Goal: Task Accomplishment & Management: Manage account settings

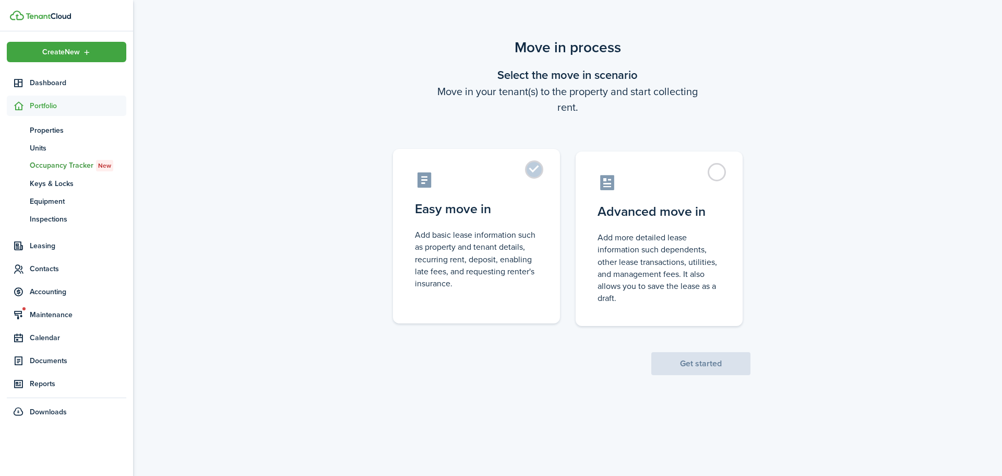
click at [536, 176] on label "Easy move in Add basic lease information such as property and tenant details, r…" at bounding box center [476, 236] width 167 height 174
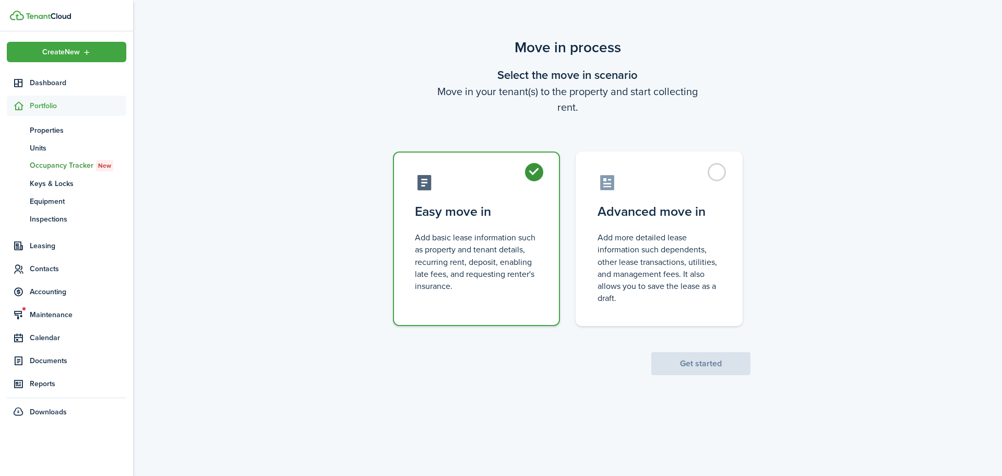
radio input "true"
click at [689, 365] on button "Get started" at bounding box center [701, 363] width 99 height 23
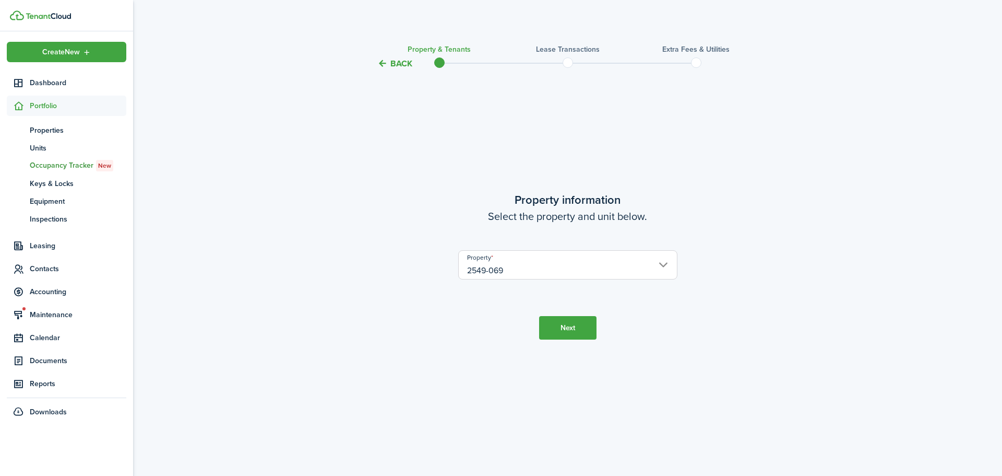
click at [562, 328] on button "Next" at bounding box center [567, 327] width 57 height 23
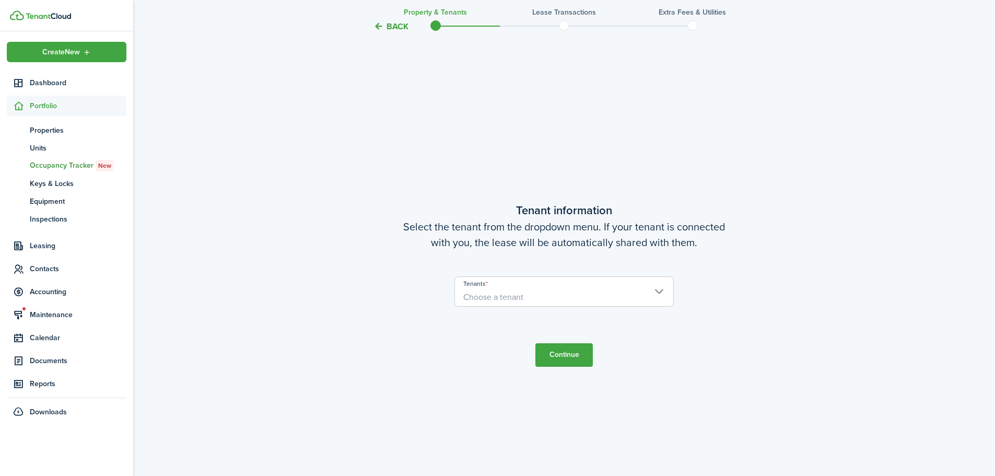
scroll to position [406, 0]
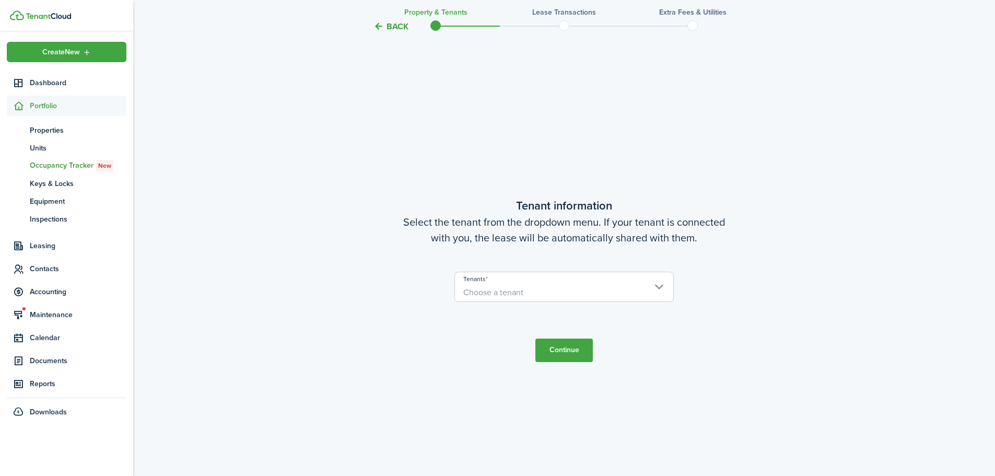
click at [547, 293] on span "Choose a tenant" at bounding box center [564, 293] width 218 height 18
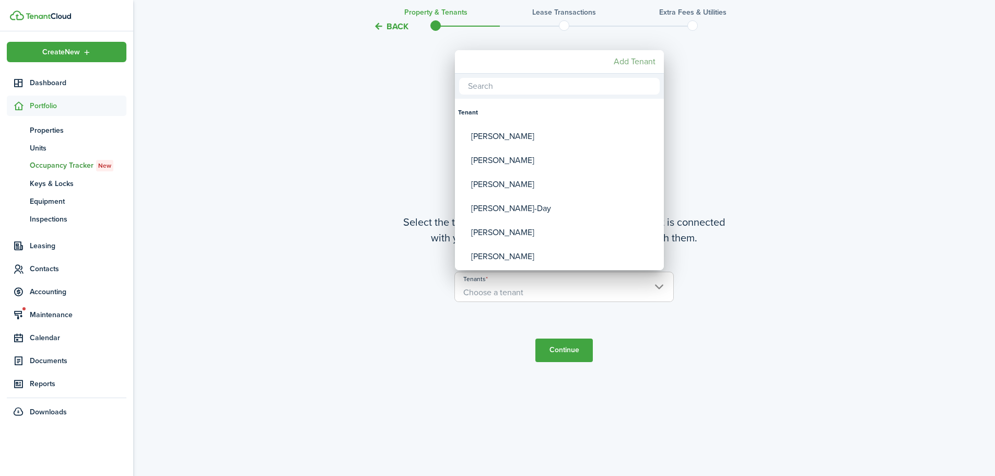
click at [642, 61] on mbsc-button "Add Tenant" at bounding box center [634, 61] width 50 height 19
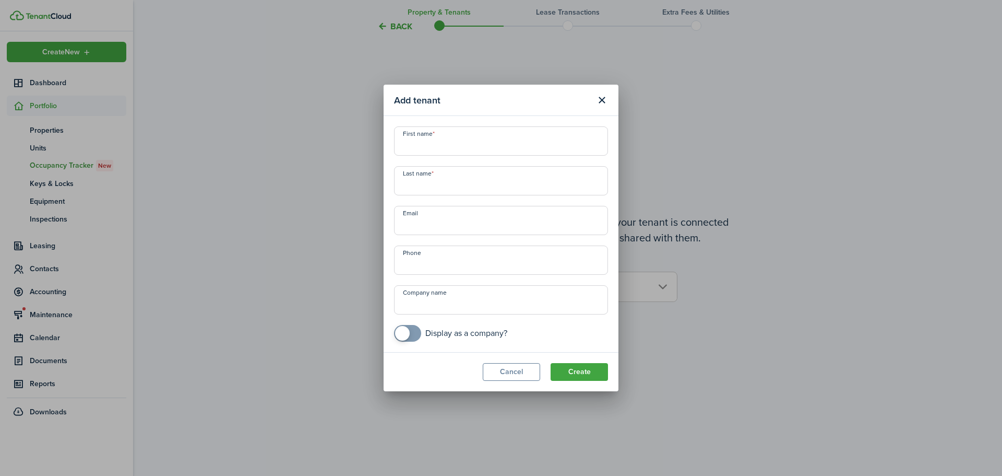
click at [482, 145] on input "First name" at bounding box center [501, 140] width 214 height 29
type input "j"
type input "[PERSON_NAME]"
type input "[EMAIL_ADDRESS][DOMAIN_NAME]"
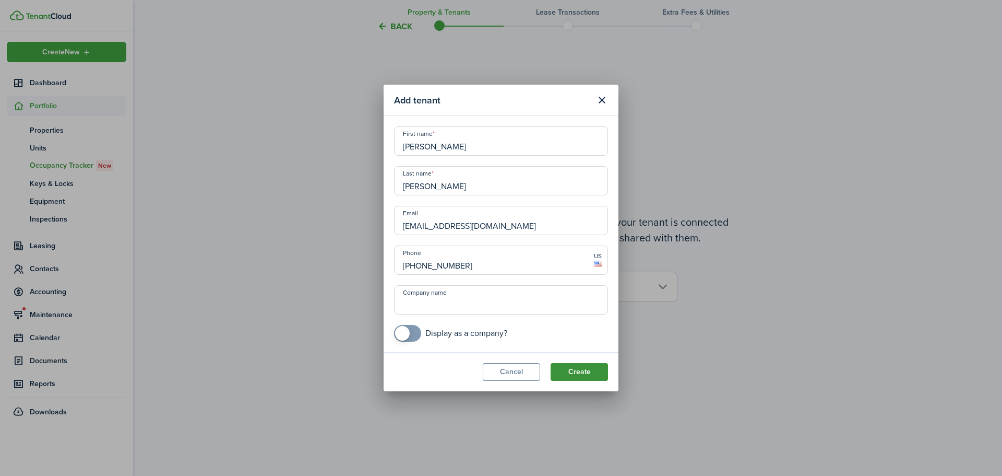
type input "[PHONE_NUMBER]"
click at [583, 372] on button "Create" at bounding box center [579, 372] width 57 height 18
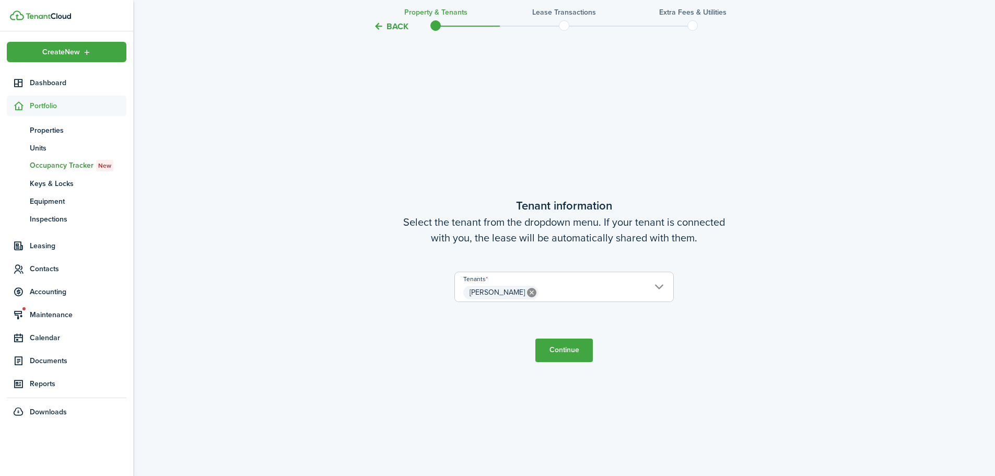
click at [592, 291] on span "[PERSON_NAME]" at bounding box center [564, 293] width 218 height 18
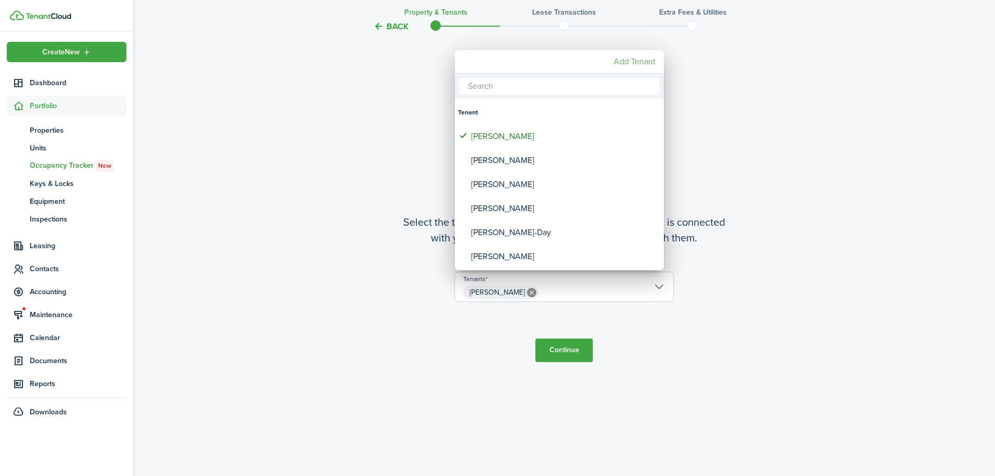
click at [628, 61] on mbsc-button "Add Tenant" at bounding box center [634, 61] width 50 height 19
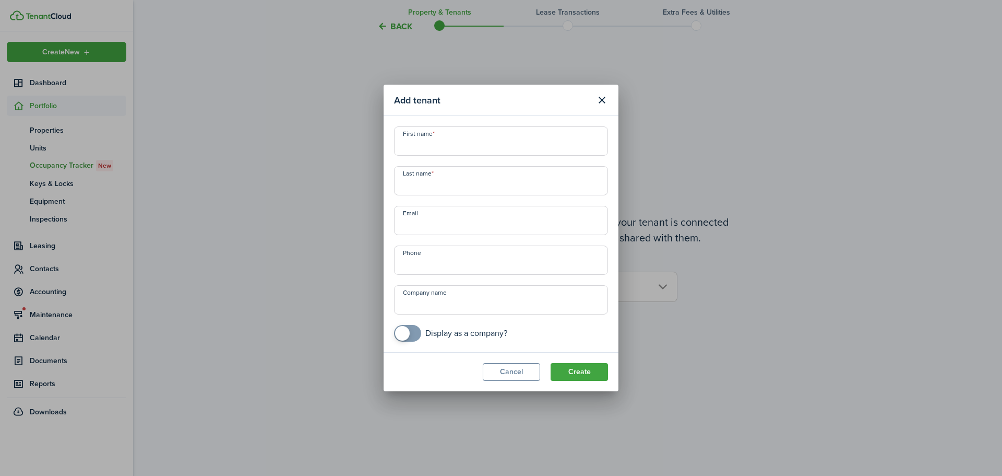
click at [483, 140] on input "First name" at bounding box center [501, 140] width 214 height 29
type input "[PERSON_NAME]"
type input "[EMAIL_ADDRESS][DOMAIN_NAME]"
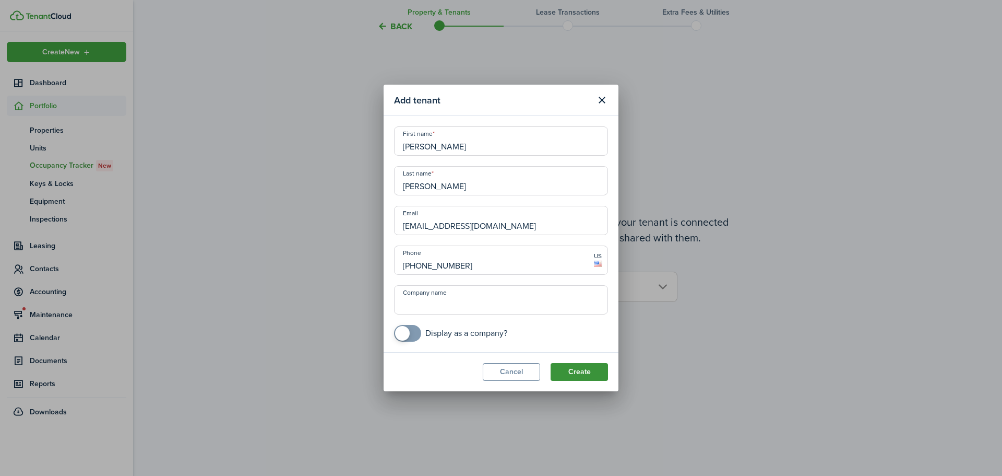
type input "[PHONE_NUMBER]"
click at [597, 376] on button "Create" at bounding box center [579, 372] width 57 height 18
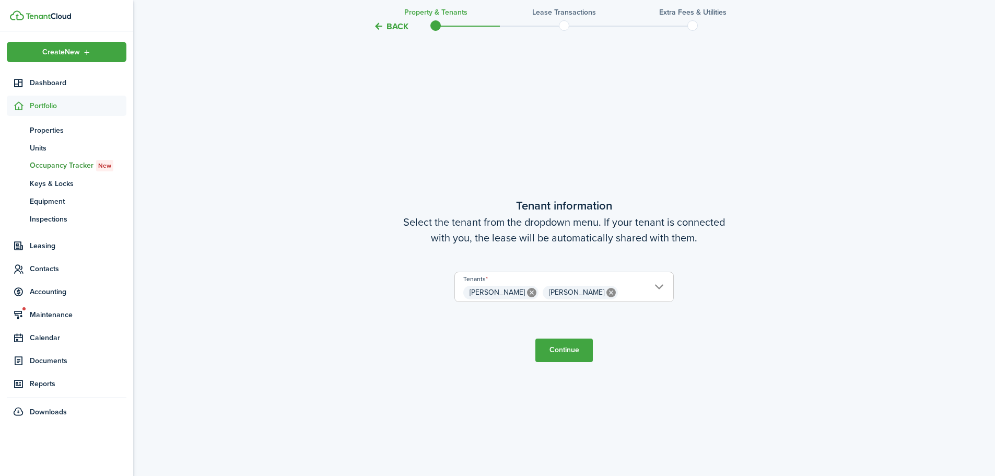
click at [571, 353] on button "Continue" at bounding box center [563, 349] width 57 height 23
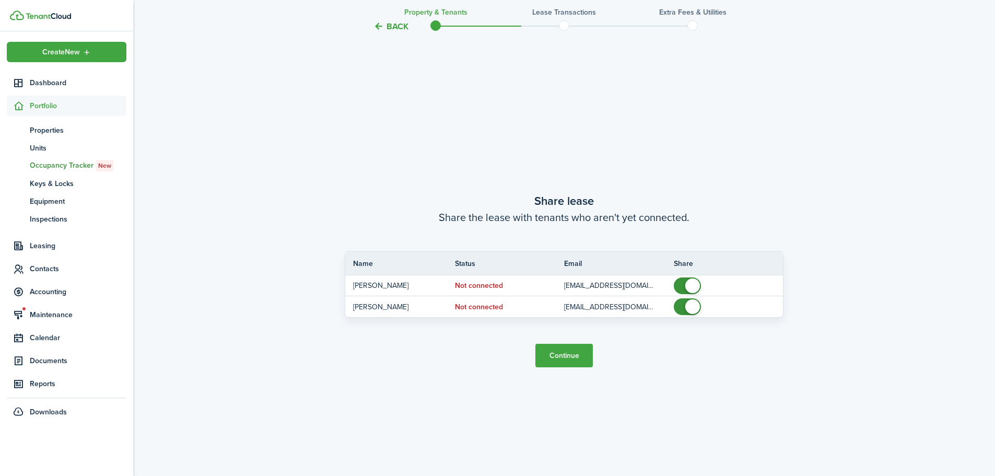
scroll to position [881, 0]
click at [573, 358] on button "Continue" at bounding box center [563, 354] width 57 height 23
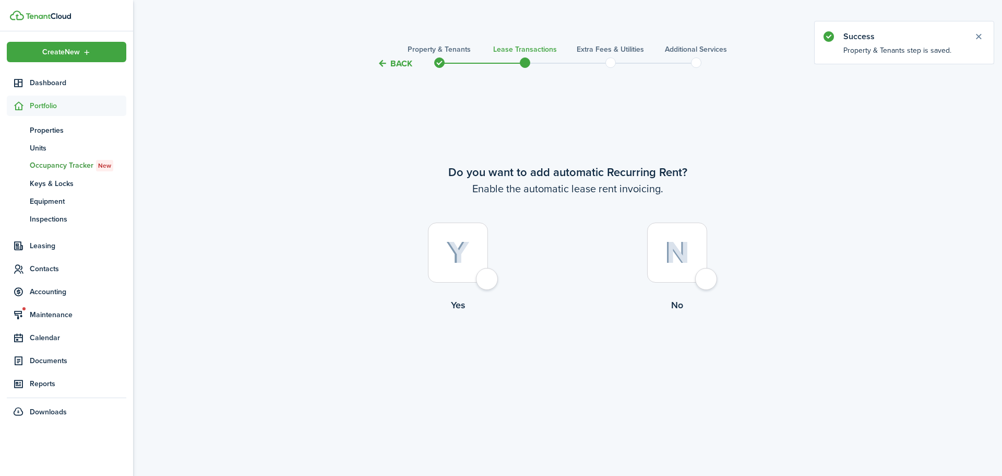
click at [443, 255] on div at bounding box center [458, 252] width 60 height 60
radio input "true"
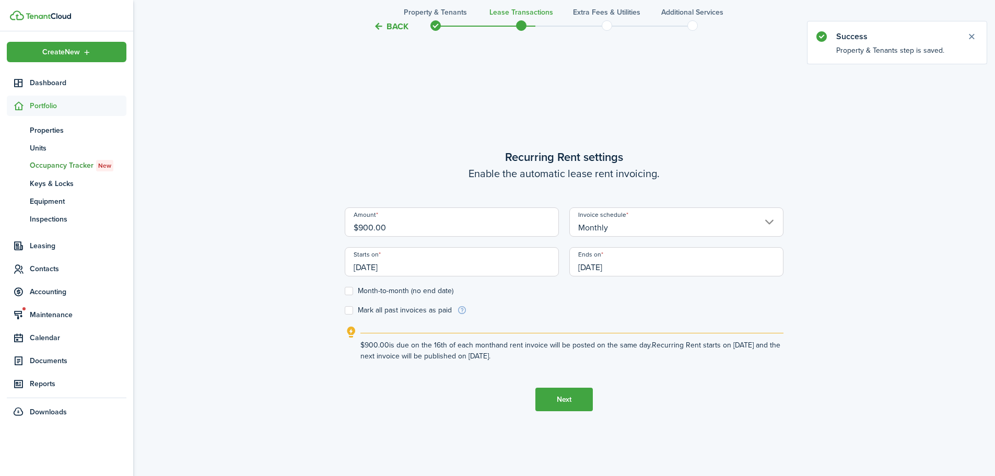
scroll to position [406, 0]
click at [440, 262] on input "[DATE]" at bounding box center [452, 260] width 214 height 29
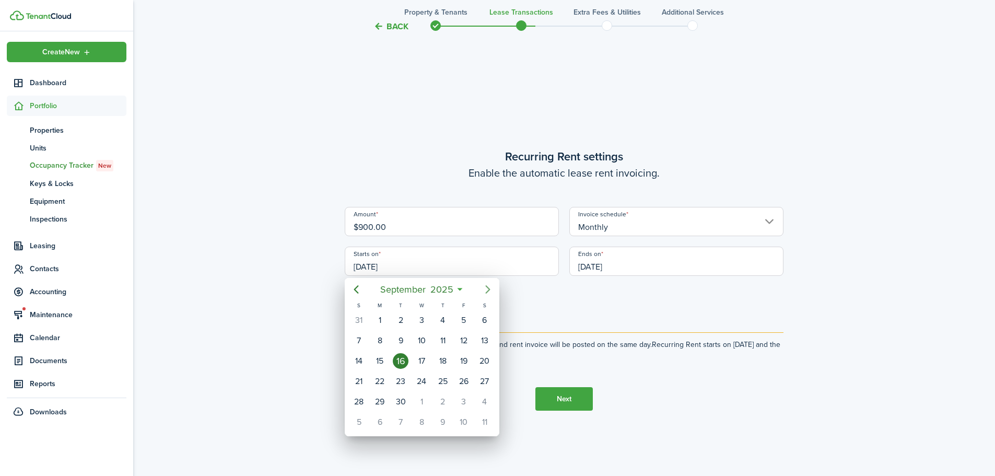
click at [486, 289] on icon "Next page" at bounding box center [487, 289] width 13 height 13
click at [422, 321] on div "1" at bounding box center [422, 320] width 16 height 16
type input "[DATE]"
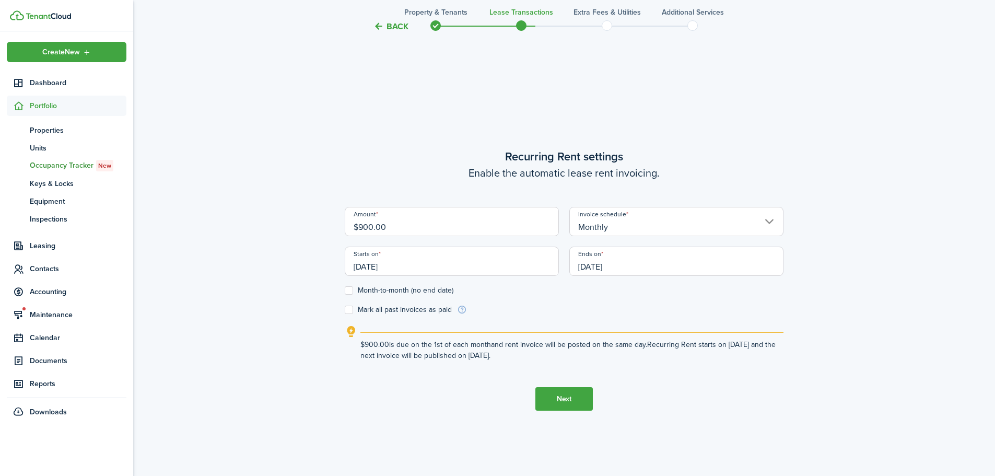
click at [655, 258] on input "[DATE]" at bounding box center [676, 260] width 214 height 29
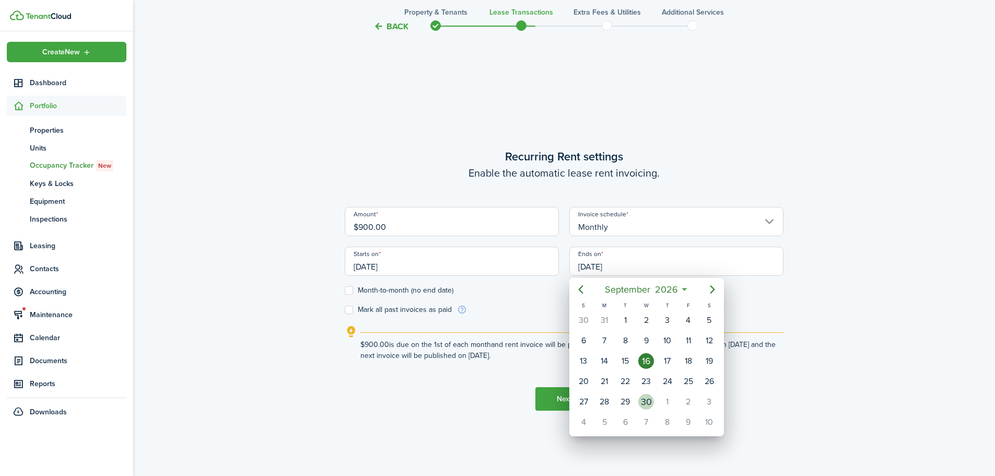
click at [647, 400] on div "30" at bounding box center [646, 402] width 16 height 16
type input "[DATE]"
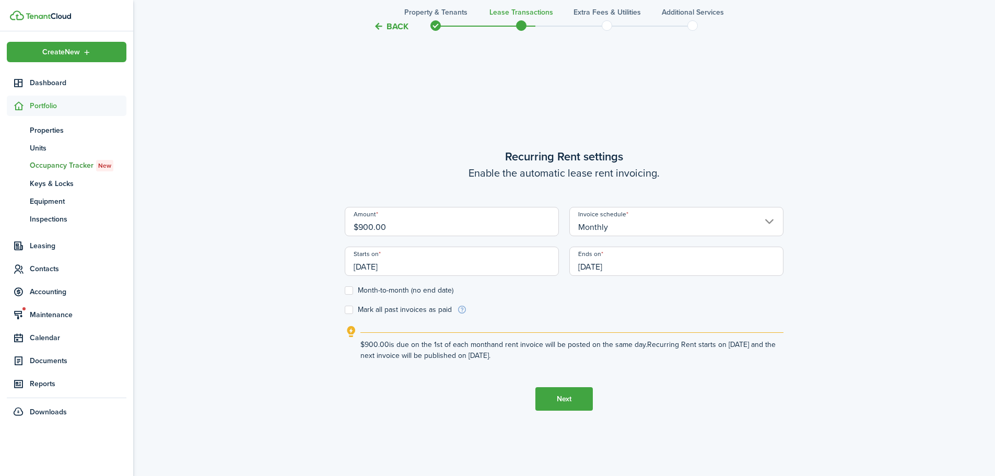
click at [569, 395] on button "Next" at bounding box center [563, 398] width 57 height 23
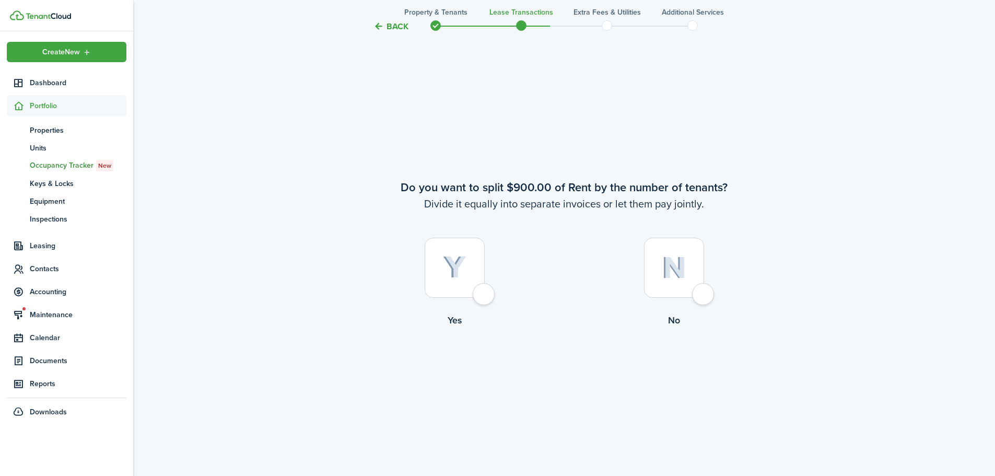
scroll to position [881, 0]
click at [686, 261] on div at bounding box center [674, 267] width 60 height 60
radio input "true"
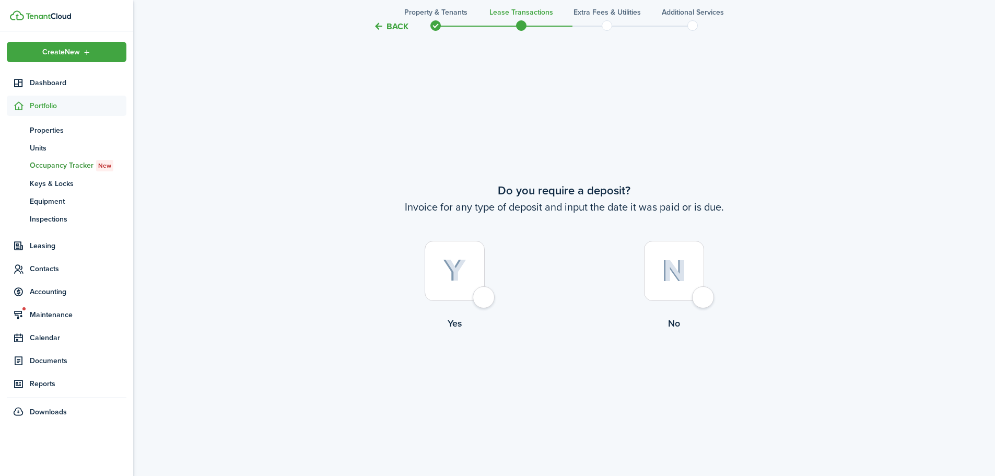
scroll to position [1357, 0]
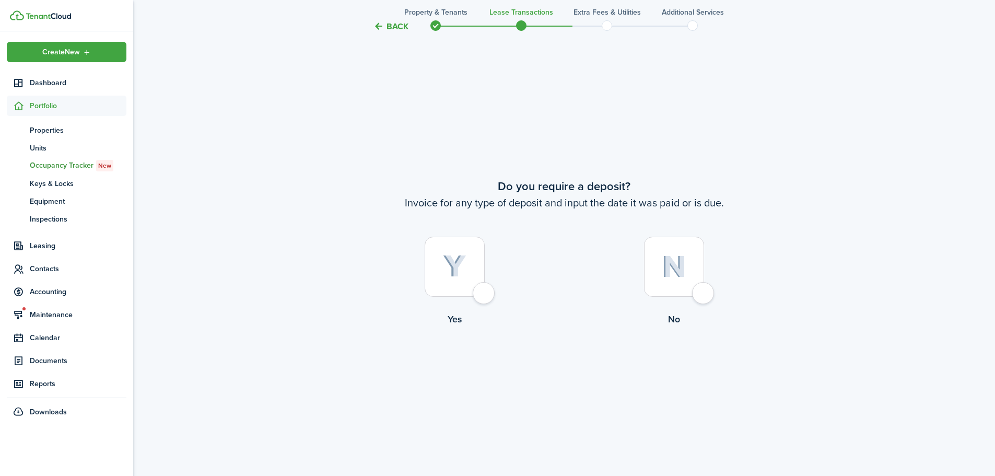
click at [462, 261] on img at bounding box center [454, 266] width 23 height 23
radio input "true"
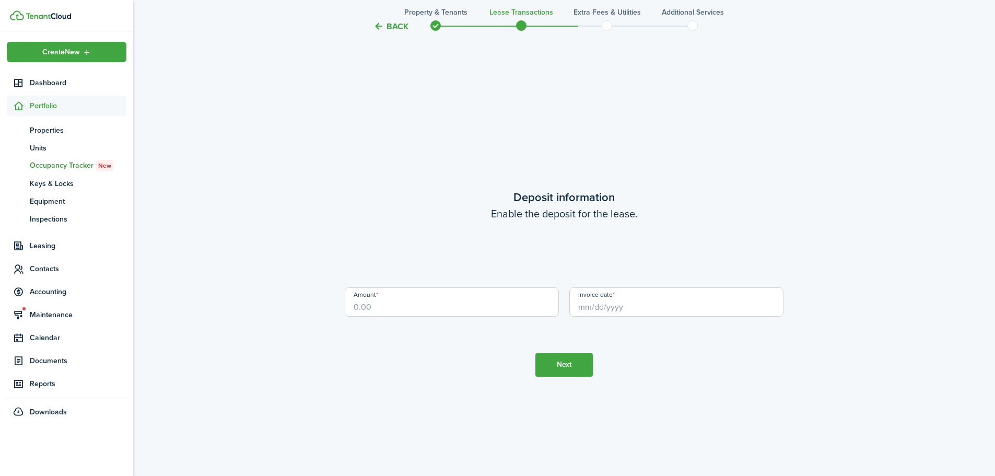
scroll to position [1833, 0]
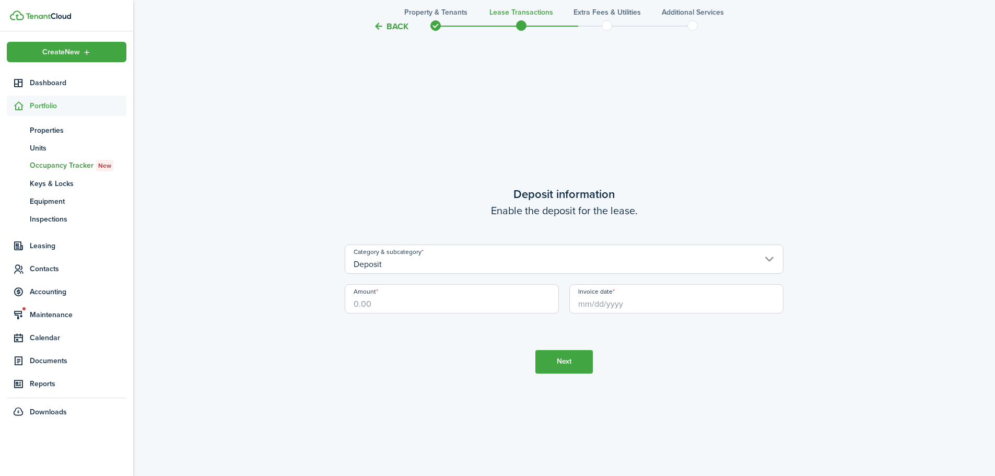
click at [390, 22] on button "Back" at bounding box center [390, 26] width 35 height 11
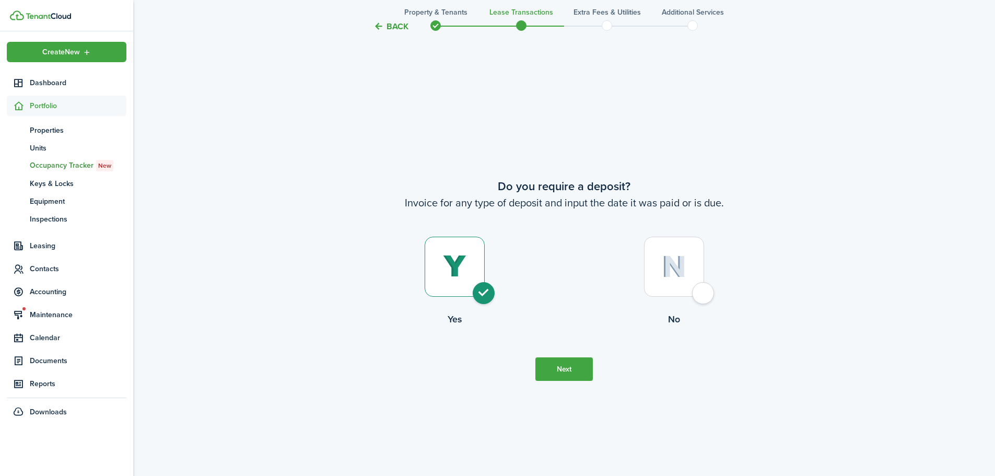
click at [390, 22] on button "Back" at bounding box center [390, 26] width 35 height 11
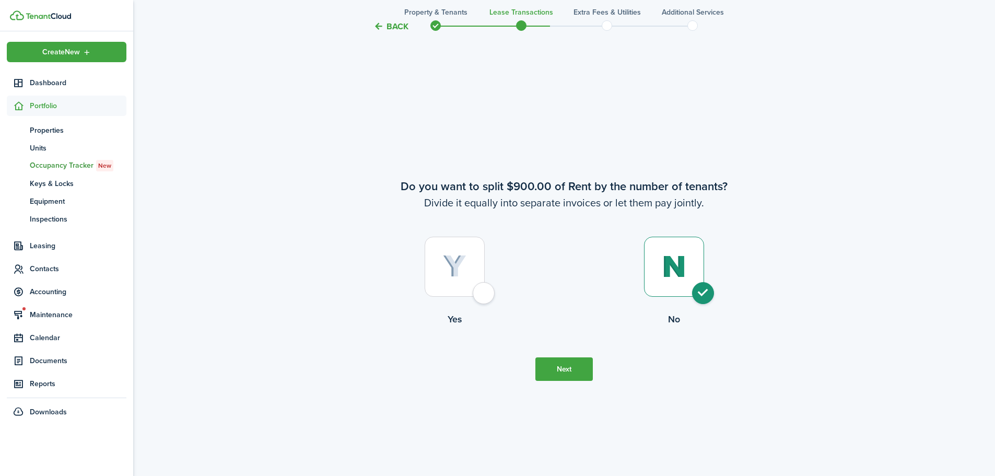
click at [390, 22] on button "Back" at bounding box center [390, 26] width 35 height 11
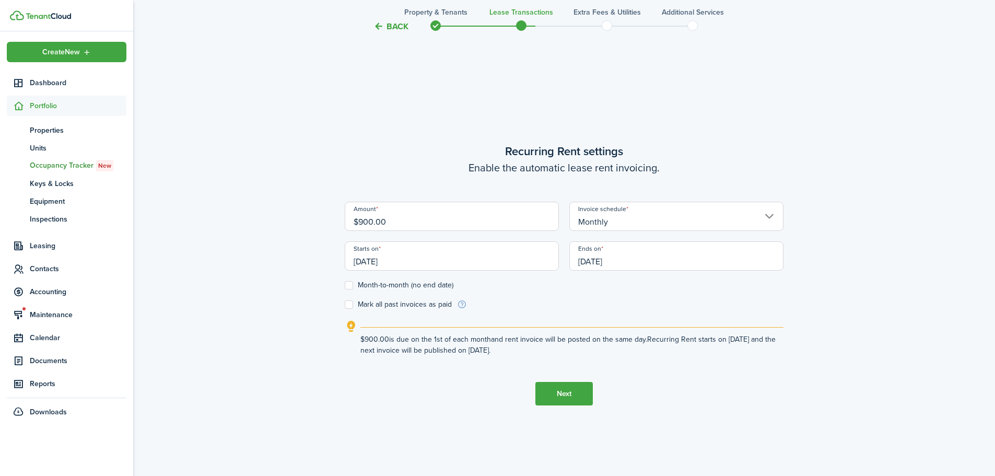
scroll to position [406, 0]
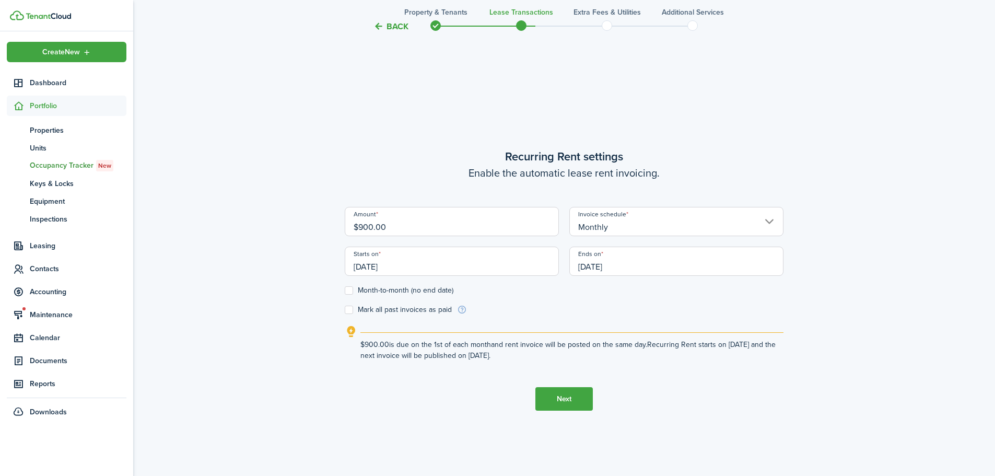
click at [416, 219] on input "$900.00" at bounding box center [452, 221] width 214 height 29
type input "$1,000.00"
click at [572, 391] on button "Next" at bounding box center [563, 398] width 57 height 23
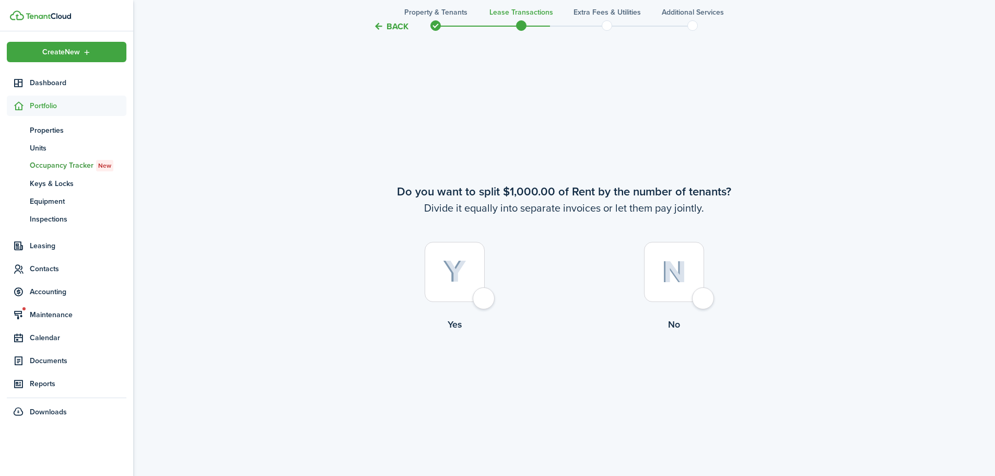
scroll to position [881, 0]
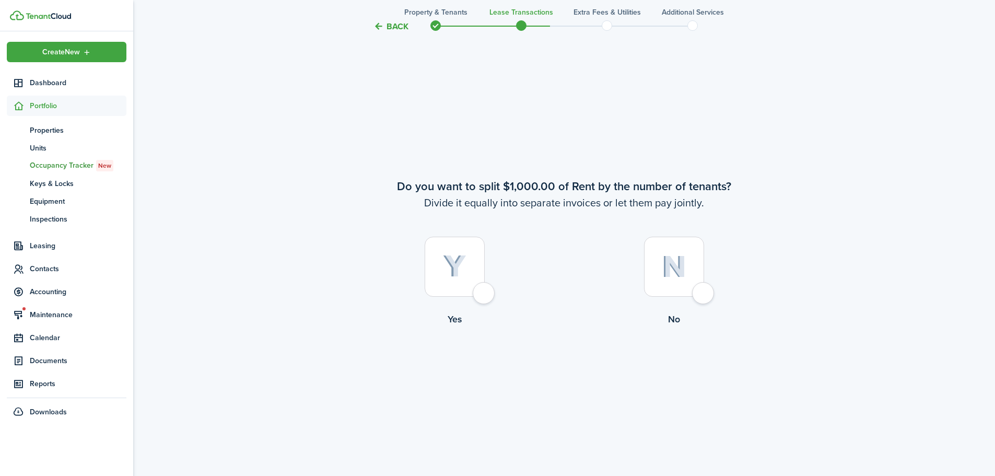
click at [685, 270] on img at bounding box center [674, 266] width 25 height 22
radio input "true"
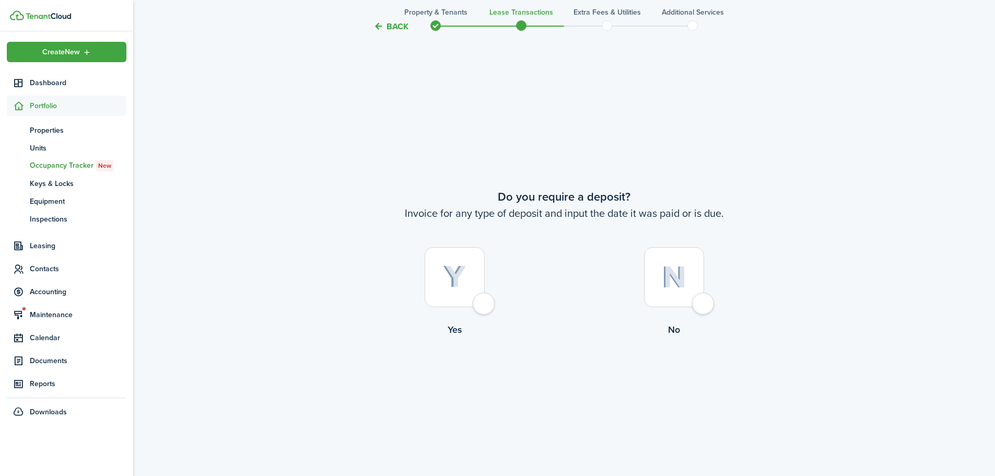
scroll to position [1357, 0]
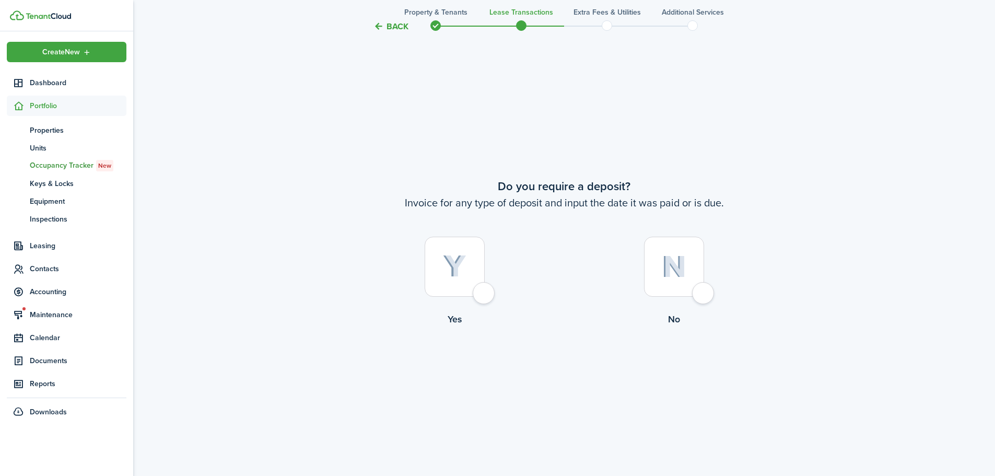
click at [444, 264] on img at bounding box center [454, 266] width 23 height 23
radio input "true"
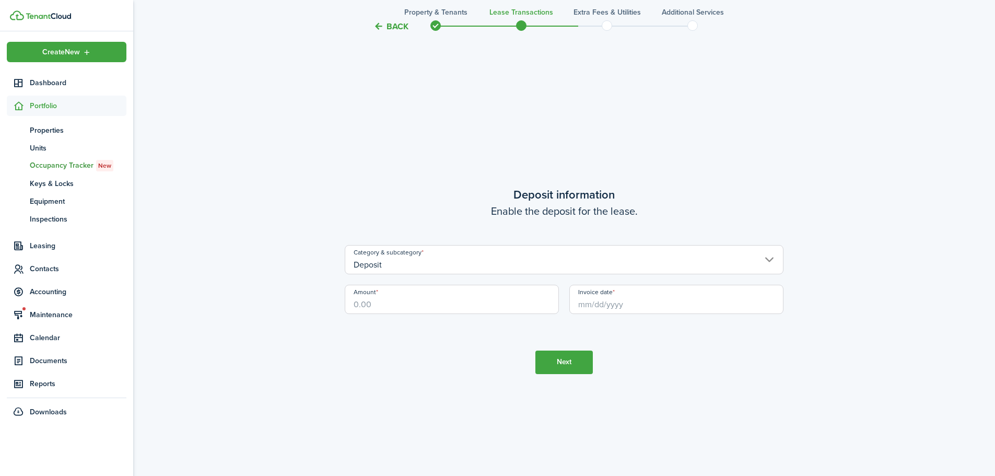
scroll to position [1833, 0]
click at [420, 305] on input "Amount" at bounding box center [452, 298] width 214 height 29
type input "$1,000.00"
click at [580, 307] on input "Invoice date" at bounding box center [676, 298] width 214 height 29
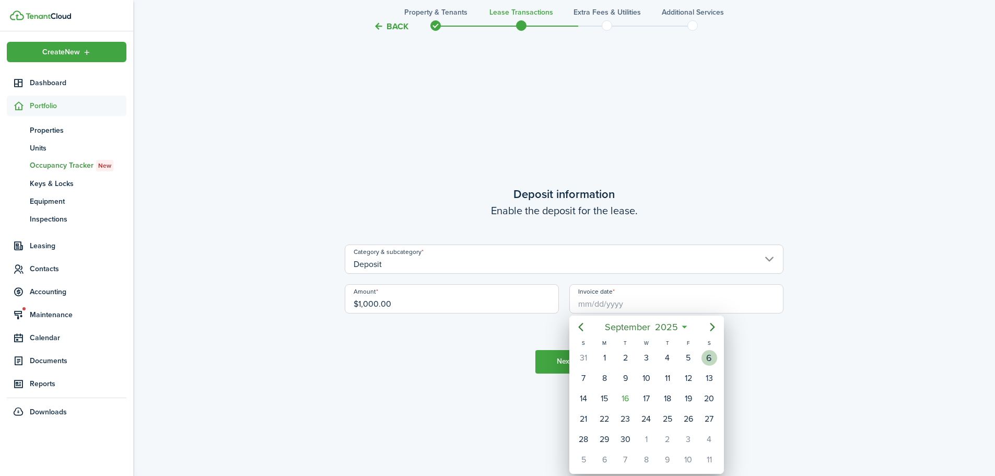
click at [714, 355] on div "6" at bounding box center [709, 358] width 16 height 16
type input "[DATE]"
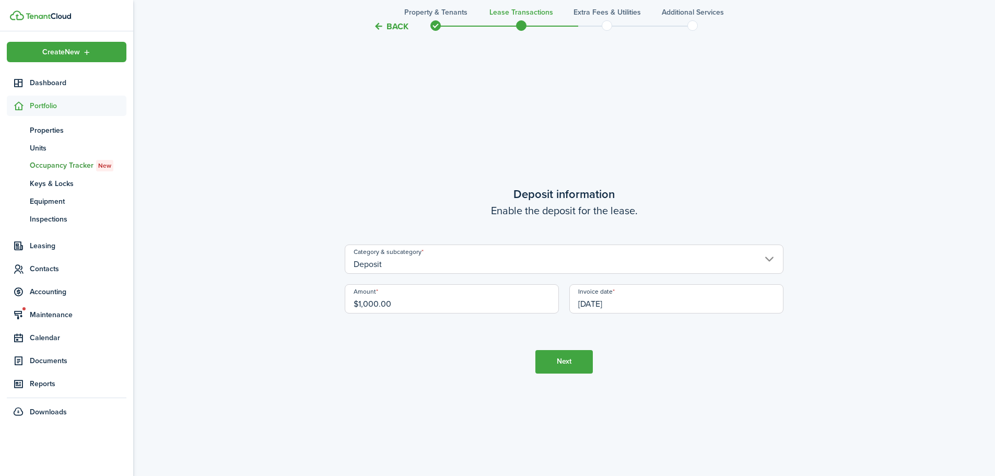
click at [566, 358] on button "Next" at bounding box center [563, 361] width 57 height 23
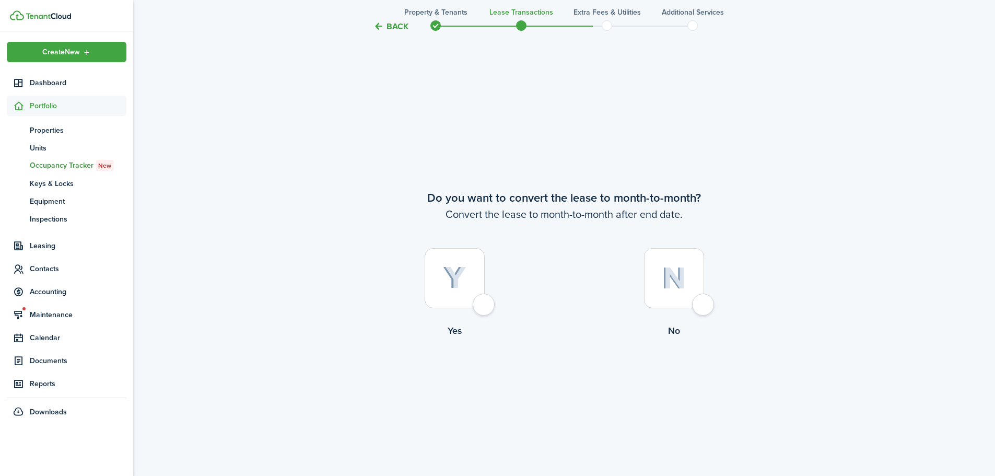
scroll to position [2308, 0]
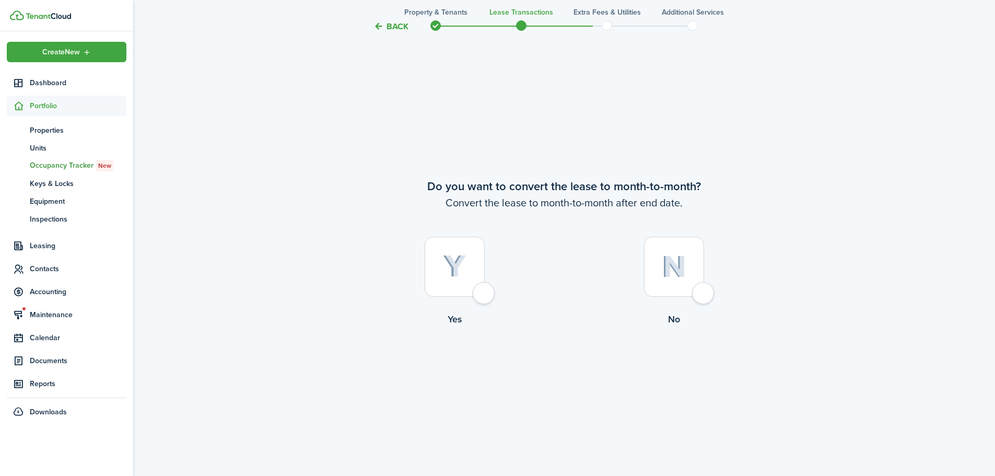
click at [664, 263] on img at bounding box center [674, 266] width 25 height 22
radio input "true"
click at [562, 372] on button "Continue" at bounding box center [563, 368] width 57 height 23
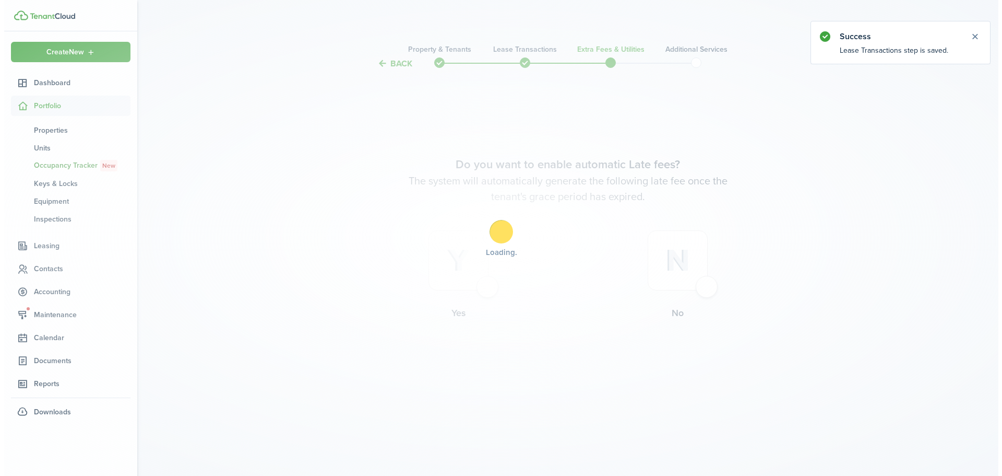
scroll to position [0, 0]
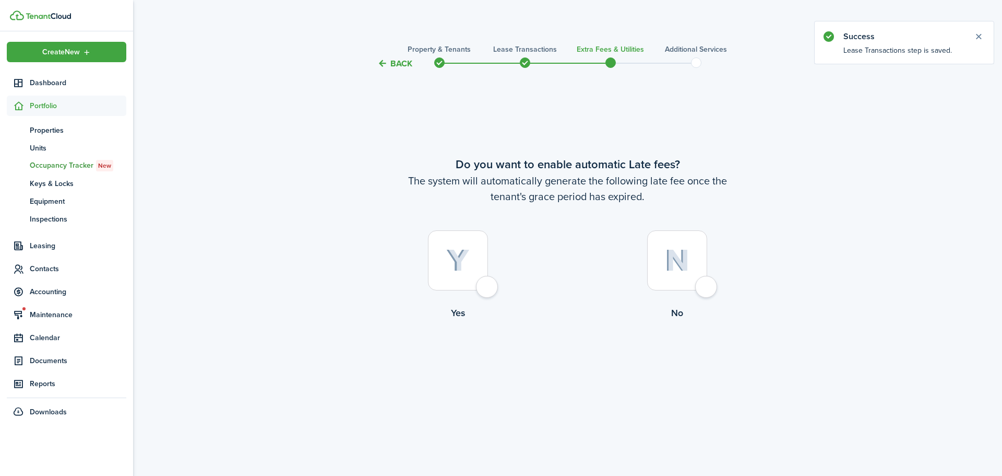
click at [464, 256] on img at bounding box center [457, 260] width 23 height 23
radio input "true"
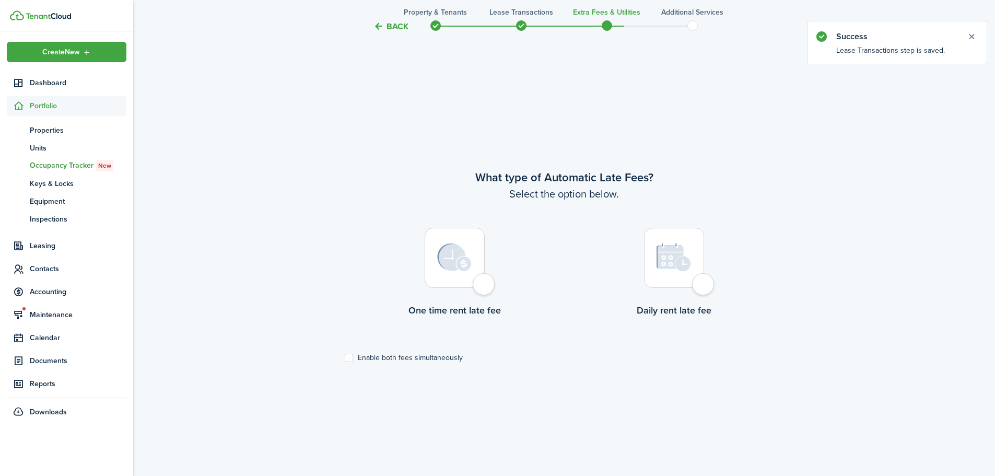
scroll to position [406, 0]
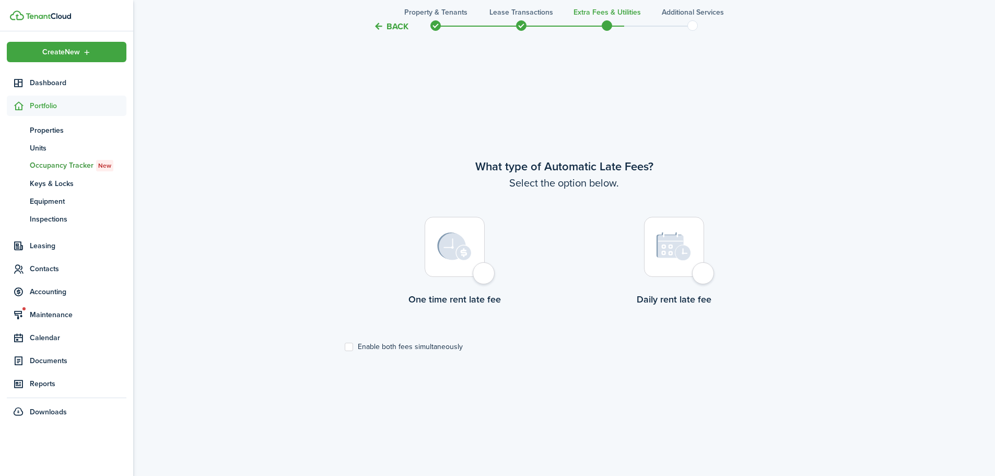
click at [464, 256] on img at bounding box center [454, 246] width 34 height 28
radio input "true"
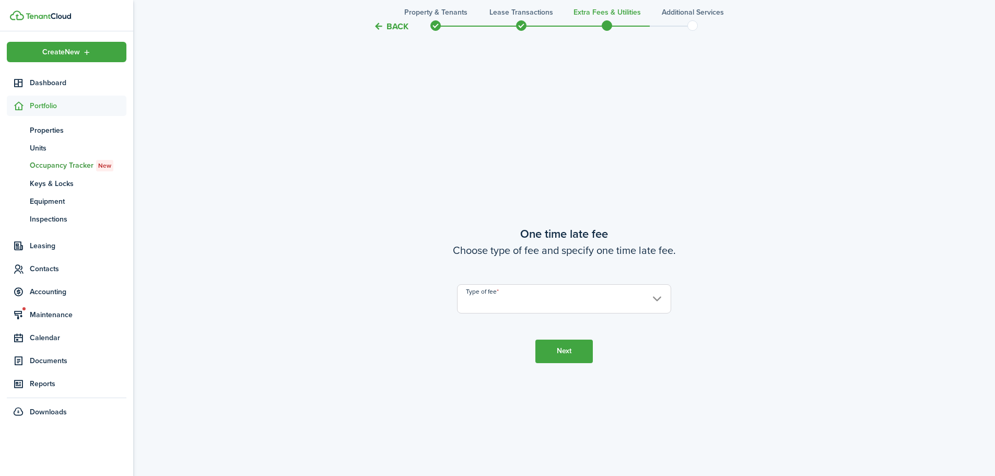
scroll to position [881, 0]
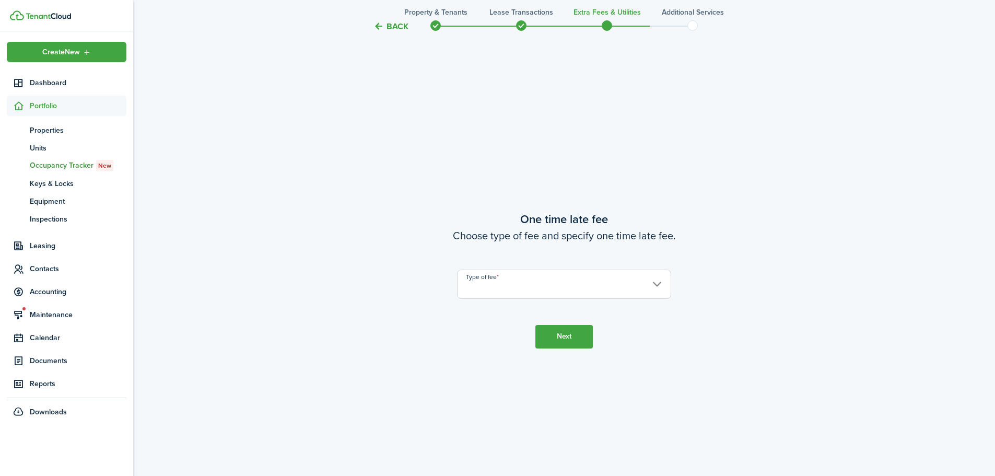
click at [489, 282] on input "Type of fee" at bounding box center [564, 283] width 214 height 29
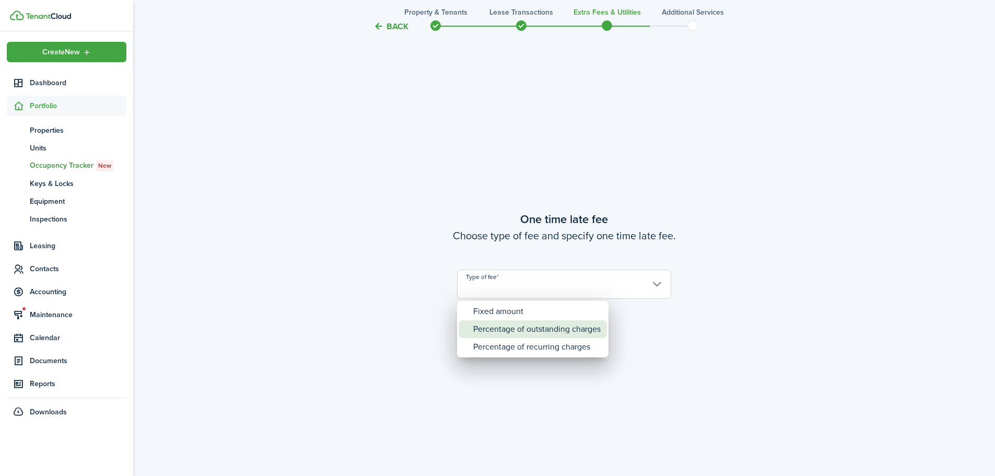
click at [491, 331] on div "Percentage of outstanding charges" at bounding box center [536, 329] width 127 height 18
type input "Percentage of outstanding charges"
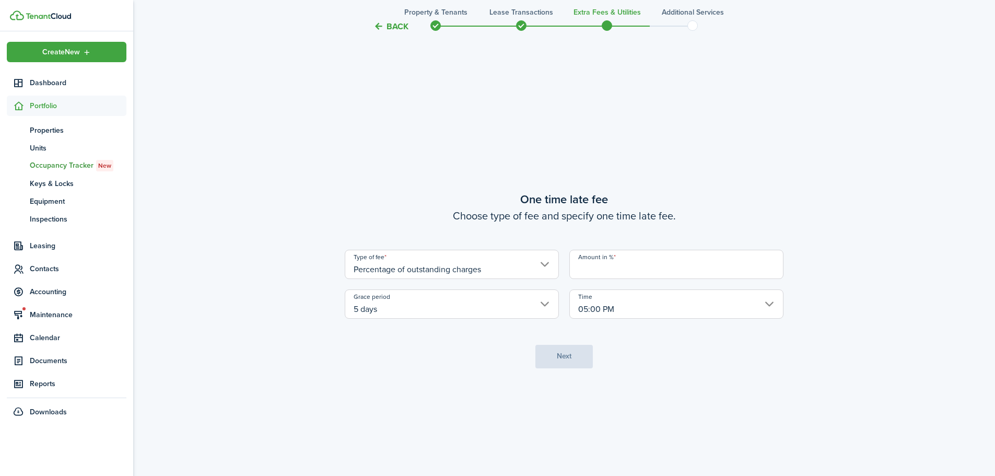
click at [636, 265] on input "Amount in %" at bounding box center [676, 264] width 214 height 29
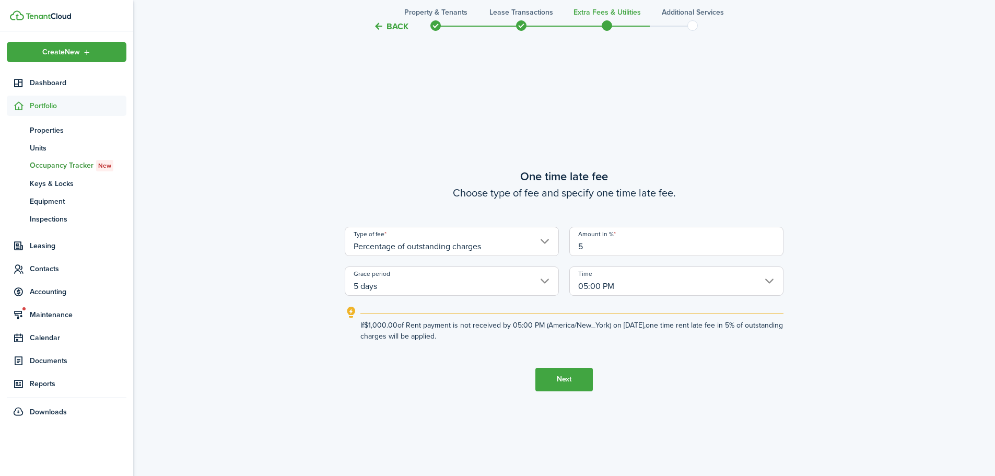
type input "5"
click at [566, 383] on button "Next" at bounding box center [563, 379] width 57 height 23
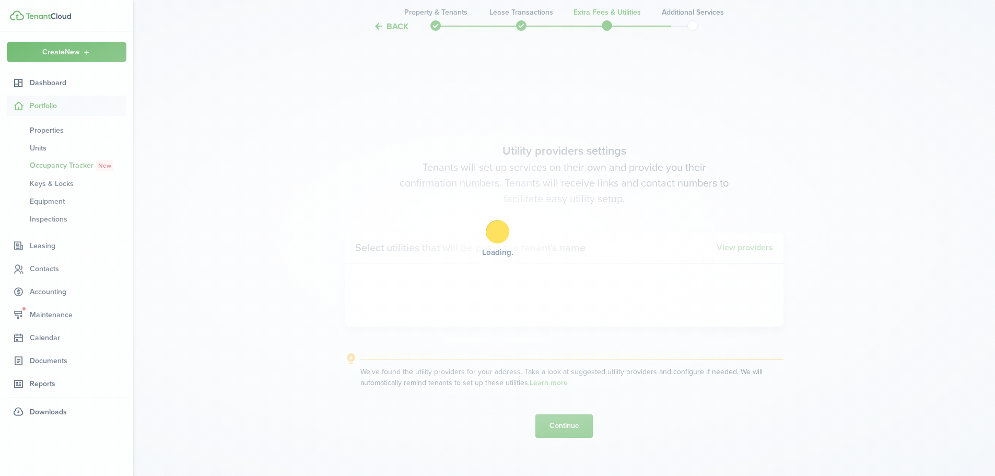
scroll to position [1357, 0]
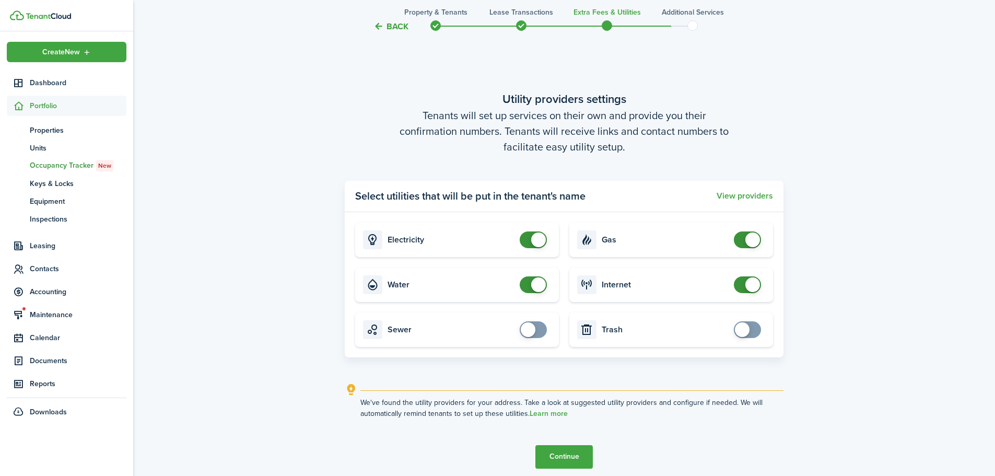
checkbox input "true"
click at [529, 331] on span at bounding box center [528, 329] width 15 height 15
checkbox input "true"
click at [744, 329] on span at bounding box center [742, 329] width 15 height 15
click at [573, 459] on button "Continue" at bounding box center [563, 456] width 57 height 23
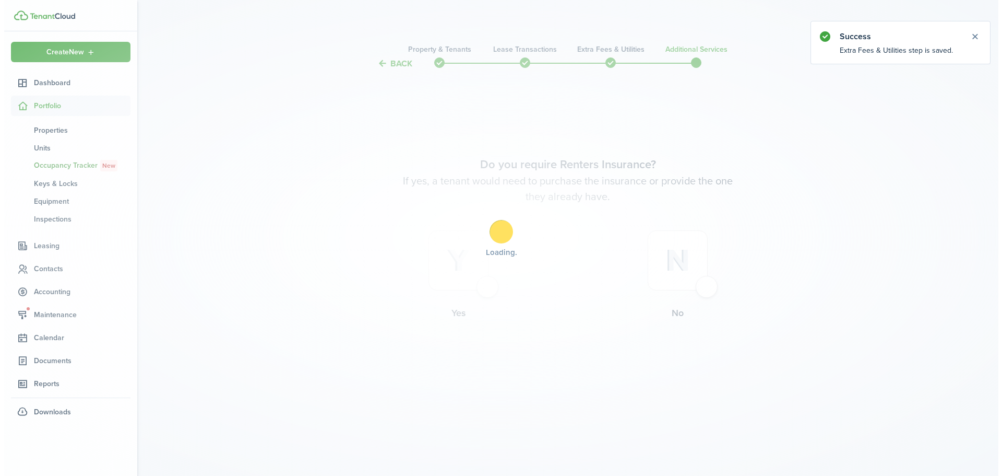
scroll to position [0, 0]
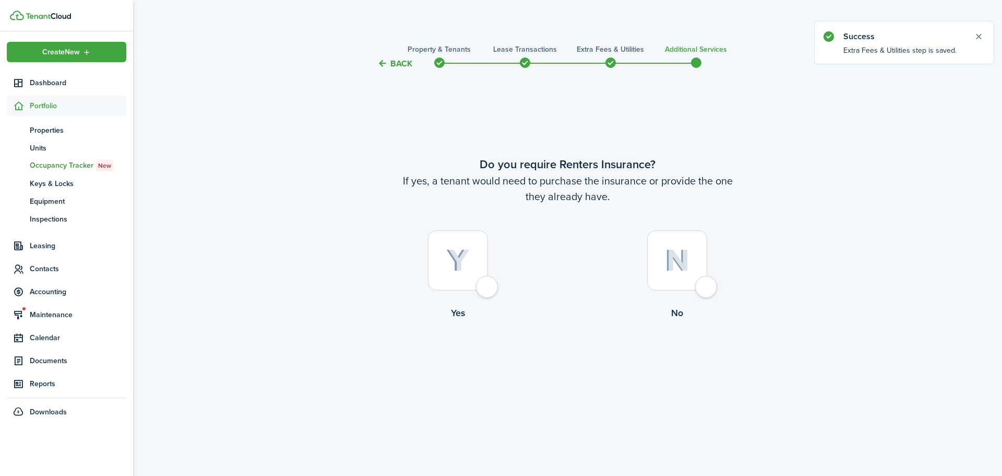
click at [691, 261] on div at bounding box center [677, 260] width 60 height 60
radio input "true"
click at [580, 362] on button "Complete move in" at bounding box center [567, 362] width 77 height 23
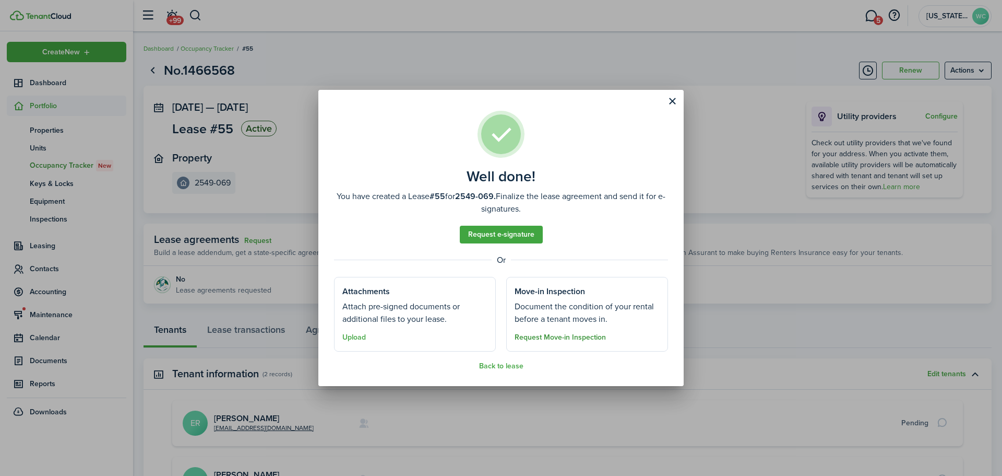
click at [568, 338] on button "Request Move-in Inspection" at bounding box center [560, 337] width 91 height 8
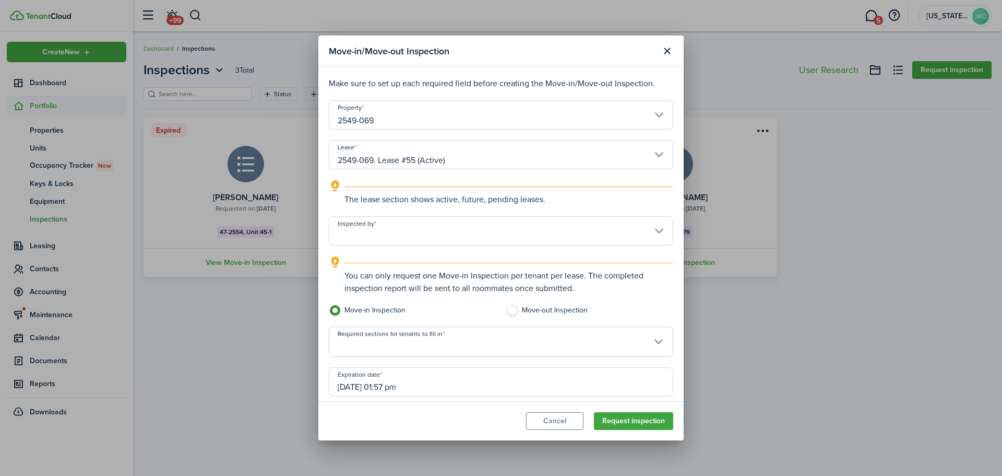
click at [565, 229] on input "Inspected by" at bounding box center [501, 230] width 345 height 29
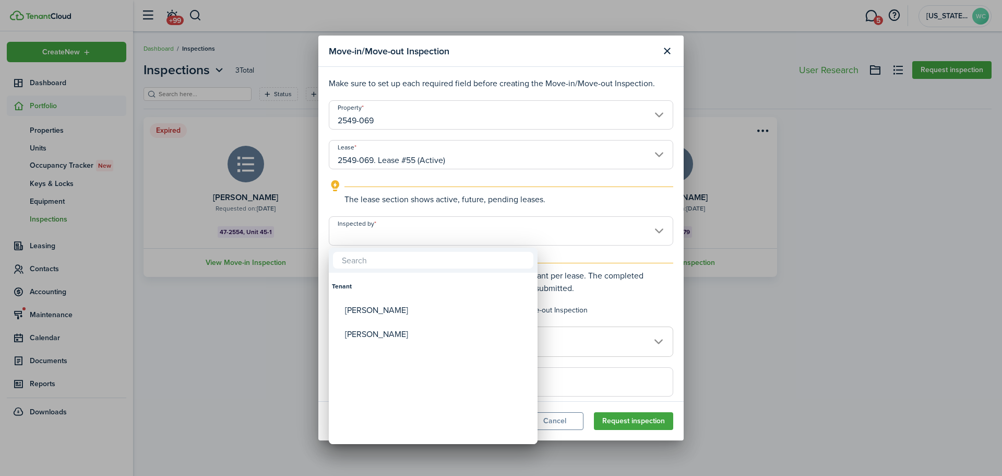
click at [565, 229] on div at bounding box center [501, 237] width 1170 height 643
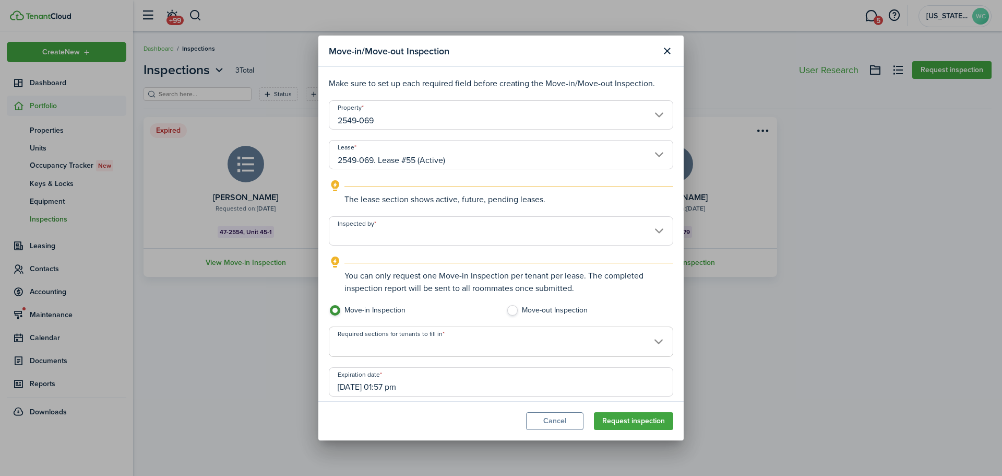
click at [565, 229] on input "Inspected by" at bounding box center [501, 230] width 345 height 29
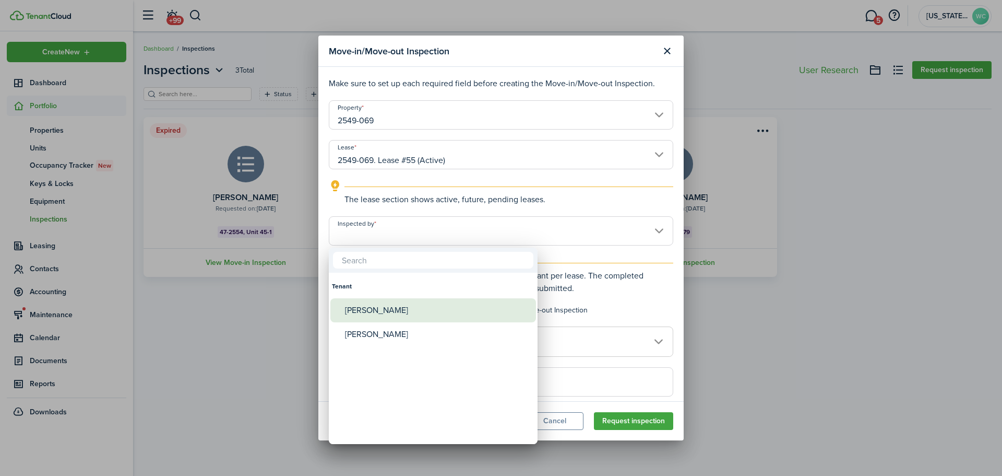
click at [371, 315] on div "[PERSON_NAME]" at bounding box center [437, 310] width 185 height 24
type input "[PERSON_NAME]"
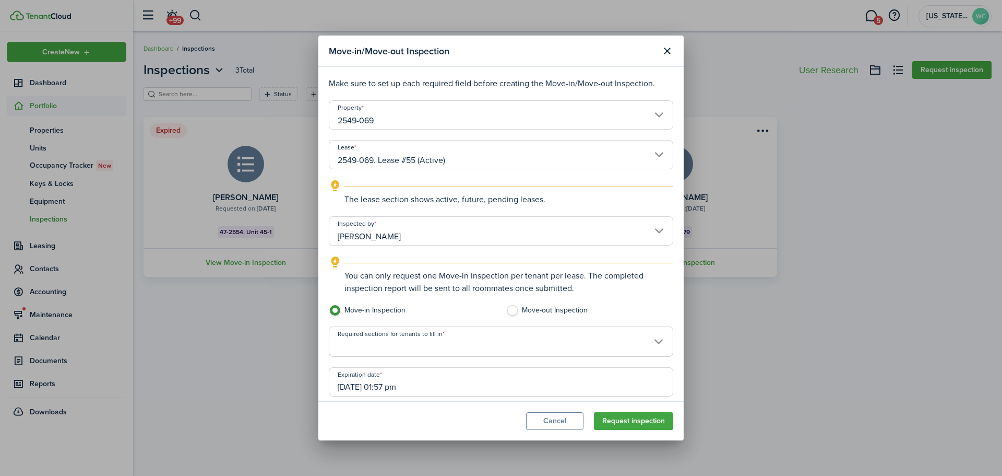
click at [391, 345] on span at bounding box center [501, 347] width 344 height 18
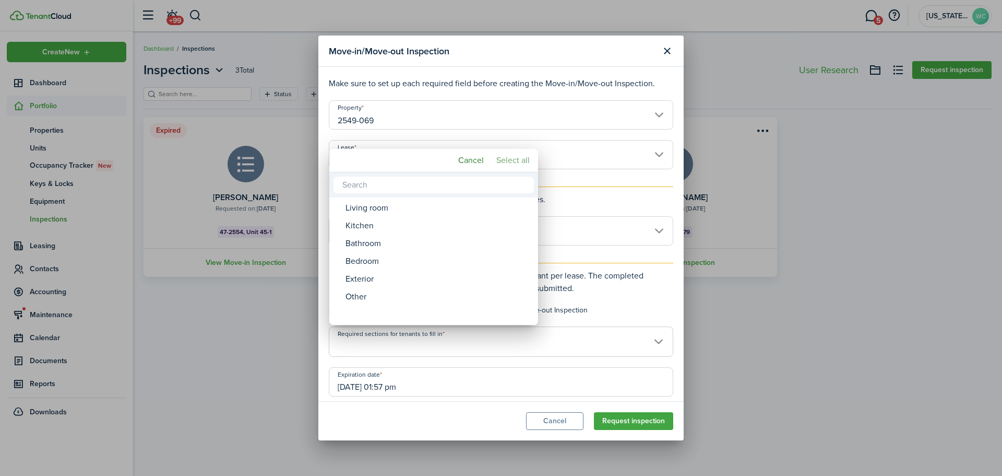
click at [502, 157] on mbsc-button "Select all" at bounding box center [513, 160] width 42 height 19
type input "Living room, Kitchen, Bathroom, Bedroom, Exterior, Other"
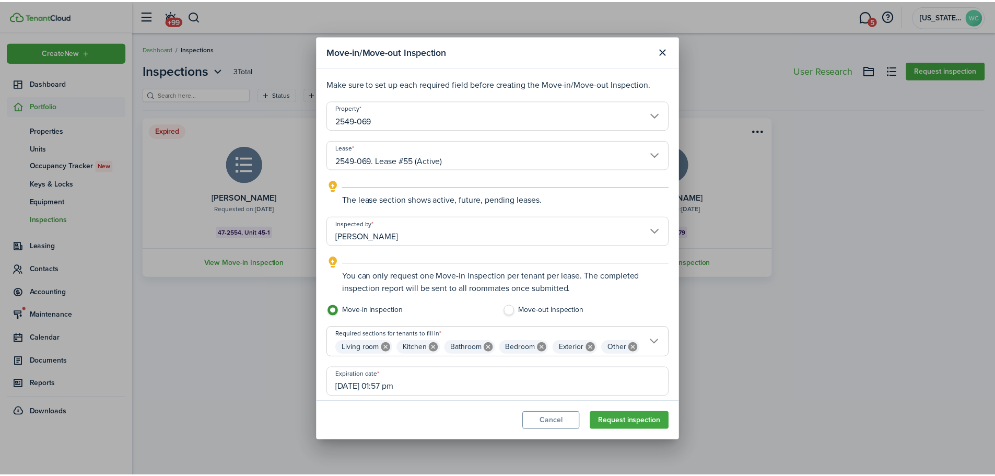
scroll to position [73, 0]
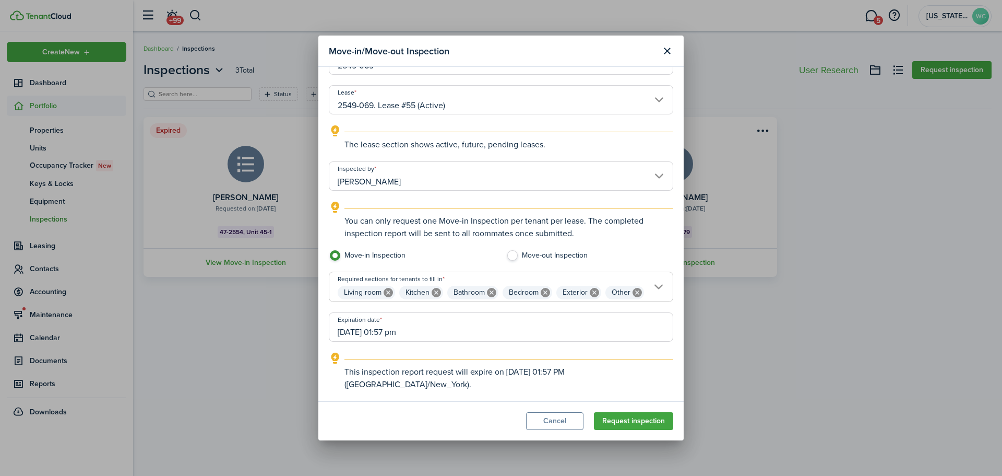
click at [651, 284] on span "Living room Kitchen Bathroom Bedroom Exterior Other" at bounding box center [501, 293] width 344 height 18
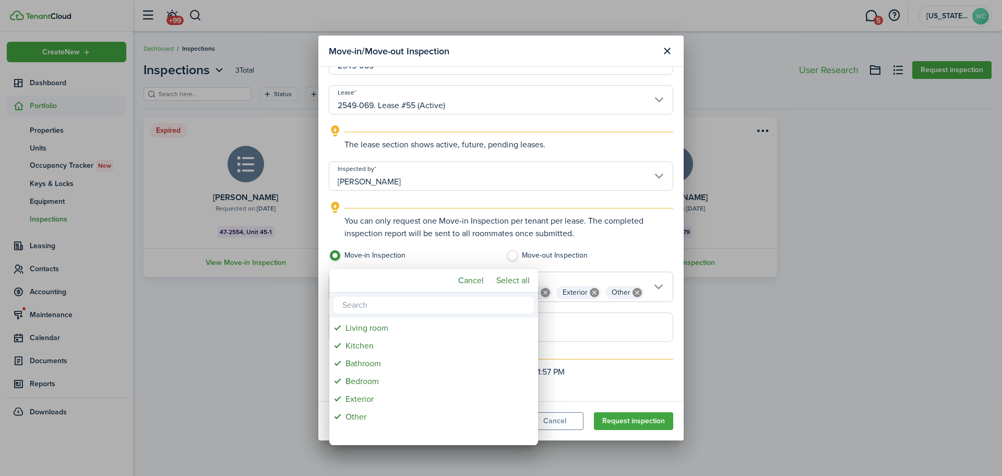
click at [617, 233] on div at bounding box center [501, 237] width 1170 height 643
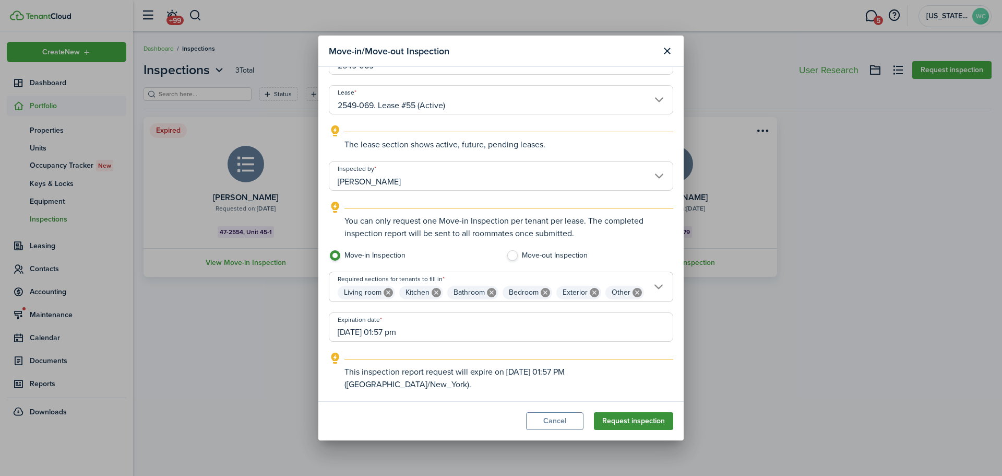
click at [610, 424] on button "Request inspection" at bounding box center [633, 421] width 79 height 18
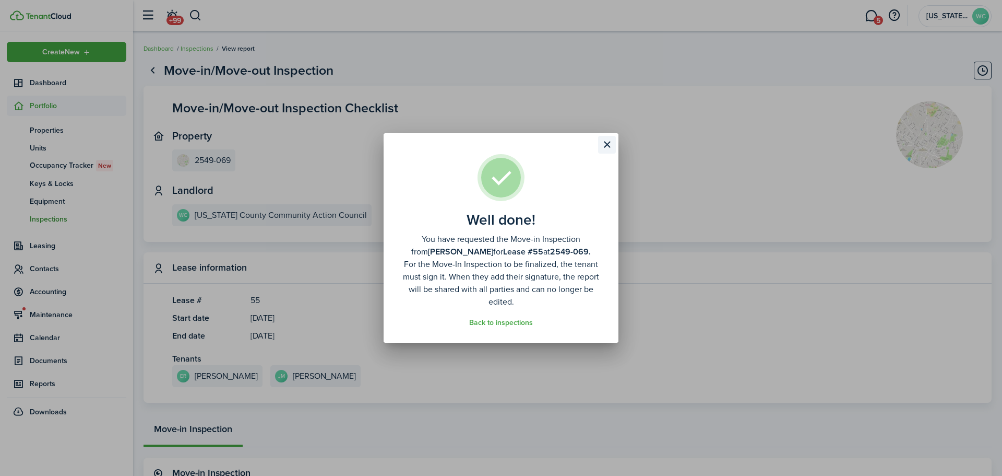
click at [608, 147] on button "Close modal" at bounding box center [607, 145] width 18 height 18
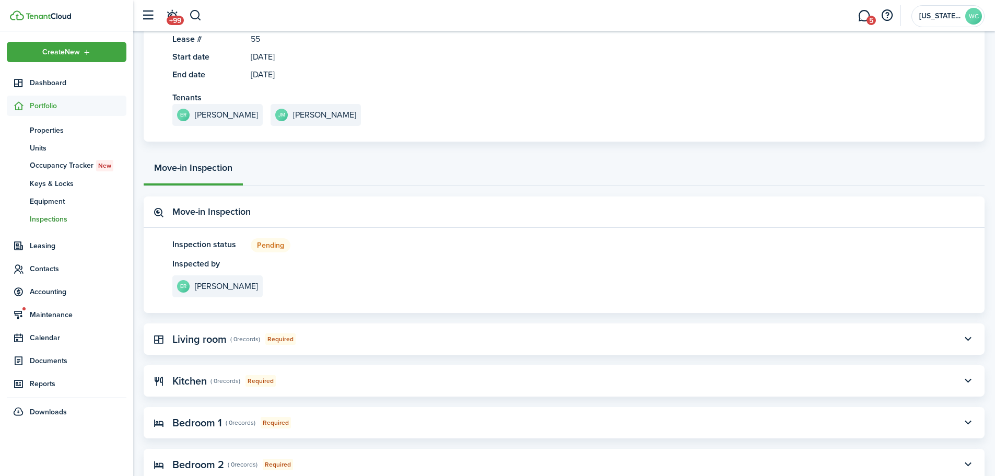
scroll to position [462, 0]
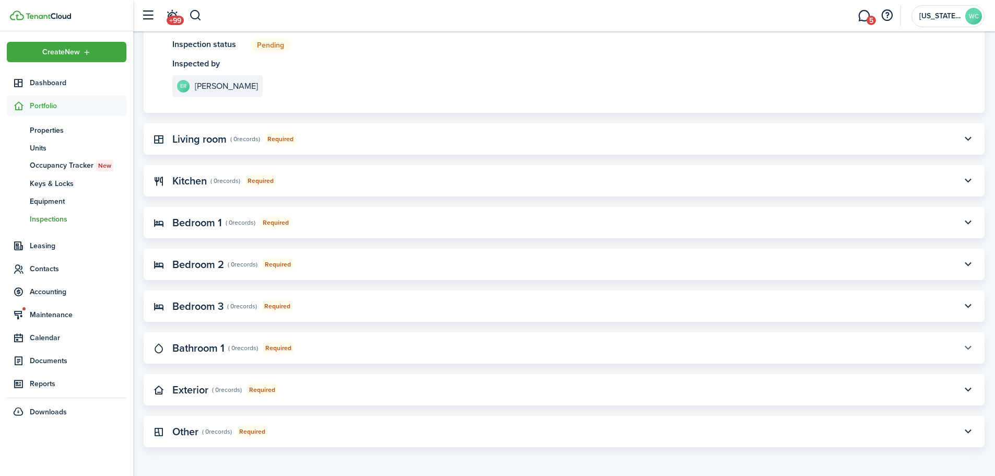
click at [964, 346] on button "button" at bounding box center [968, 348] width 18 height 18
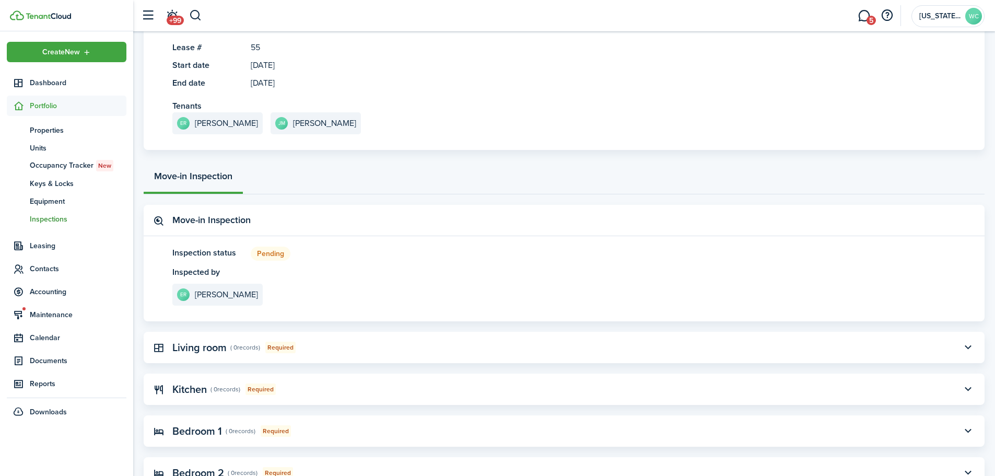
scroll to position [0, 0]
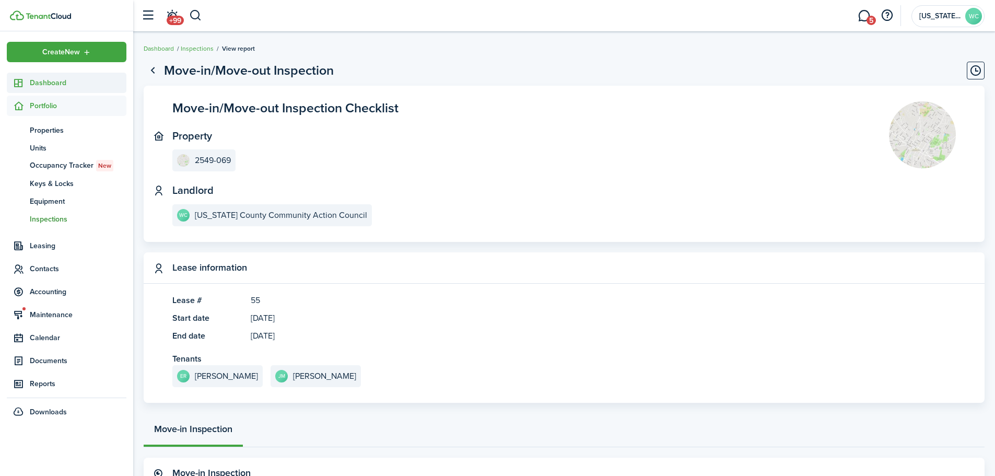
click at [50, 86] on span "Dashboard" at bounding box center [78, 82] width 97 height 11
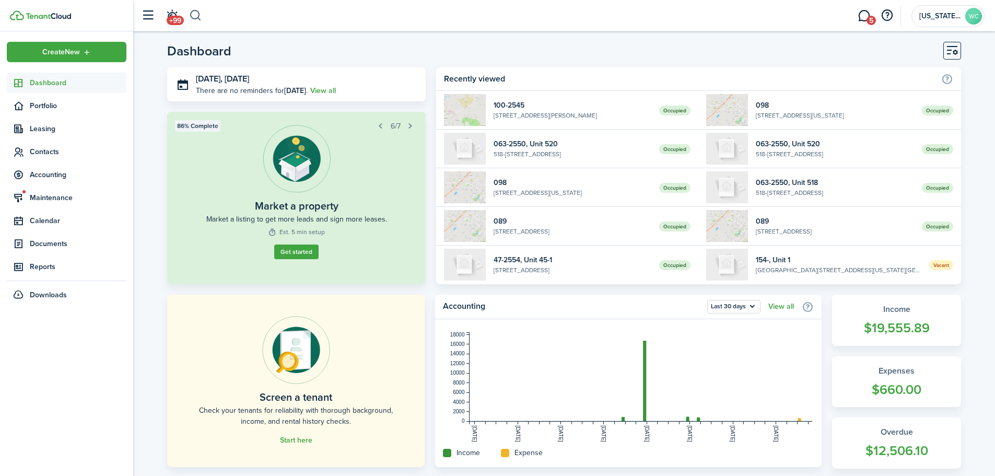
click at [195, 16] on button "button" at bounding box center [195, 16] width 13 height 18
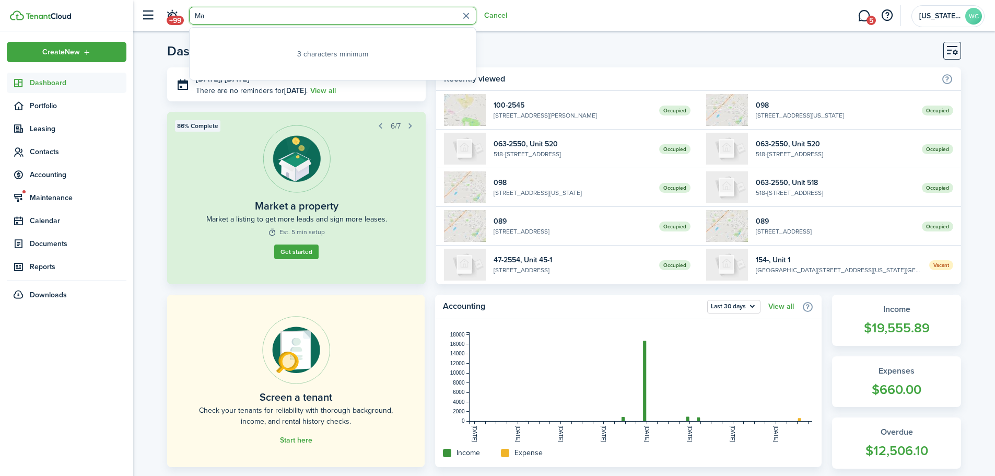
type input "Mal"
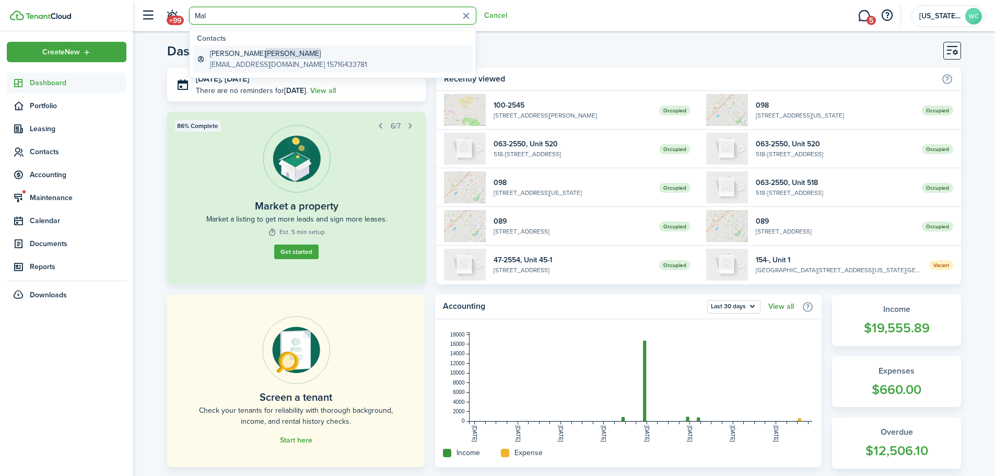
click at [265, 56] on span "[PERSON_NAME]" at bounding box center [292, 53] width 55 height 11
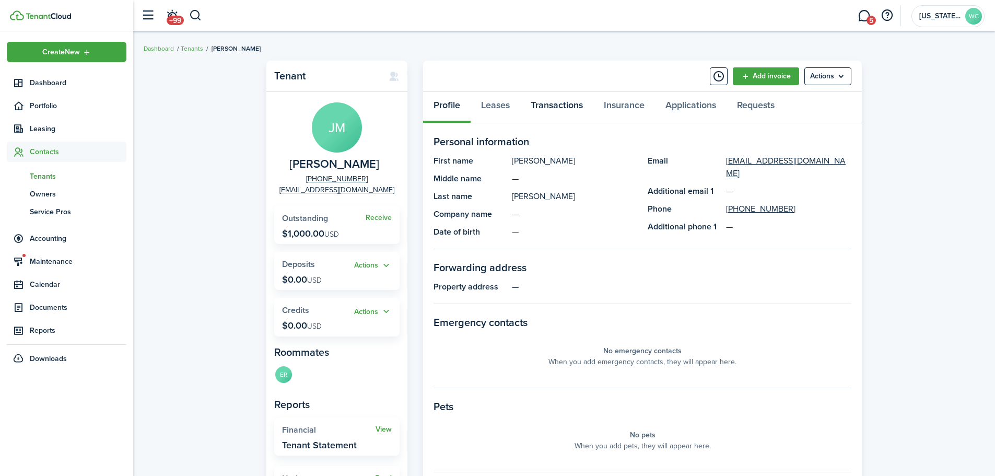
click at [569, 103] on link "Transactions" at bounding box center [556, 107] width 73 height 31
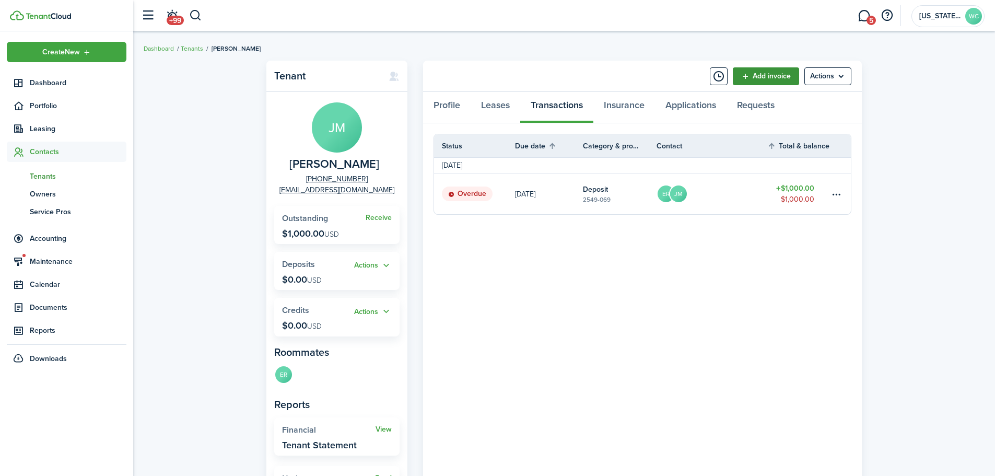
click at [748, 74] on link "Add invoice" at bounding box center [766, 76] width 66 height 18
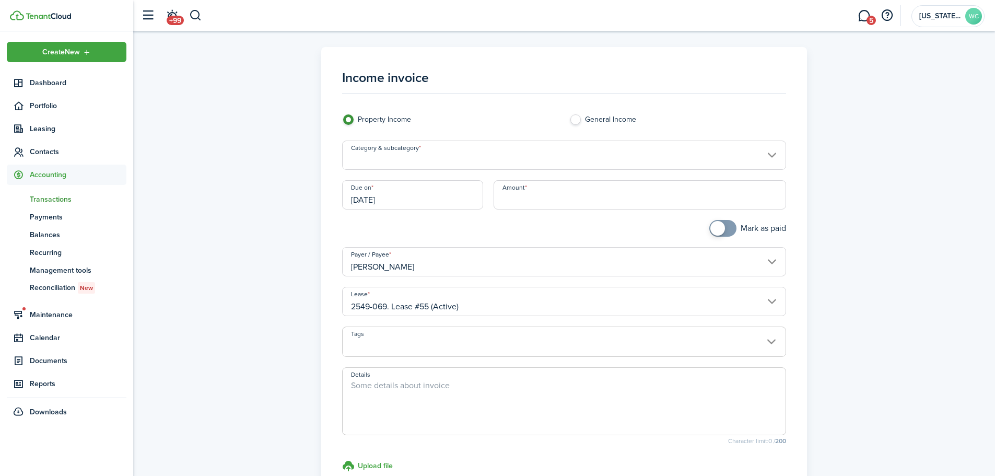
click at [398, 149] on input "Category & subcategory" at bounding box center [564, 154] width 444 height 29
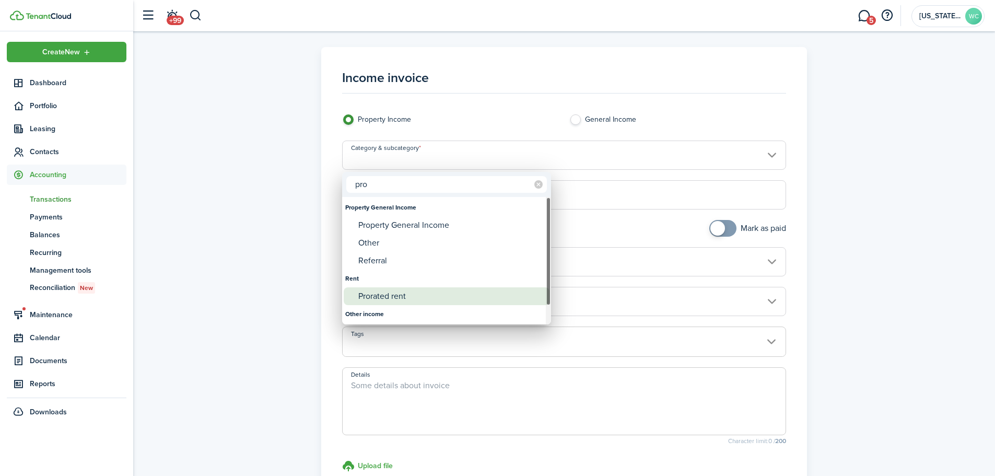
type input "pro"
click at [413, 299] on div "Prorated rent" at bounding box center [450, 296] width 185 height 18
type input "Rent / Prorated rent"
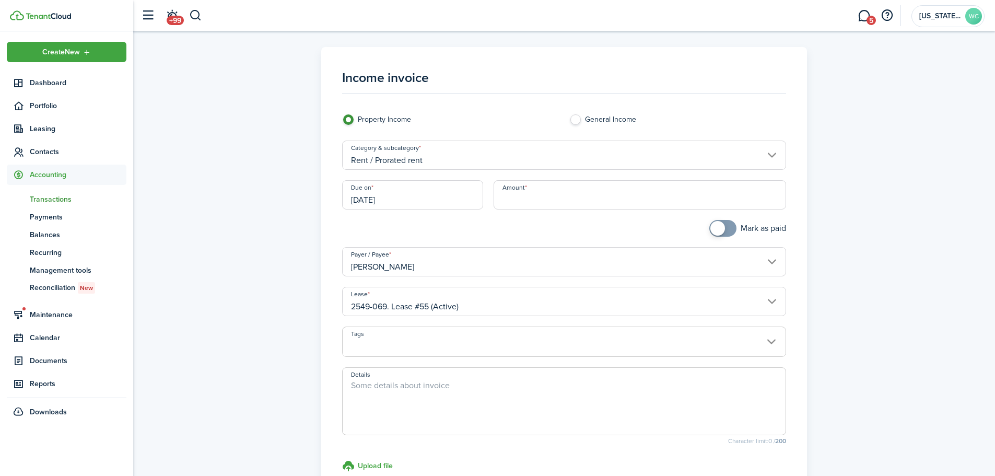
click at [416, 203] on input "[DATE]" at bounding box center [412, 194] width 141 height 29
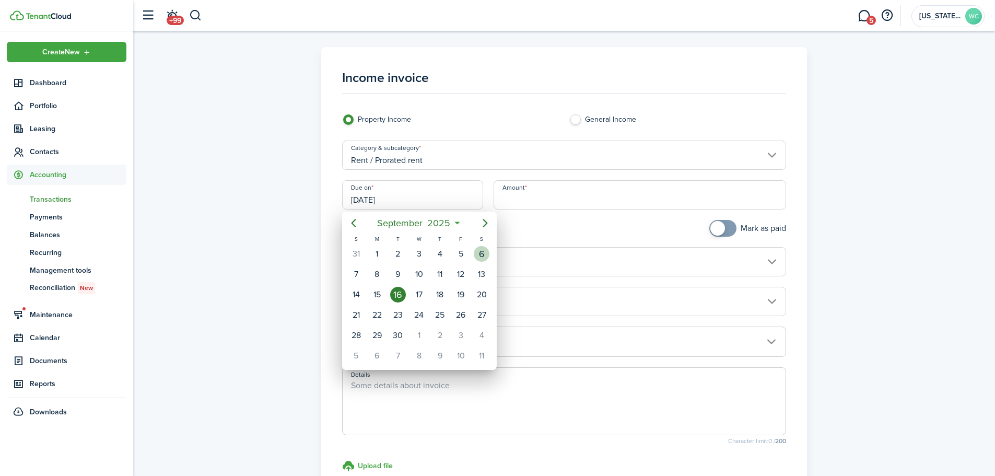
click at [481, 254] on div "6" at bounding box center [482, 254] width 16 height 16
type input "[DATE]"
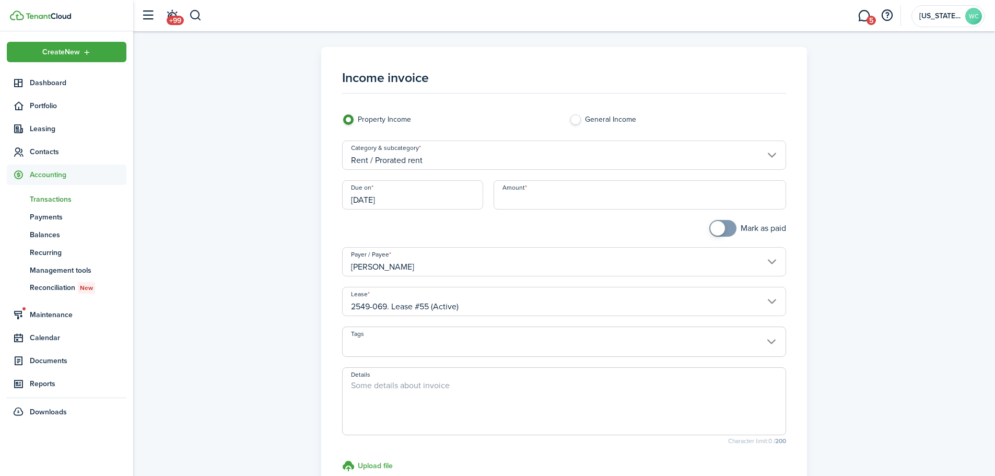
click at [516, 199] on input "Amount" at bounding box center [639, 194] width 293 height 29
type input "$833.25"
click at [623, 373] on span at bounding box center [564, 401] width 444 height 68
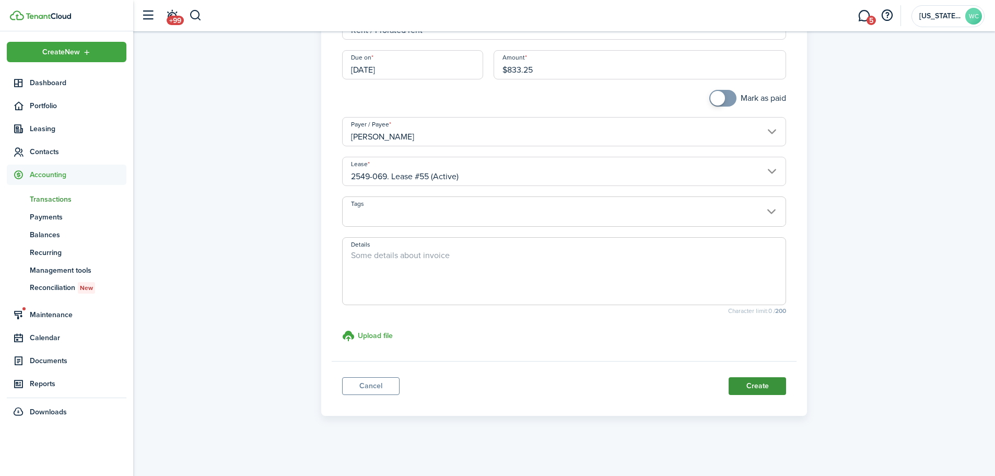
click at [763, 382] on button "Create" at bounding box center [756, 386] width 57 height 18
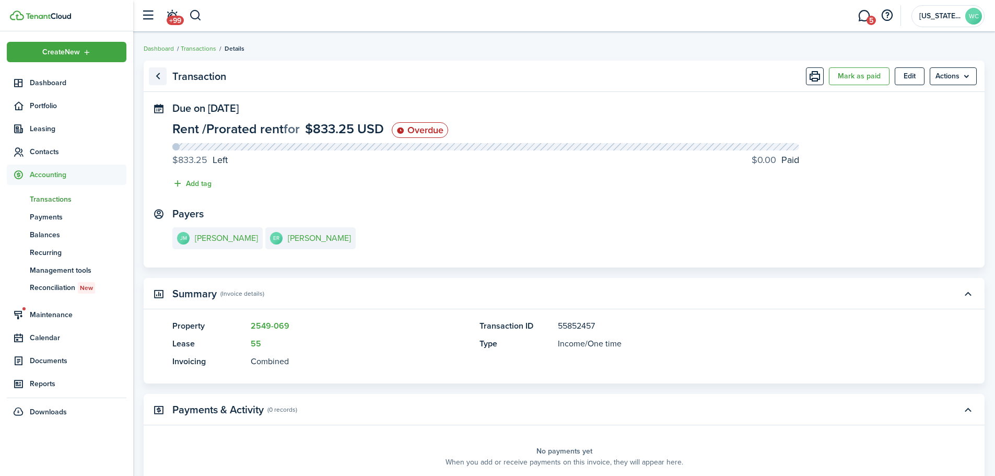
click at [158, 78] on link "Go back" at bounding box center [158, 76] width 18 height 18
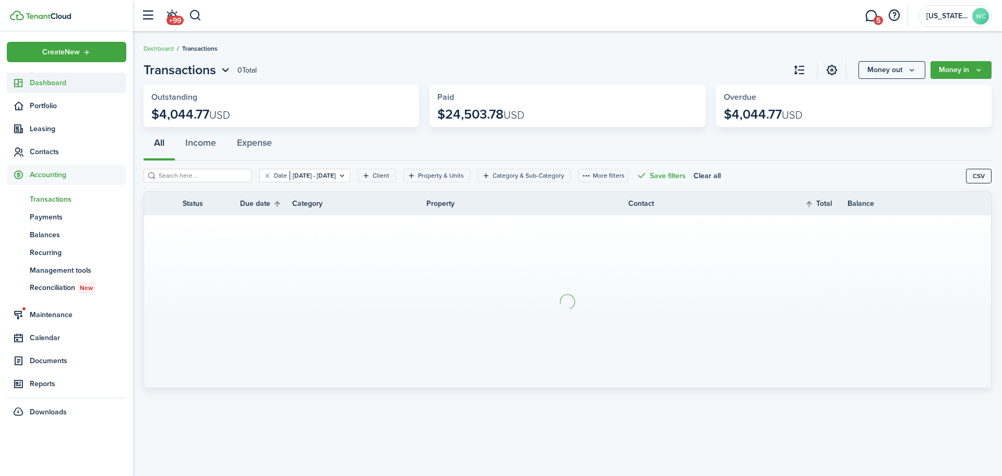
click at [29, 88] on link "Dashboard" at bounding box center [67, 83] width 120 height 20
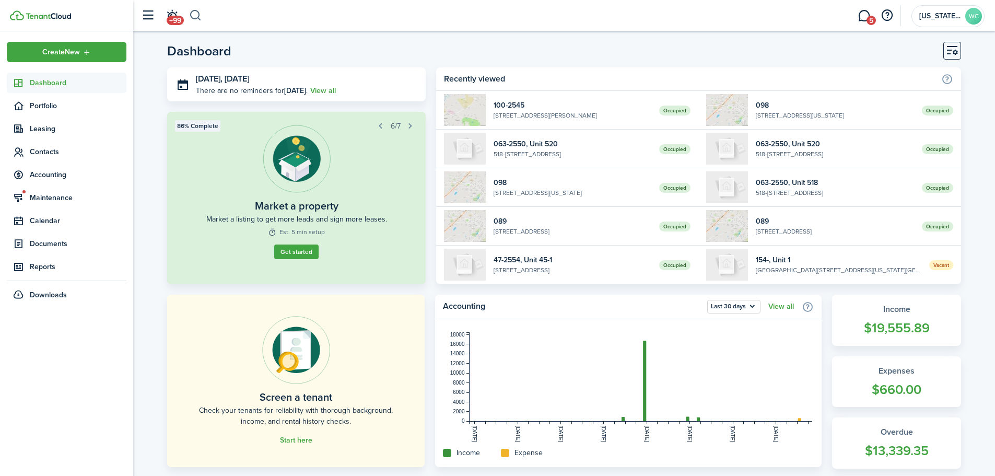
click at [196, 13] on button "button" at bounding box center [195, 16] width 13 height 18
type input "maldona"
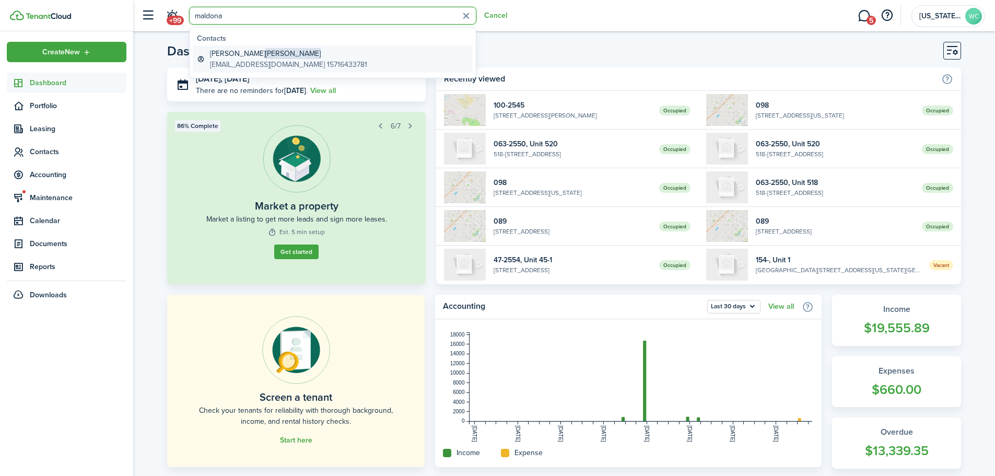
click at [216, 59] on global-search-item-description "[EMAIL_ADDRESS][DOMAIN_NAME] 15716433781" at bounding box center [288, 64] width 157 height 11
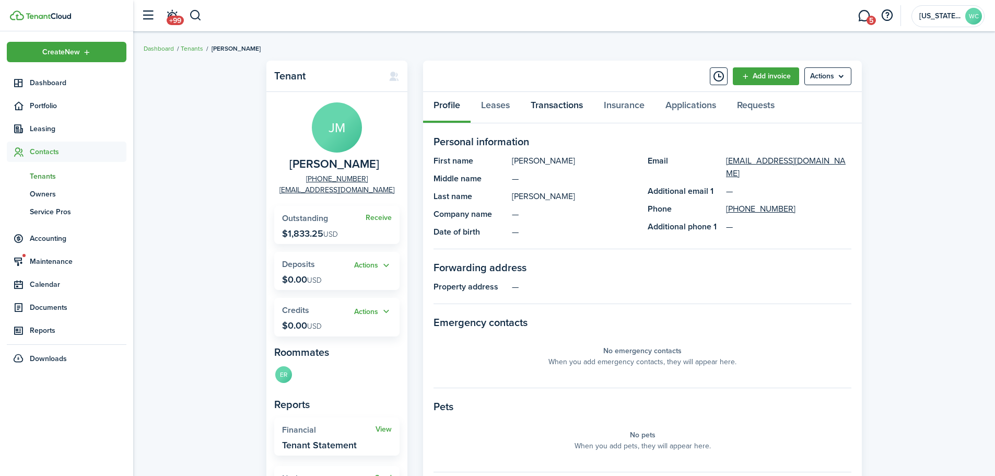
click at [558, 107] on link "Transactions" at bounding box center [556, 107] width 73 height 31
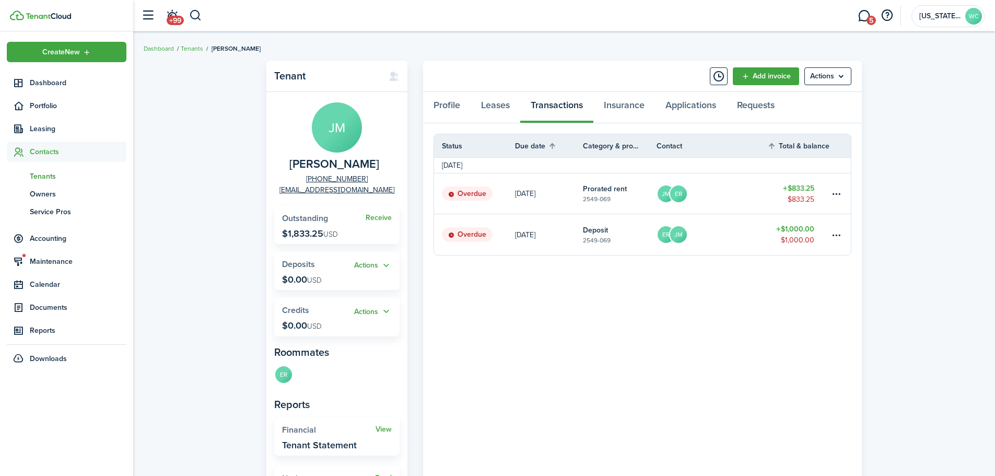
click at [749, 231] on link "ER JM" at bounding box center [711, 234] width 111 height 41
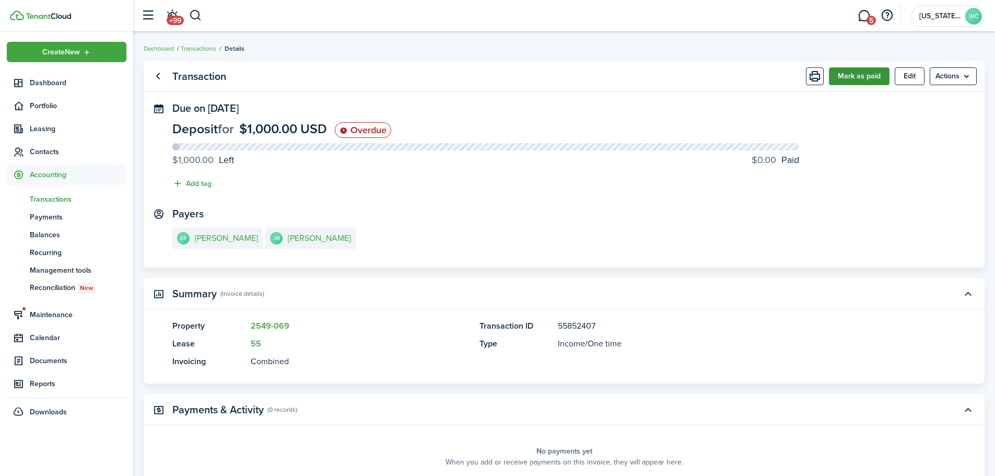
click at [862, 76] on button "Mark as paid" at bounding box center [859, 76] width 61 height 18
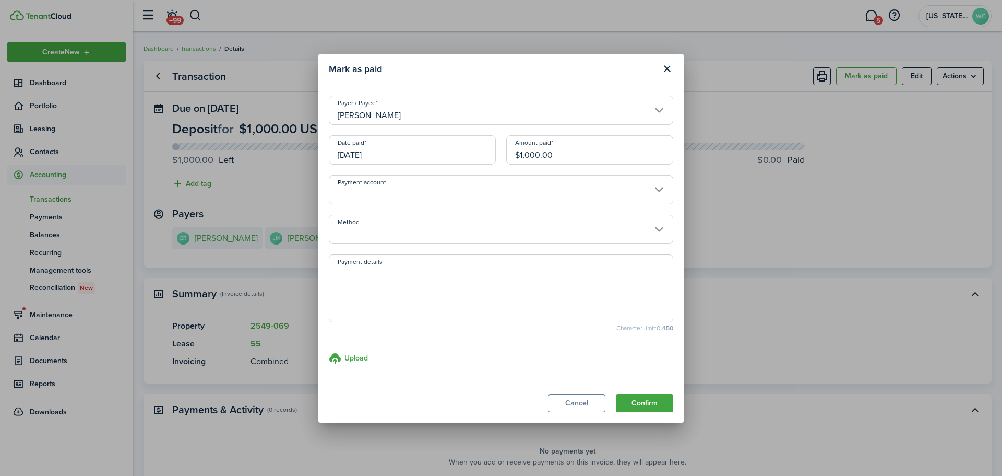
click at [383, 286] on textarea "Payment details" at bounding box center [501, 291] width 344 height 50
type textarea "R#748604"
click at [643, 402] on button "Confirm" at bounding box center [644, 403] width 57 height 18
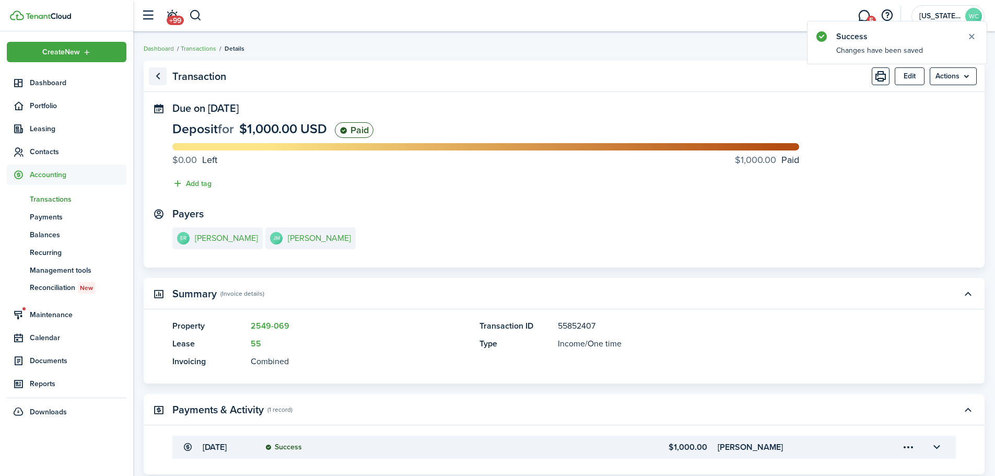
click at [157, 78] on link "Go back" at bounding box center [158, 76] width 18 height 18
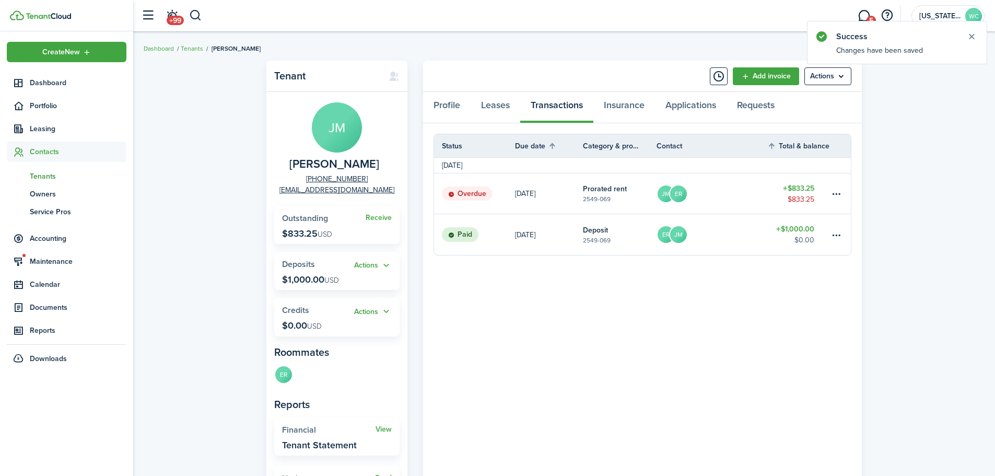
click at [518, 190] on p "[DATE]" at bounding box center [525, 193] width 20 height 11
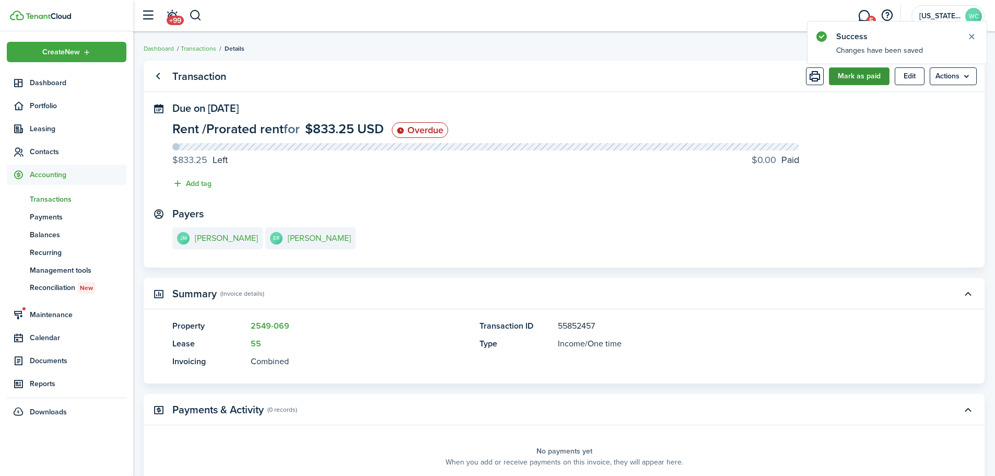
click at [845, 77] on button "Mark as paid" at bounding box center [859, 76] width 61 height 18
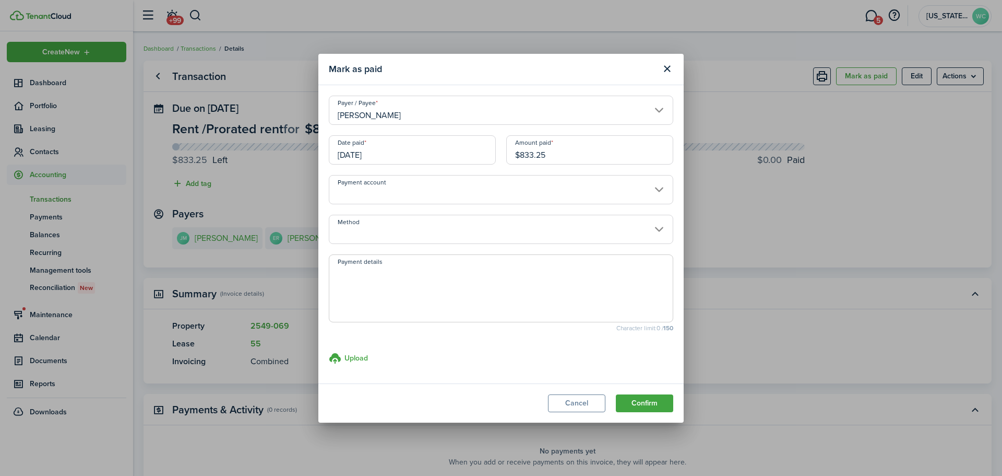
click at [405, 278] on textarea "Payment details" at bounding box center [501, 291] width 344 height 50
type textarea "R#748604"
click at [659, 403] on button "Confirm" at bounding box center [644, 403] width 57 height 18
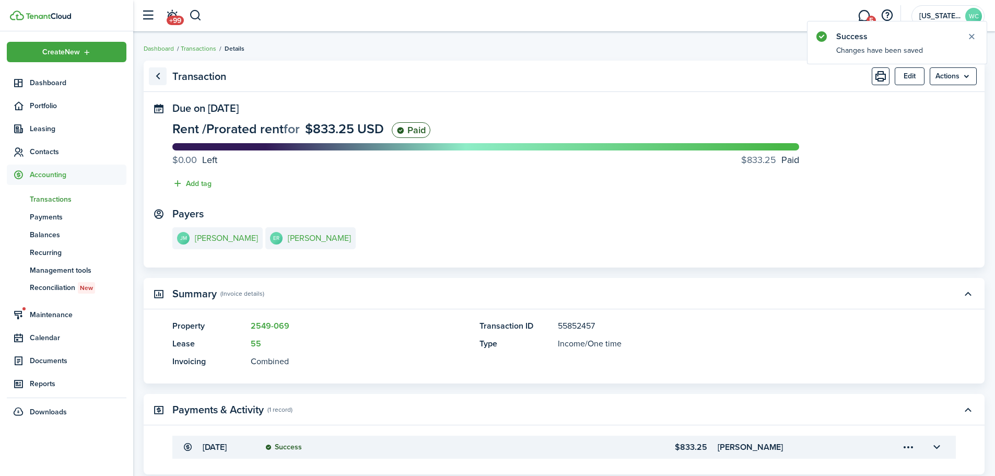
click at [156, 78] on link "Go back" at bounding box center [158, 76] width 18 height 18
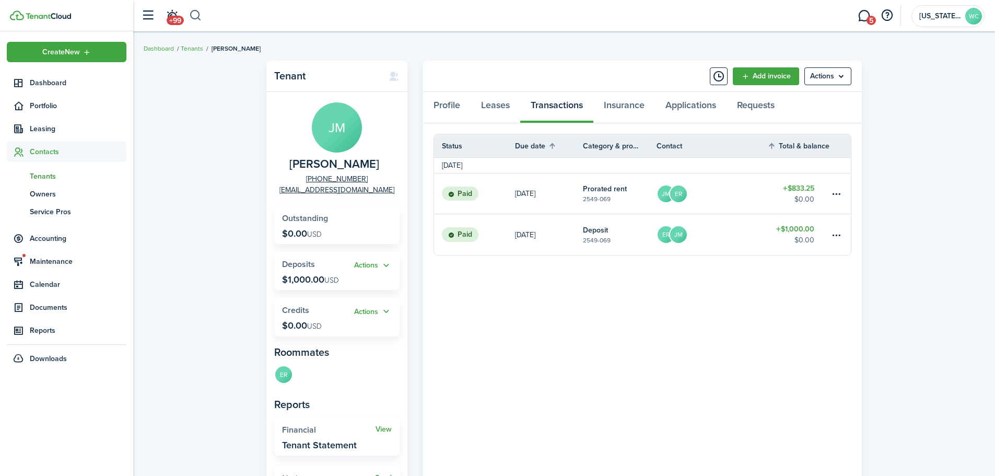
click at [197, 15] on button "button" at bounding box center [195, 16] width 13 height 18
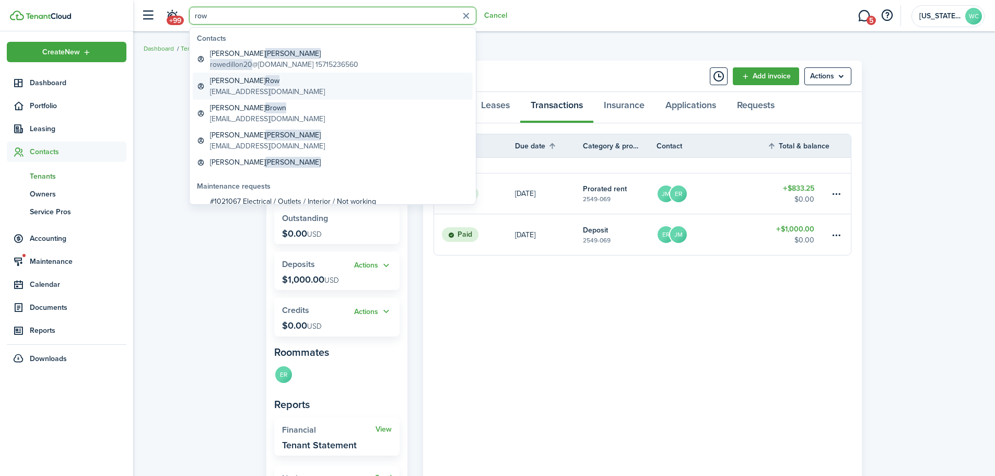
type input "row"
click at [221, 86] on global-search-item-title "[PERSON_NAME]" at bounding box center [267, 80] width 115 height 11
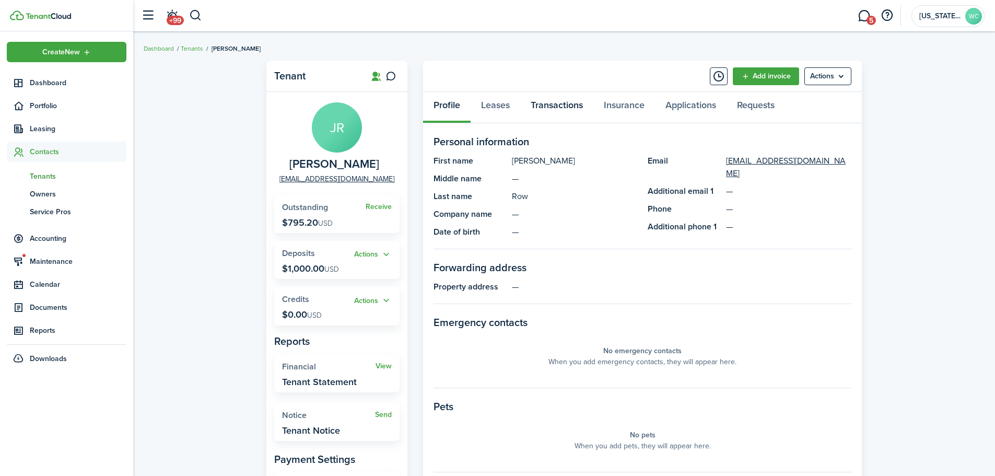
click at [577, 104] on link "Transactions" at bounding box center [556, 107] width 73 height 31
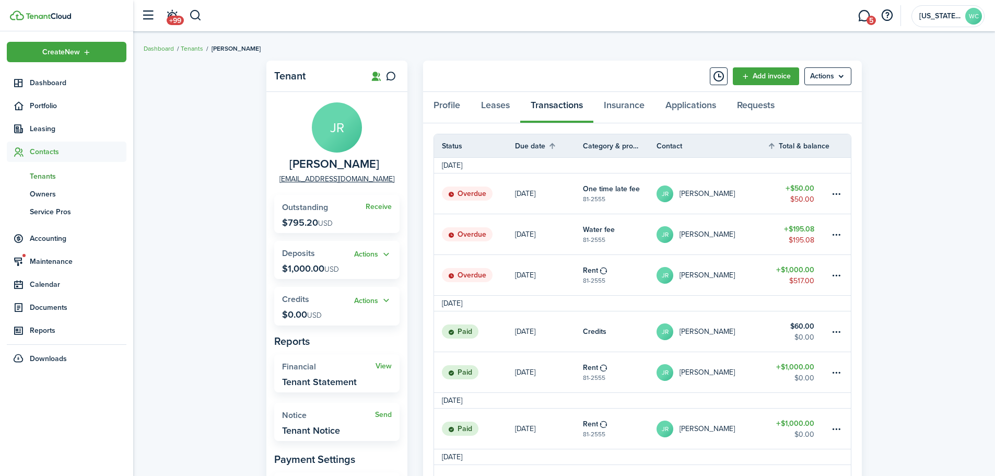
click at [737, 275] on link "JR [PERSON_NAME]" at bounding box center [711, 275] width 111 height 40
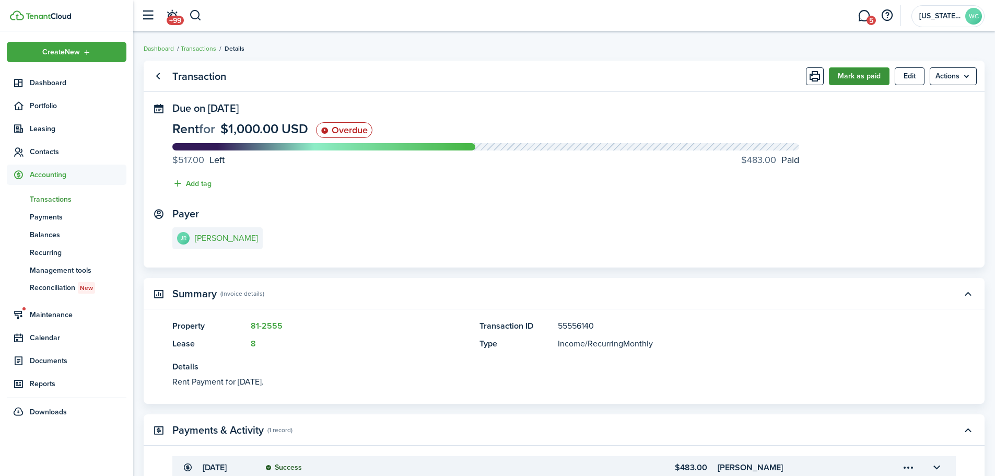
click at [862, 77] on button "Mark as paid" at bounding box center [859, 76] width 61 height 18
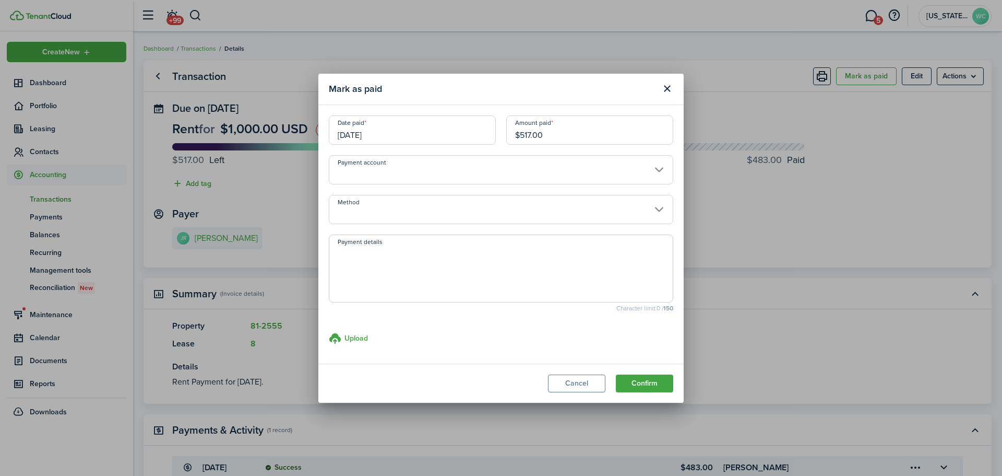
click at [439, 129] on input "[DATE]" at bounding box center [412, 129] width 167 height 29
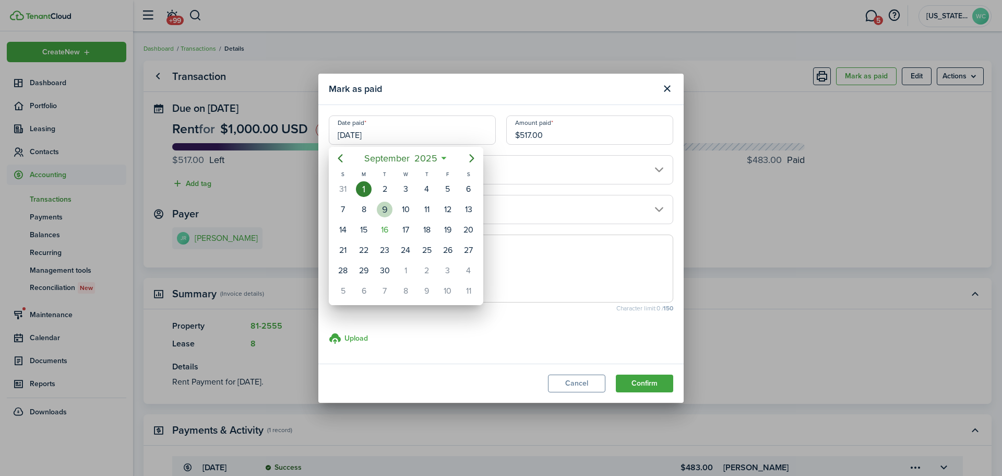
click at [388, 209] on div "9" at bounding box center [385, 210] width 16 height 16
type input "[DATE]"
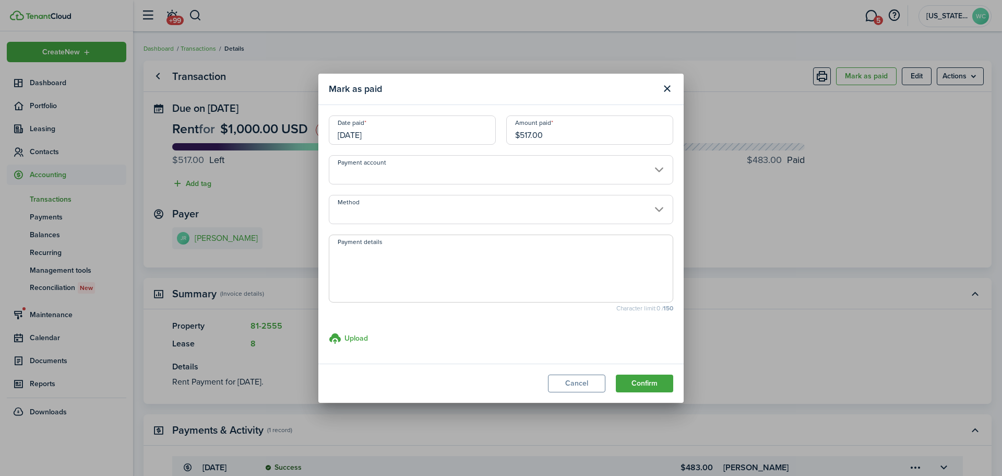
click at [424, 260] on textarea "Payment details" at bounding box center [501, 271] width 344 height 50
type textarea "R#748603"
click at [645, 384] on button "Confirm" at bounding box center [644, 383] width 57 height 18
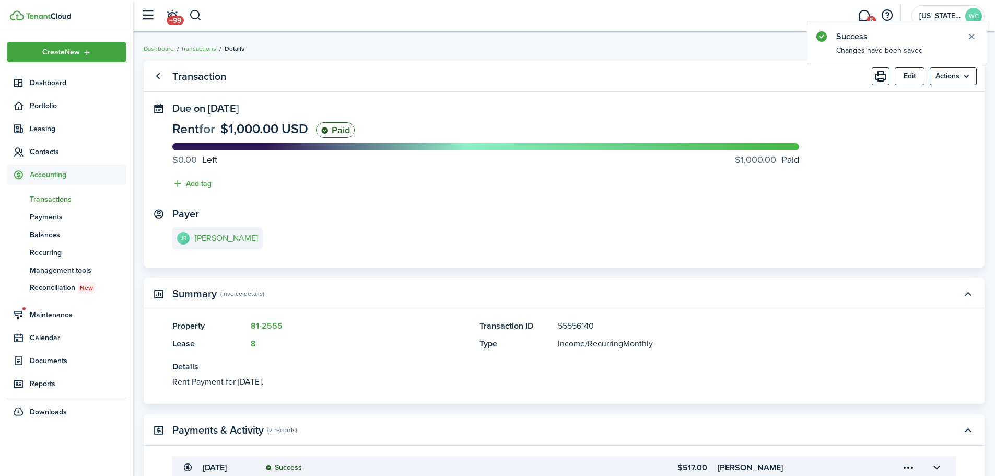
click at [198, 5] on header-control-items "+99" at bounding box center [169, 16] width 66 height 27
click at [195, 19] on button "button" at bounding box center [195, 16] width 13 height 18
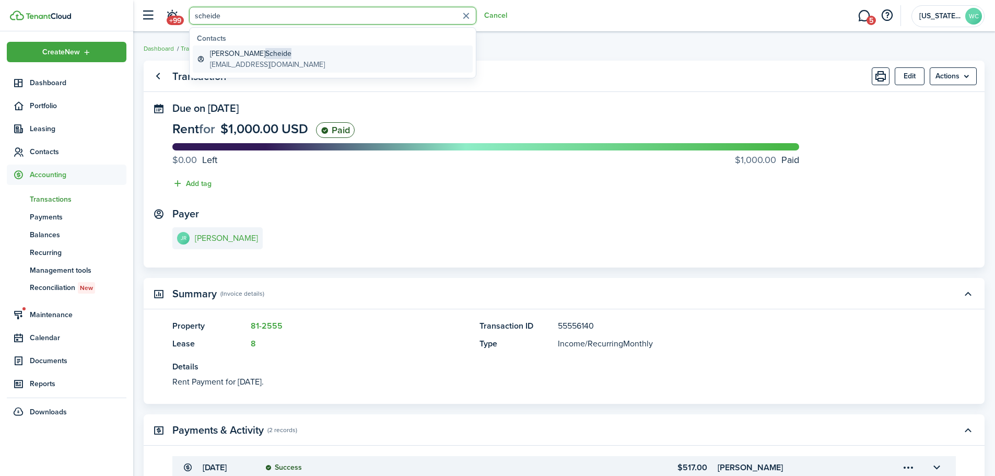
type input "scheide"
click at [222, 58] on global-search-item-title "[PERSON_NAME]" at bounding box center [267, 53] width 115 height 11
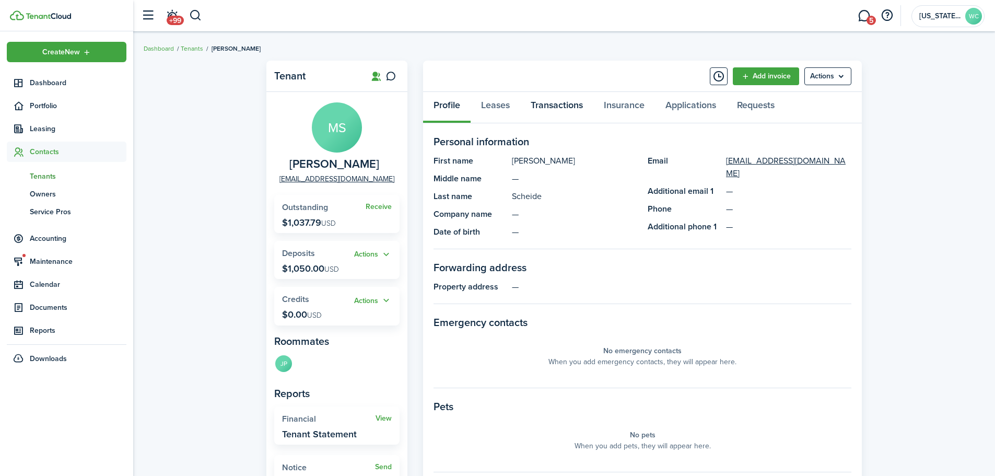
click at [549, 104] on link "Transactions" at bounding box center [556, 107] width 73 height 31
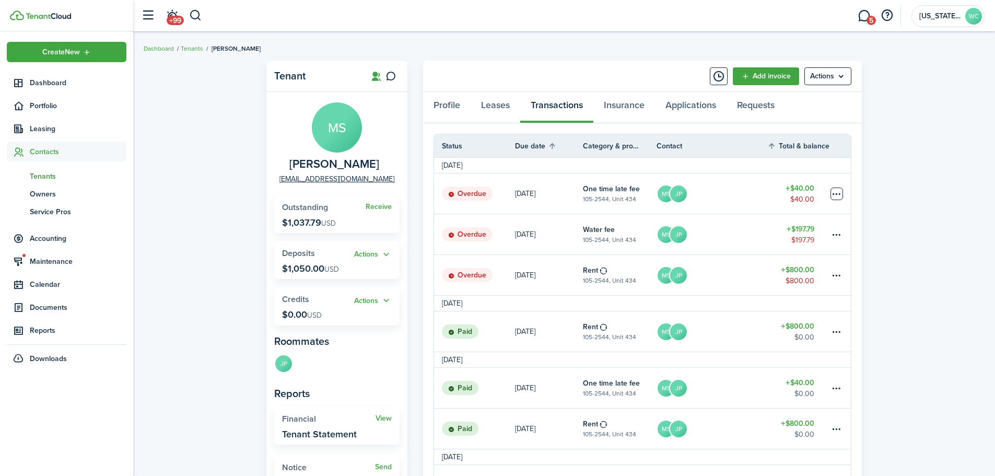
click at [840, 191] on table-menu-btn-icon at bounding box center [836, 193] width 13 height 13
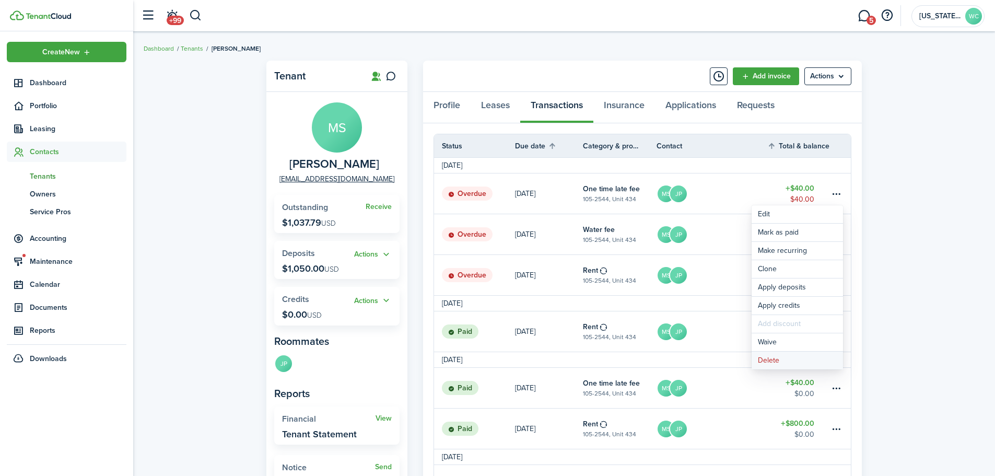
click at [764, 362] on button "Delete" at bounding box center [796, 360] width 91 height 18
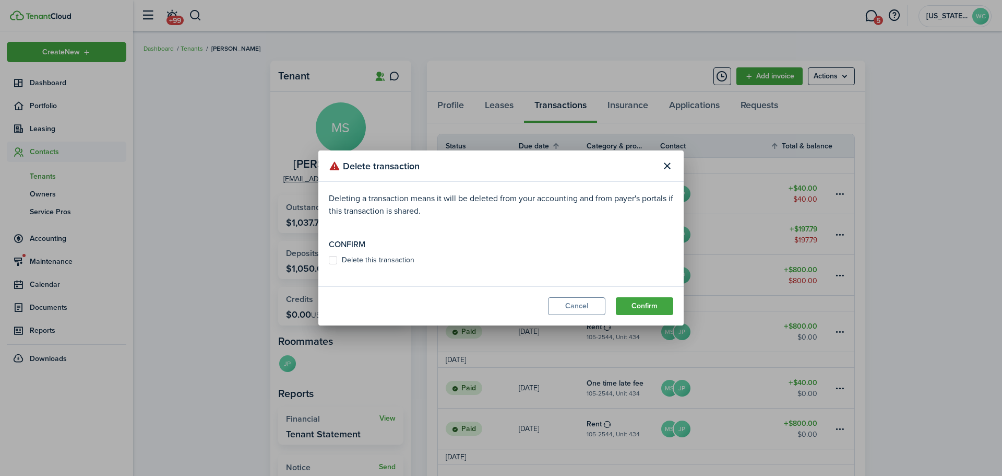
click at [370, 262] on label "Delete this transaction" at bounding box center [372, 260] width 86 height 8
click at [329, 261] on input "Delete this transaction" at bounding box center [328, 260] width 1 height 1
checkbox input "true"
click at [653, 307] on button "Confirm" at bounding box center [644, 306] width 57 height 18
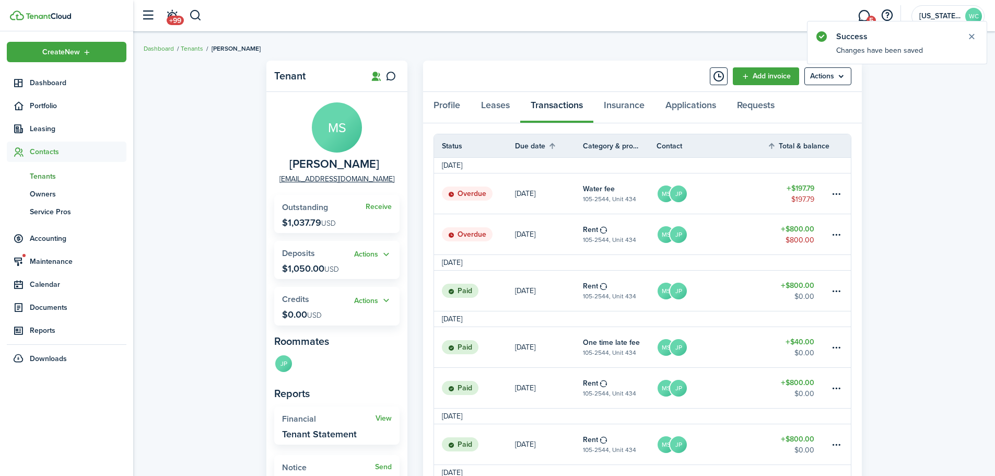
click at [521, 234] on p "[DATE]" at bounding box center [525, 234] width 20 height 11
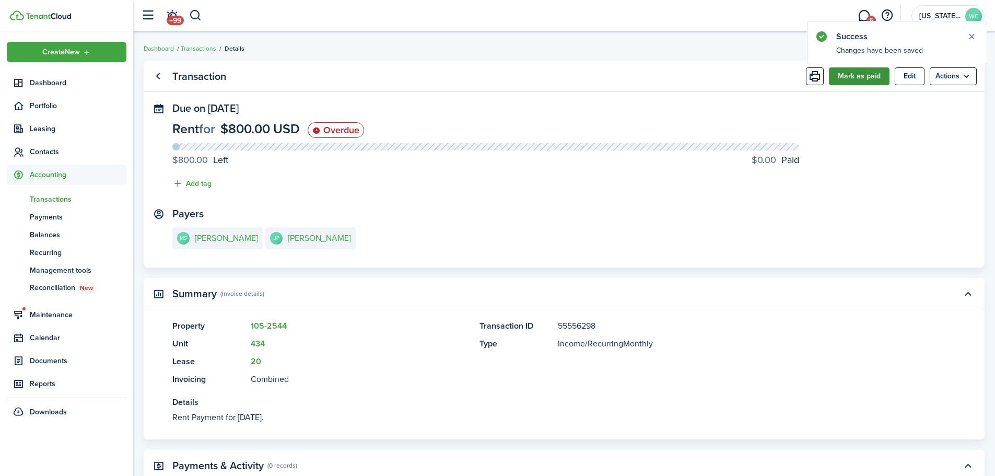
click at [858, 77] on button "Mark as paid" at bounding box center [859, 76] width 61 height 18
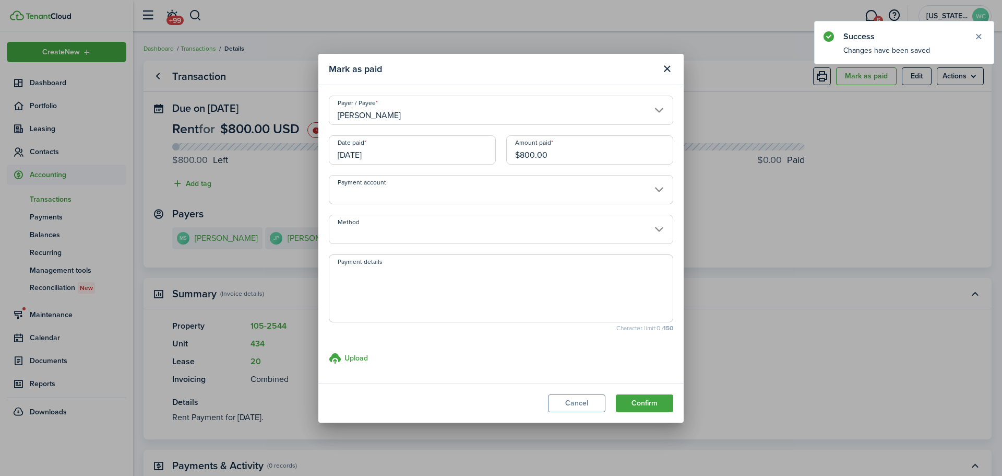
click at [412, 149] on input "[DATE]" at bounding box center [412, 149] width 167 height 29
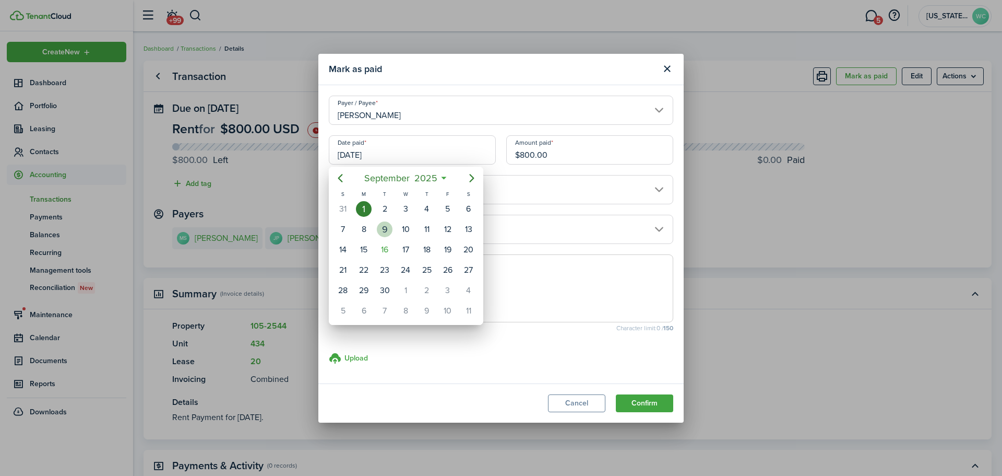
click at [385, 228] on div "9" at bounding box center [385, 229] width 16 height 16
type input "[DATE]"
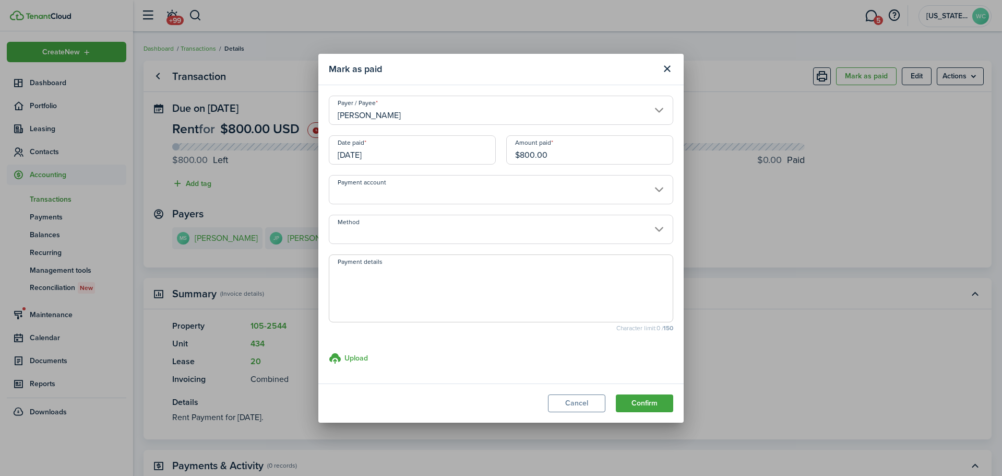
click at [375, 288] on textarea "Payment details" at bounding box center [501, 291] width 344 height 50
type textarea "R#548697"
click at [653, 400] on button "Confirm" at bounding box center [644, 403] width 57 height 18
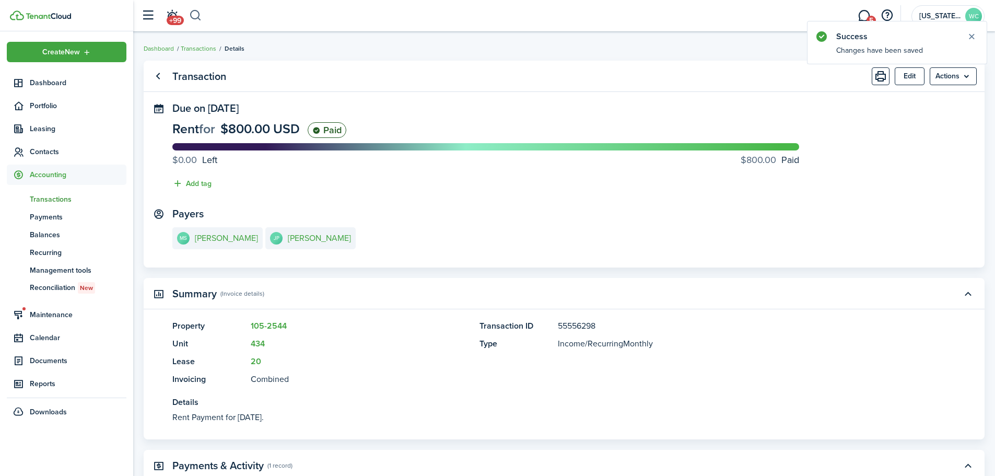
click at [193, 10] on button "button" at bounding box center [195, 16] width 13 height 18
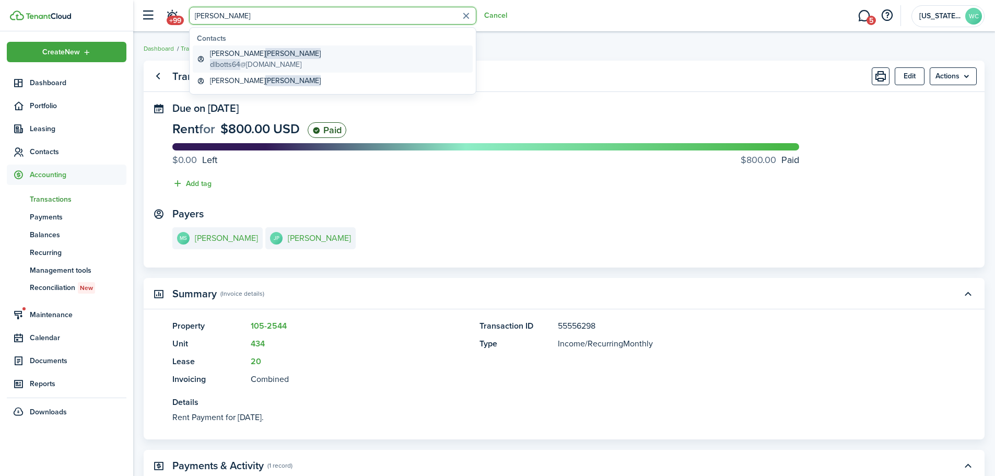
type input "[PERSON_NAME]"
click at [222, 59] on span "dlbotts64" at bounding box center [225, 64] width 30 height 11
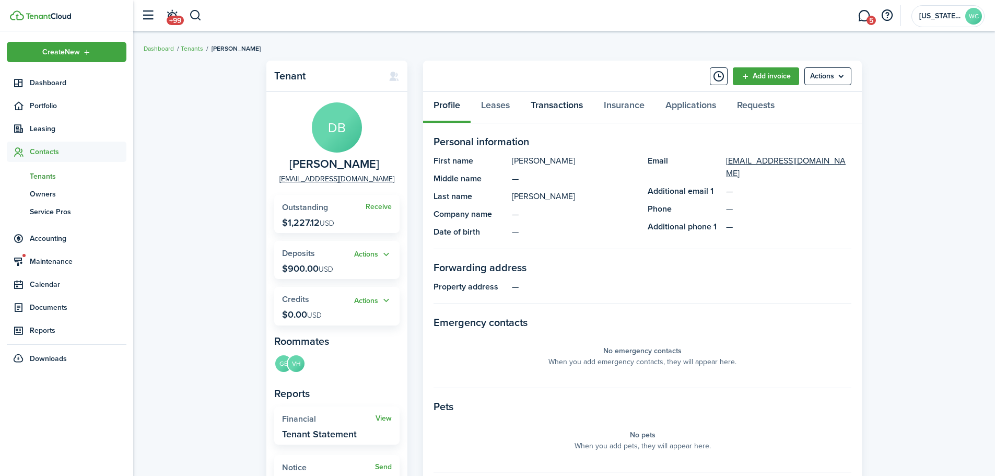
click at [548, 100] on link "Transactions" at bounding box center [556, 107] width 73 height 31
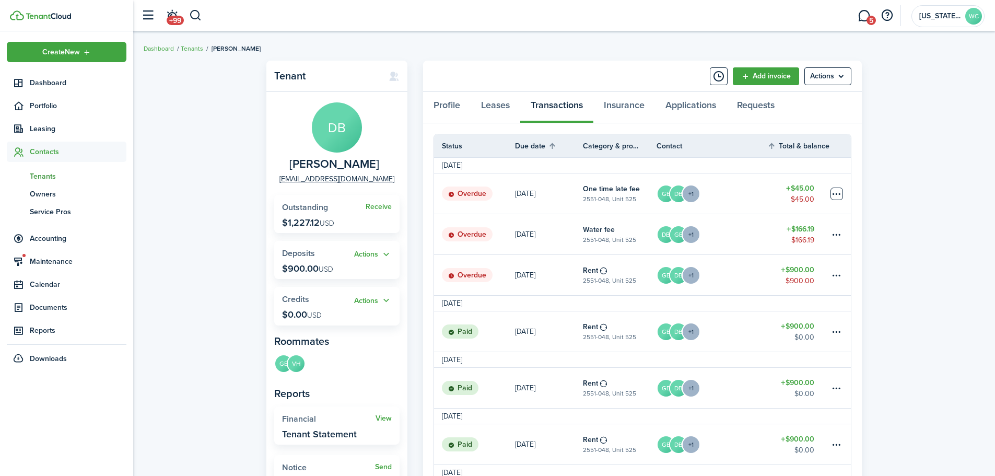
click at [834, 193] on table-menu-btn-icon at bounding box center [836, 193] width 13 height 13
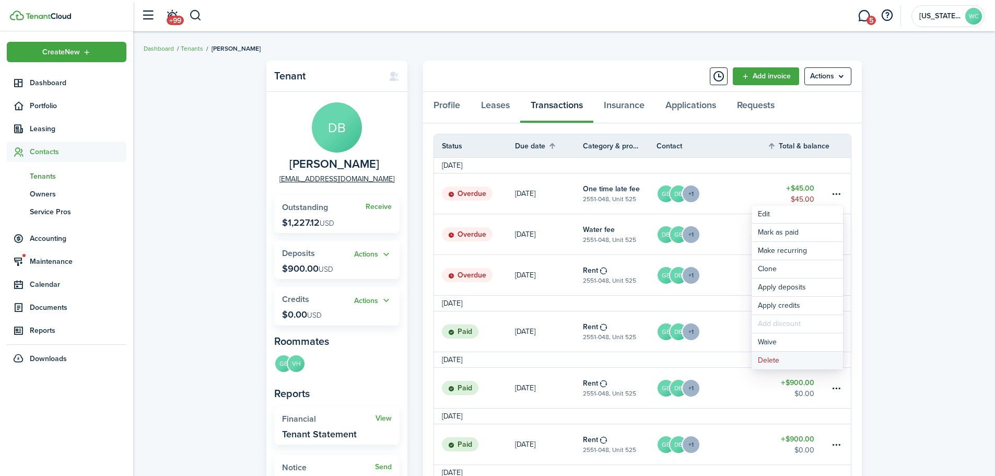
click at [766, 363] on button "Delete" at bounding box center [796, 360] width 91 height 18
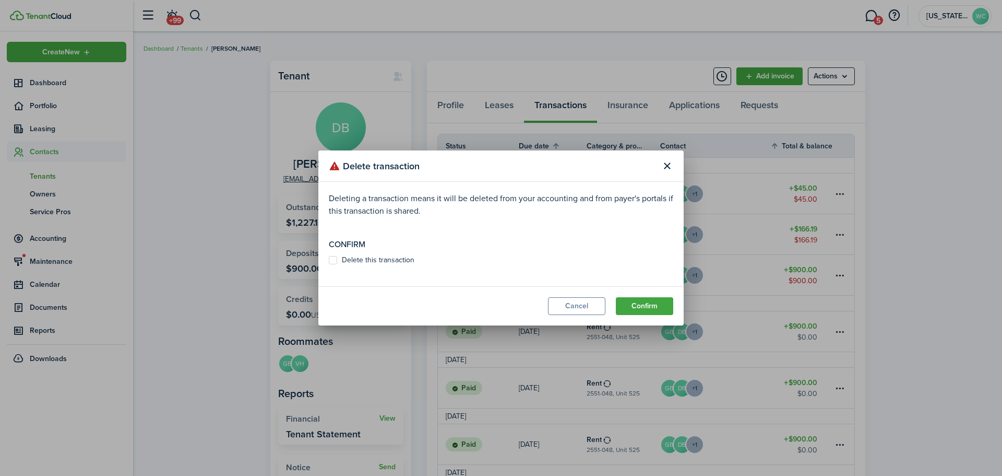
click at [360, 259] on label "Delete this transaction" at bounding box center [372, 260] width 86 height 8
click at [329, 260] on input "Delete this transaction" at bounding box center [328, 260] width 1 height 1
checkbox input "true"
click at [663, 303] on button "Confirm" at bounding box center [644, 306] width 57 height 18
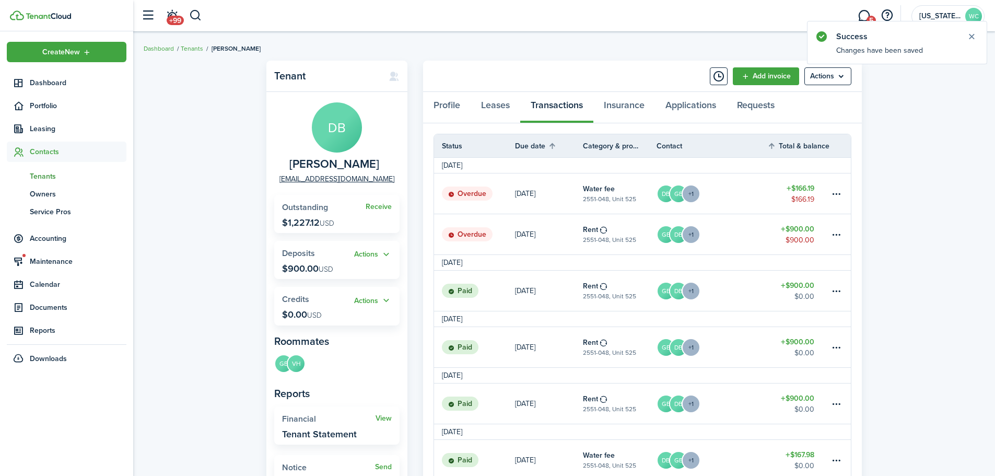
click at [483, 229] on status "Overdue" at bounding box center [467, 234] width 51 height 15
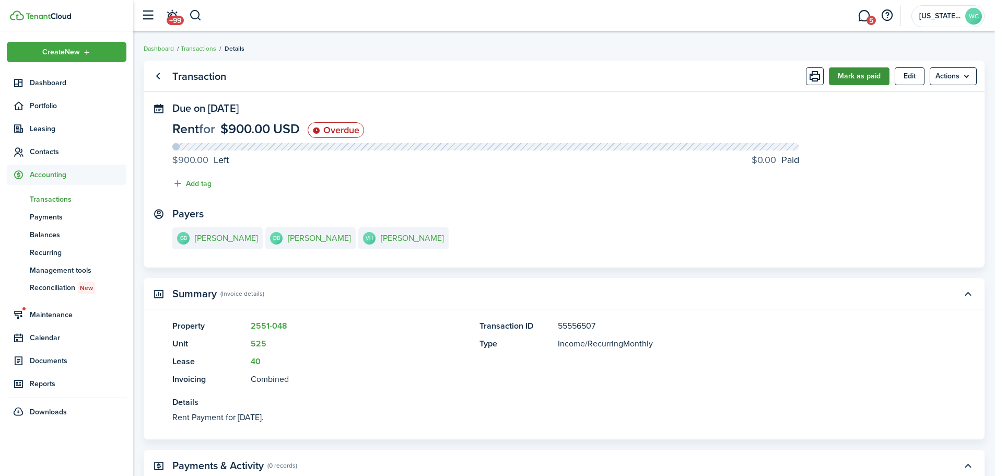
click at [850, 78] on button "Mark as paid" at bounding box center [859, 76] width 61 height 18
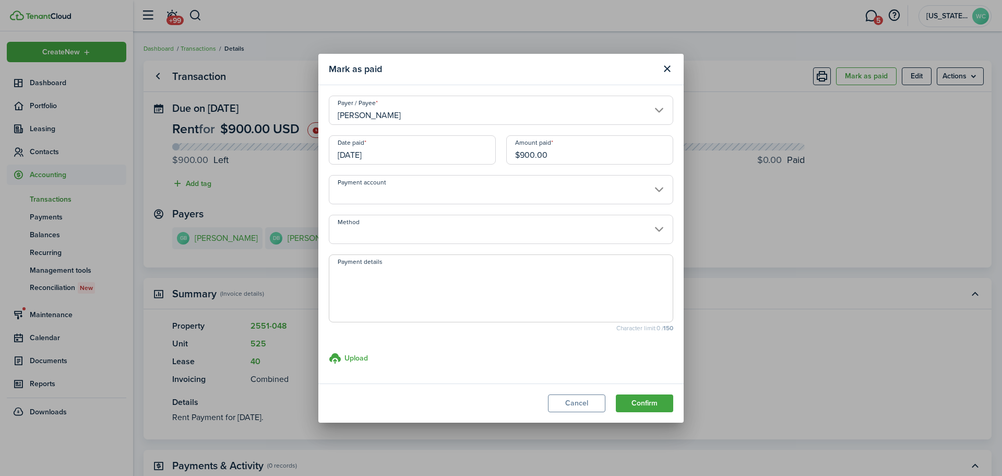
click at [447, 154] on input "[DATE]" at bounding box center [412, 149] width 167 height 29
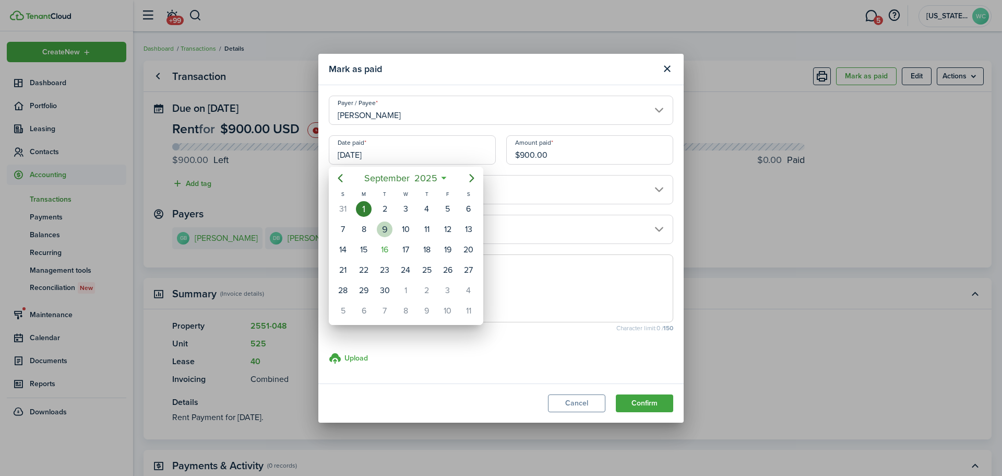
click at [378, 233] on div "9" at bounding box center [385, 229] width 16 height 16
type input "[DATE]"
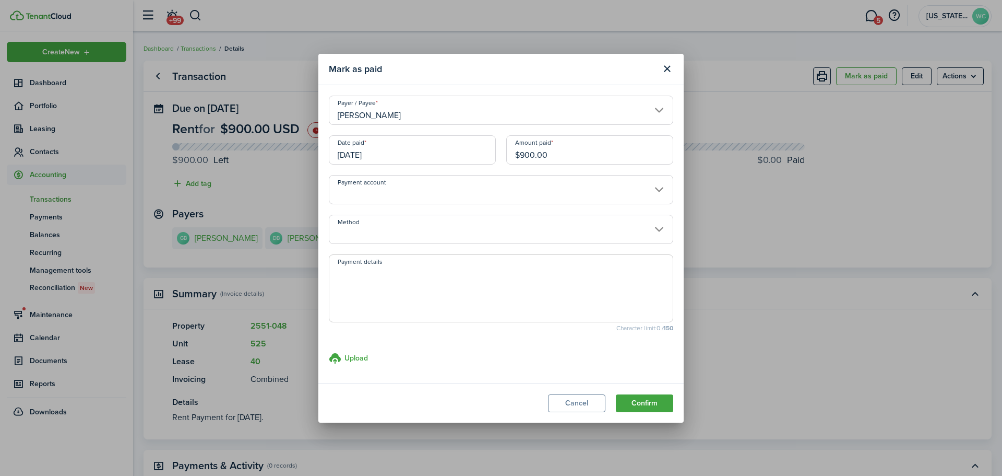
click at [381, 300] on textarea "Payment details" at bounding box center [501, 291] width 344 height 50
type textarea "R#548700"
click at [658, 401] on button "Confirm" at bounding box center [644, 403] width 57 height 18
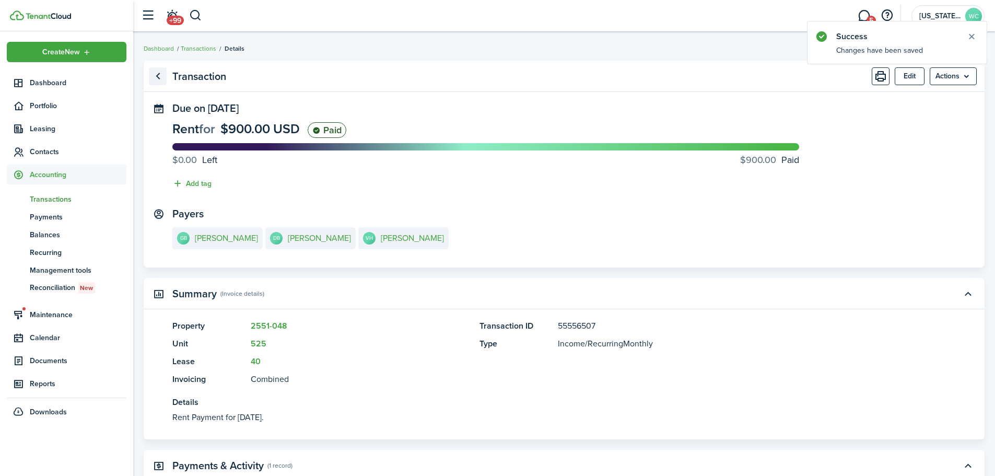
click at [159, 78] on link "Go back" at bounding box center [158, 76] width 18 height 18
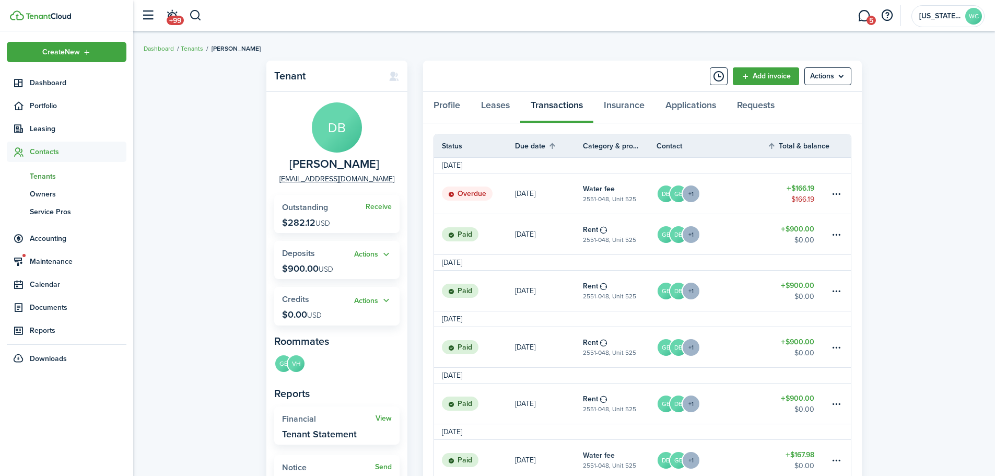
click at [741, 192] on link "DB GB +1" at bounding box center [711, 193] width 111 height 40
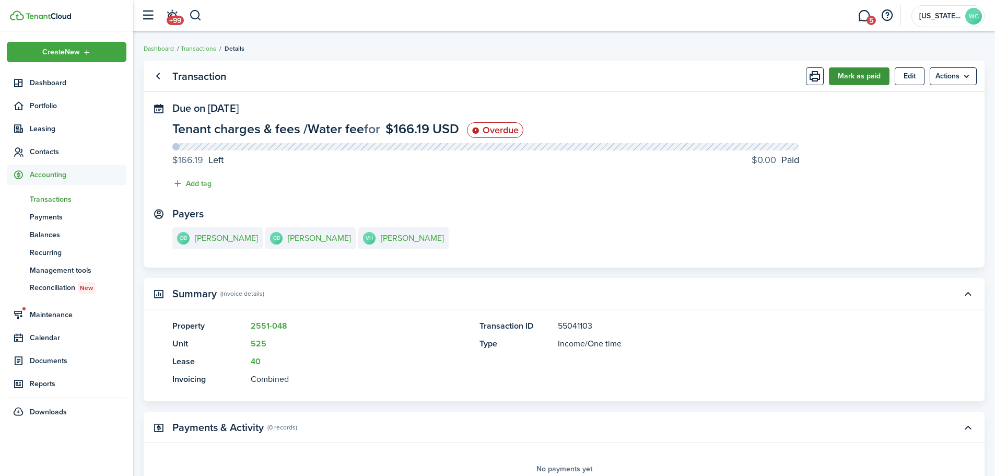
click at [852, 72] on button "Mark as paid" at bounding box center [859, 76] width 61 height 18
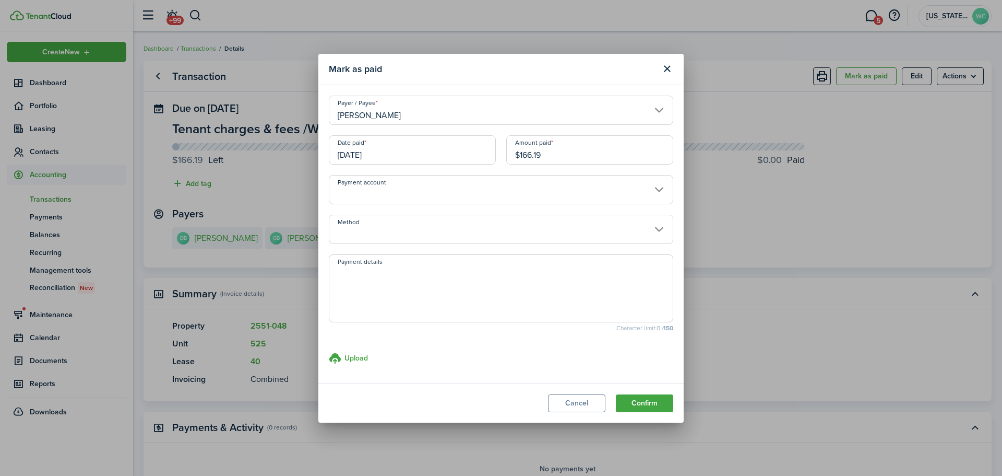
click at [414, 154] on input "[DATE]" at bounding box center [412, 149] width 167 height 29
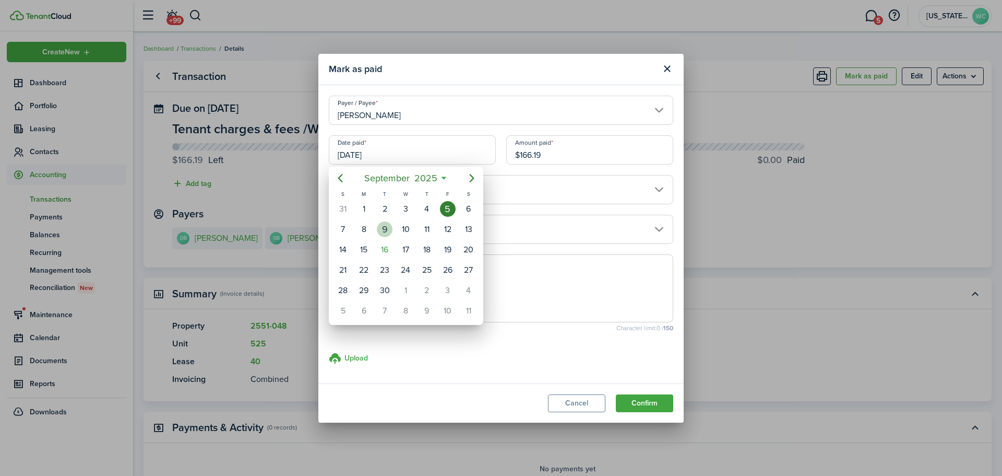
click at [382, 226] on div "9" at bounding box center [385, 229] width 16 height 16
type input "[DATE]"
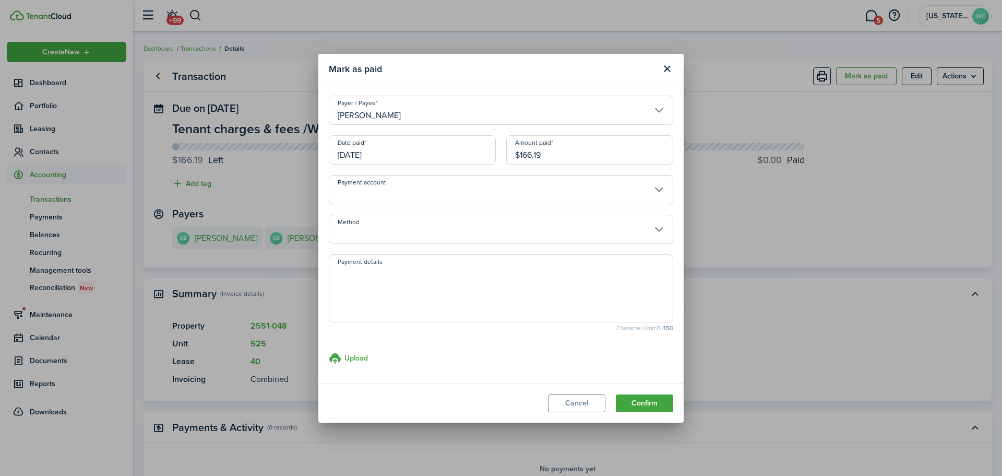
click at [584, 154] on input "$166.19" at bounding box center [589, 149] width 167 height 29
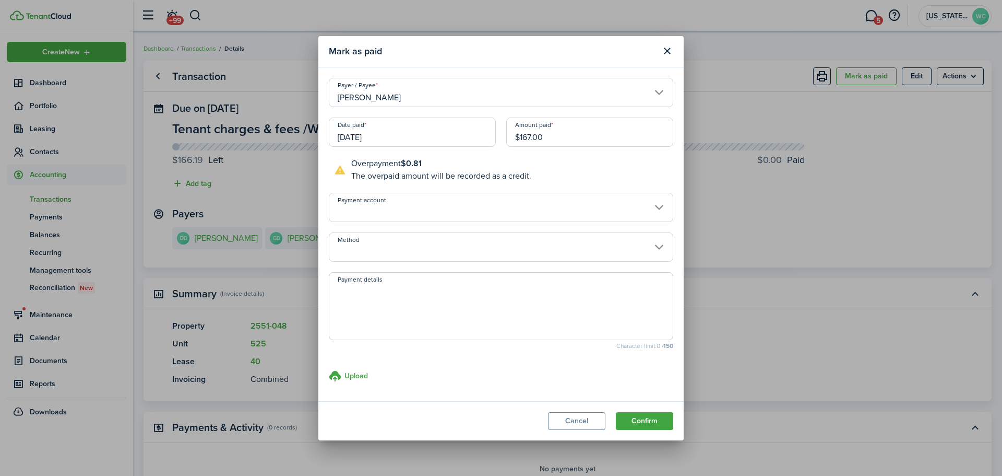
type input "$167.00"
click at [429, 304] on textarea "Payment details" at bounding box center [501, 309] width 344 height 50
type textarea "R#548700"
click at [641, 417] on button "Confirm" at bounding box center [644, 421] width 57 height 18
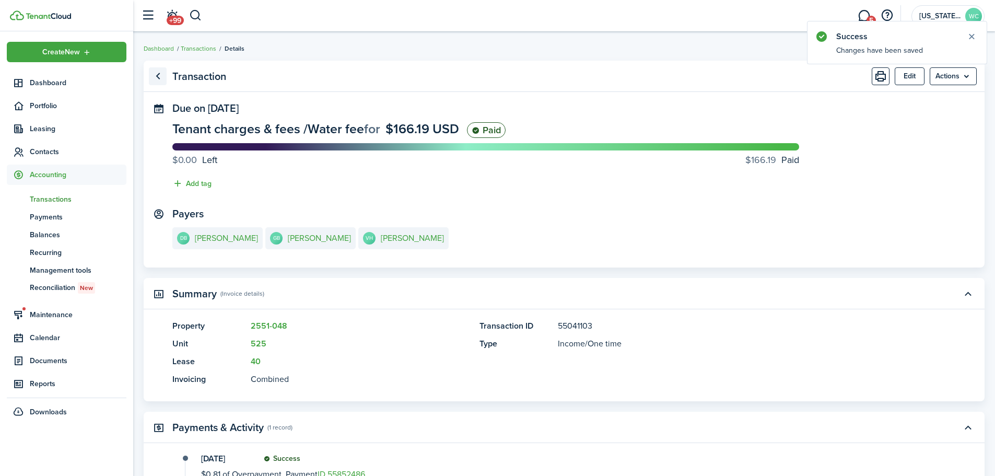
click at [160, 77] on link "Go back" at bounding box center [158, 76] width 18 height 18
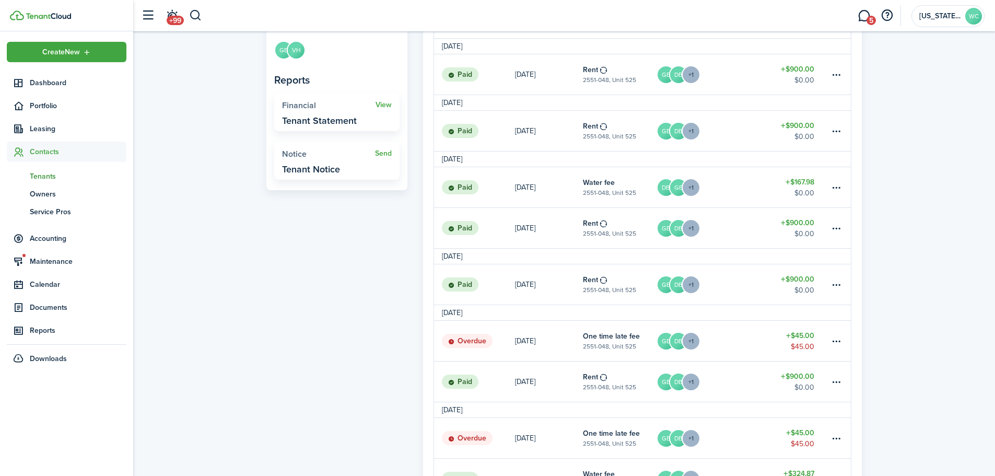
scroll to position [418, 0]
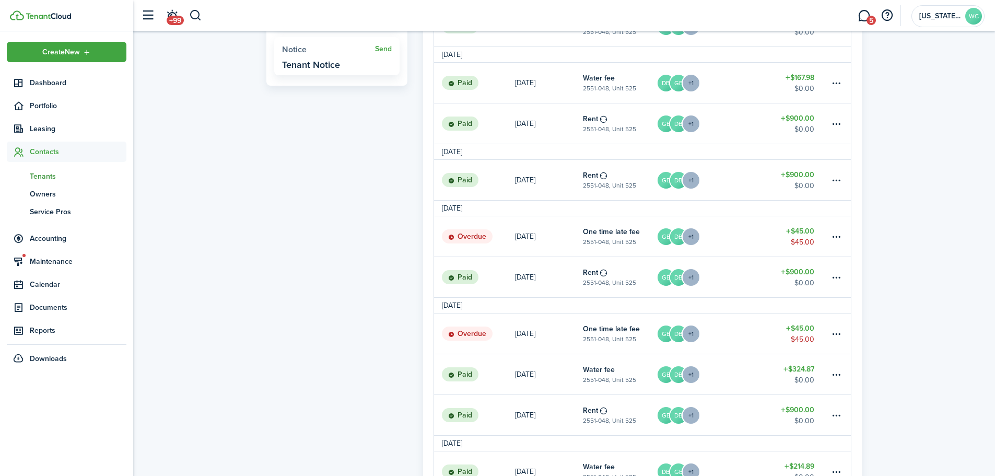
click at [745, 331] on link "GB DB +1" at bounding box center [711, 333] width 111 height 40
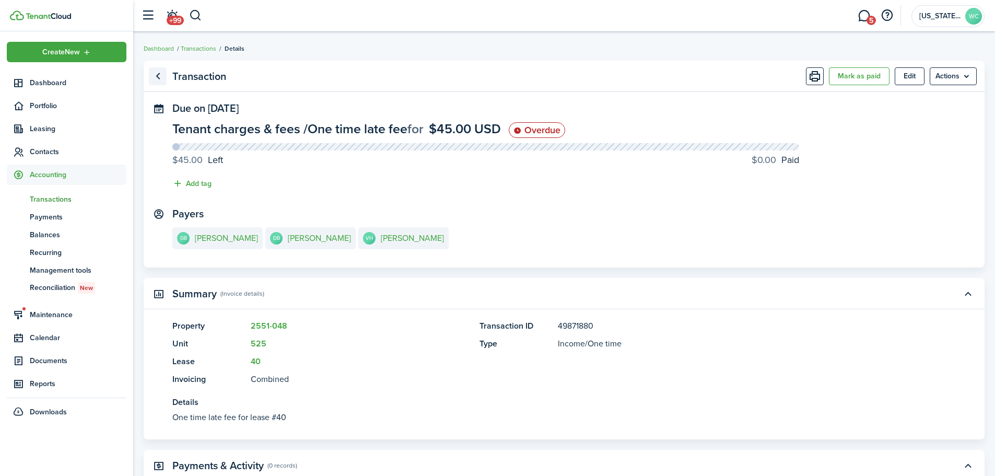
click at [158, 76] on link "Go back" at bounding box center [158, 76] width 18 height 18
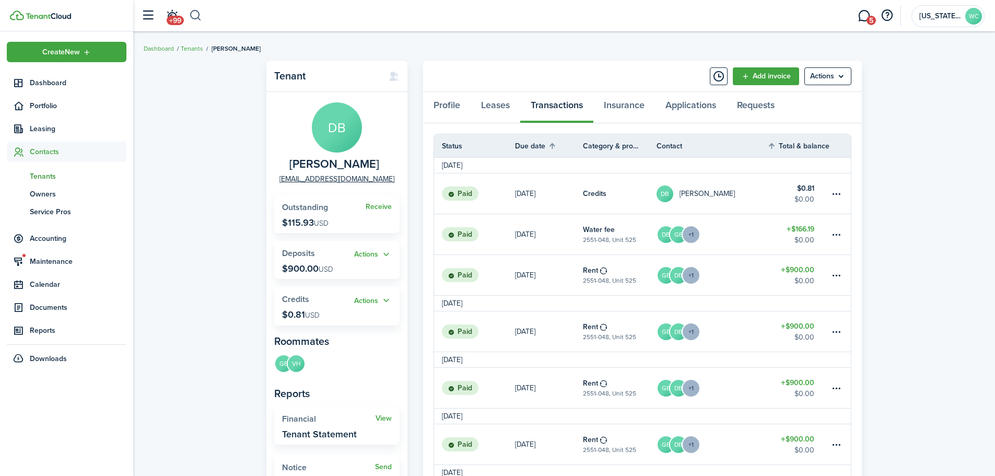
click at [197, 11] on button "button" at bounding box center [195, 16] width 13 height 18
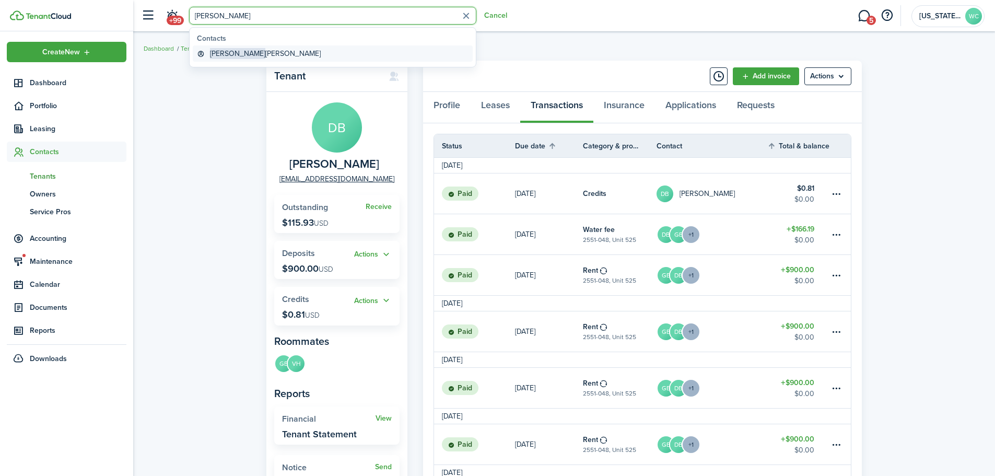
type input "[PERSON_NAME]"
click at [212, 56] on span "[PERSON_NAME]" at bounding box center [237, 53] width 55 height 11
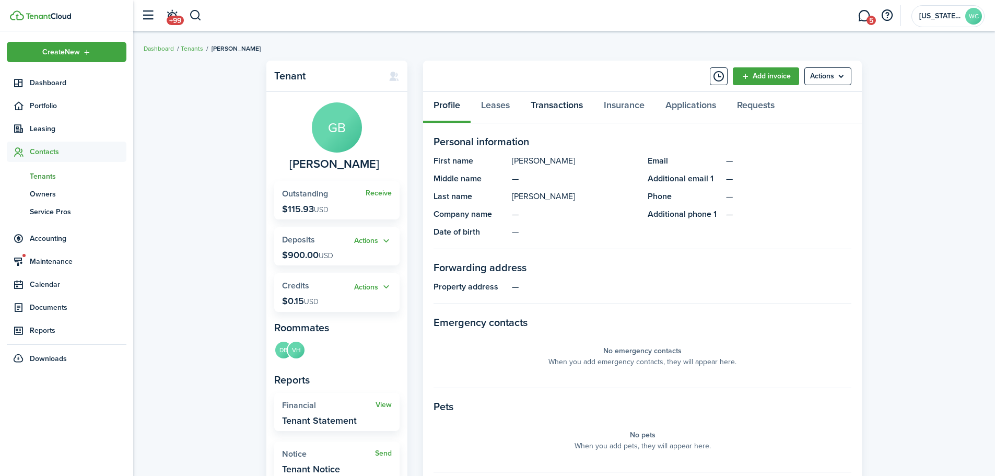
click at [560, 103] on link "Transactions" at bounding box center [556, 107] width 73 height 31
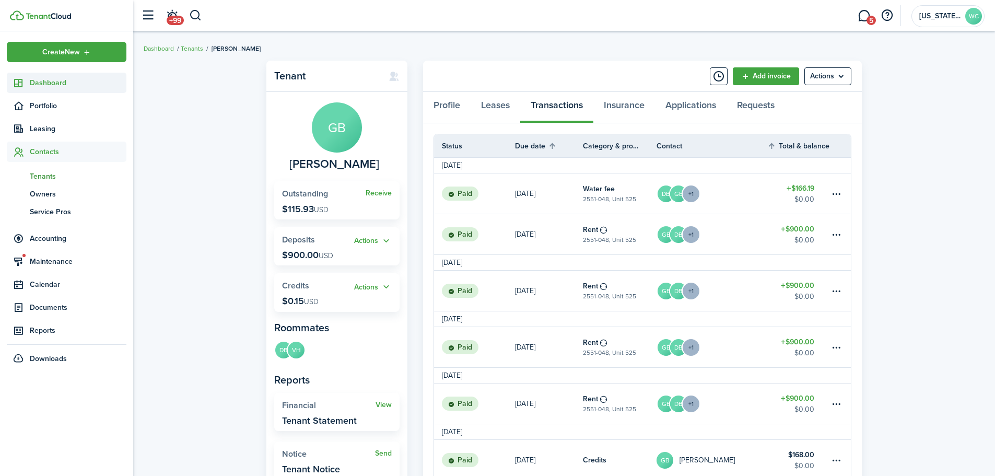
click at [30, 87] on span "Dashboard" at bounding box center [78, 82] width 97 height 11
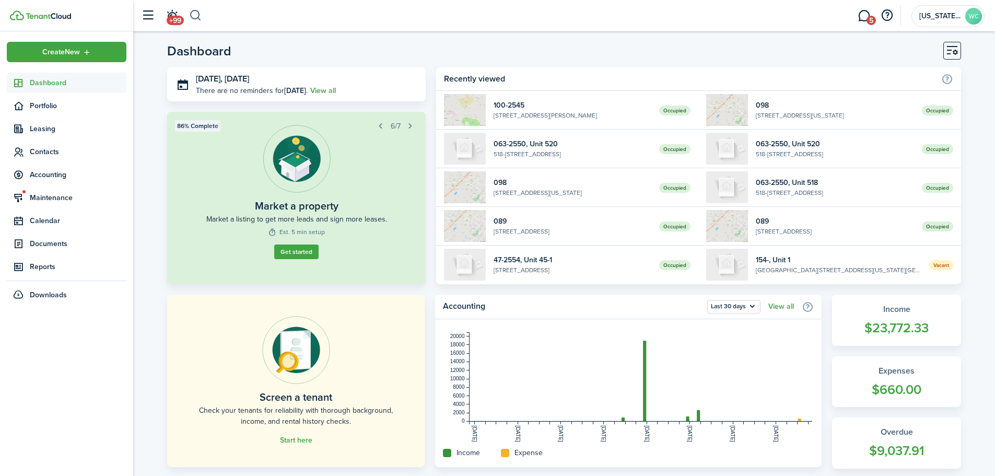
click at [196, 12] on button "button" at bounding box center [195, 16] width 13 height 18
type input "[PERSON_NAME]"
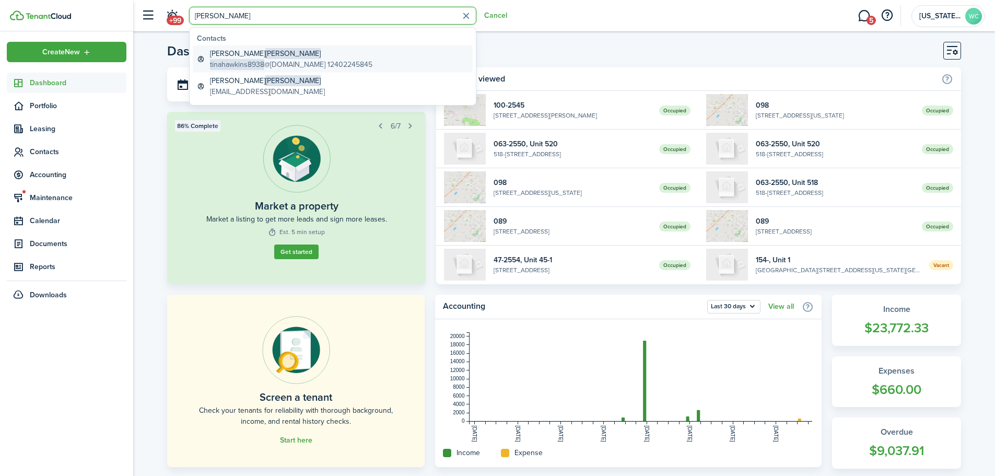
click at [227, 63] on span "tinahawkins8938" at bounding box center [237, 64] width 54 height 11
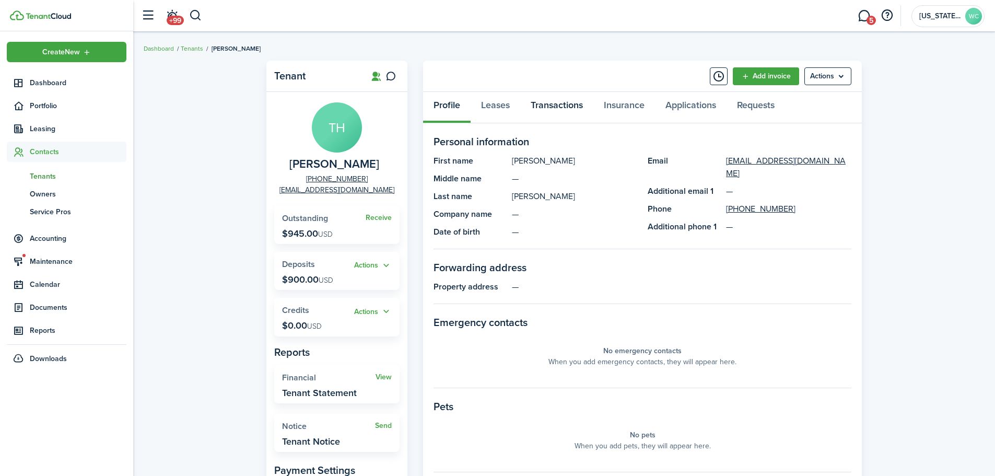
click at [557, 101] on link "Transactions" at bounding box center [556, 107] width 73 height 31
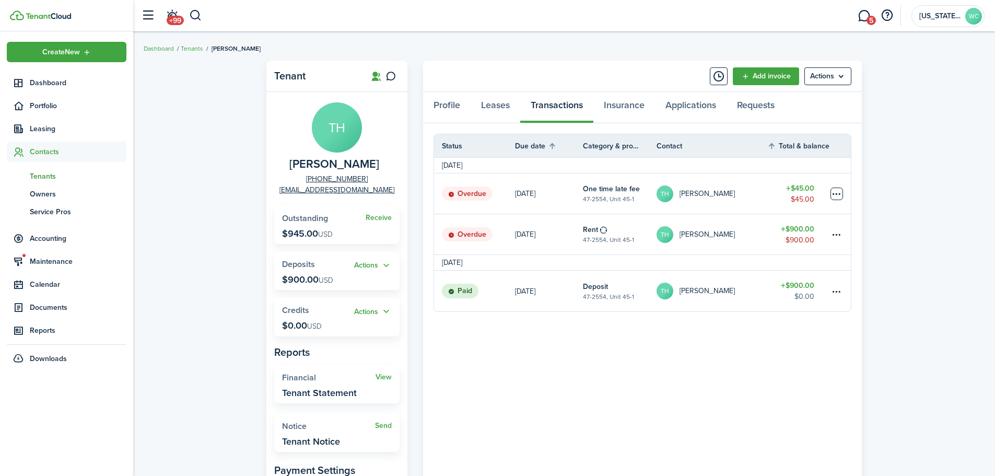
click at [835, 193] on table-menu-btn-icon at bounding box center [836, 193] width 13 height 13
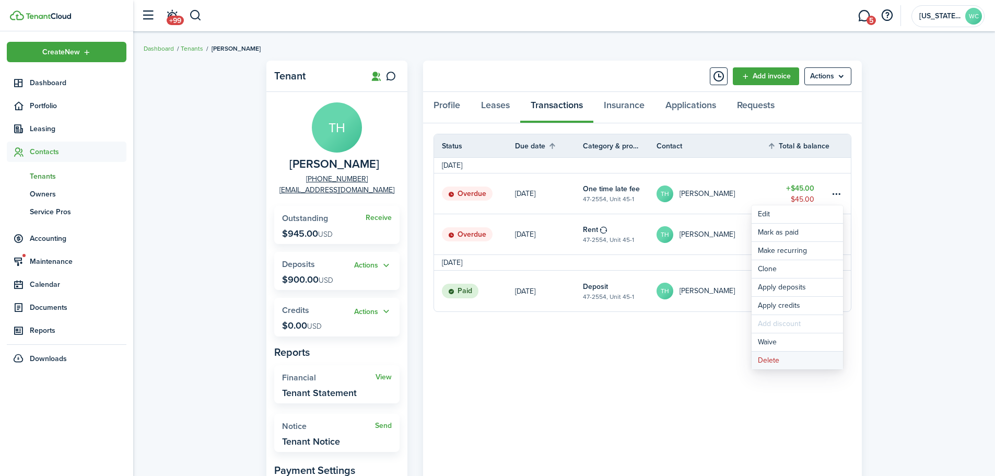
click at [761, 363] on button "Delete" at bounding box center [796, 360] width 91 height 18
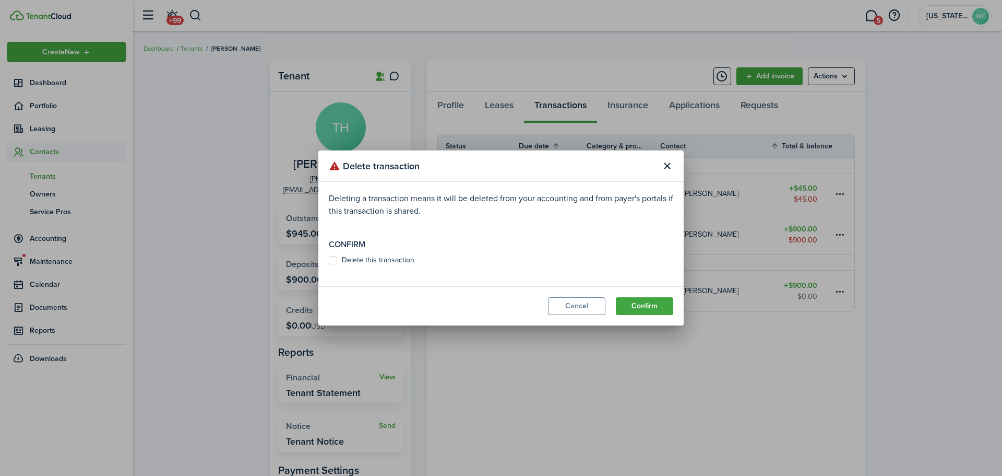
click at [385, 262] on label "Delete this transaction" at bounding box center [372, 260] width 86 height 8
click at [329, 261] on input "Delete this transaction" at bounding box center [328, 260] width 1 height 1
checkbox input "true"
click at [655, 307] on button "Confirm" at bounding box center [644, 306] width 57 height 18
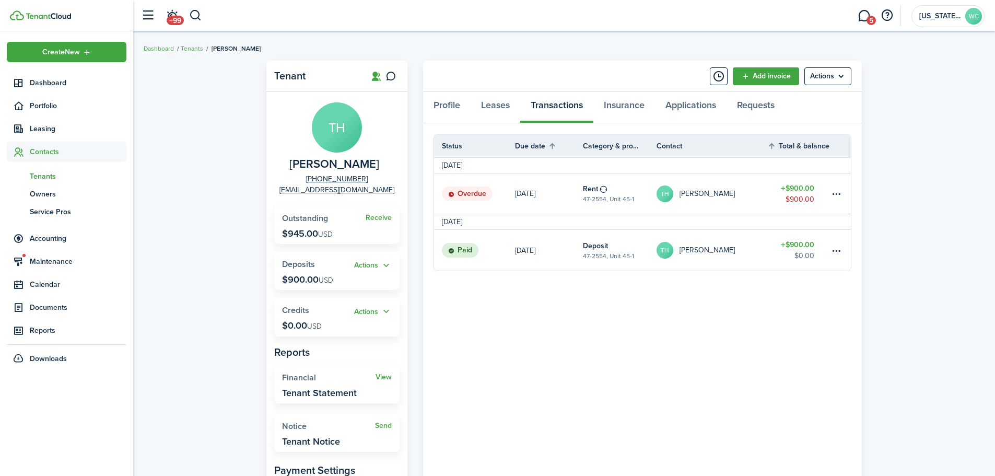
click at [636, 187] on link "Rent 47-2554, Unit 45-1" at bounding box center [620, 193] width 74 height 40
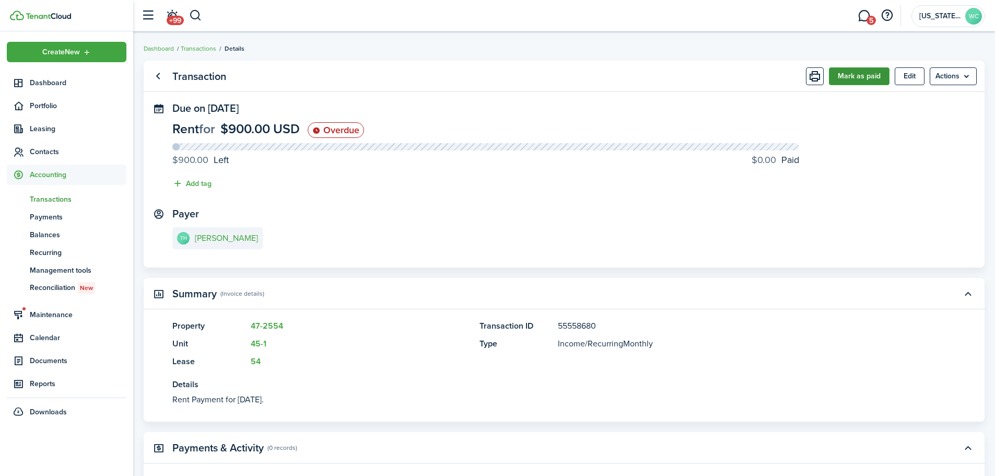
click at [841, 81] on button "Mark as paid" at bounding box center [859, 76] width 61 height 18
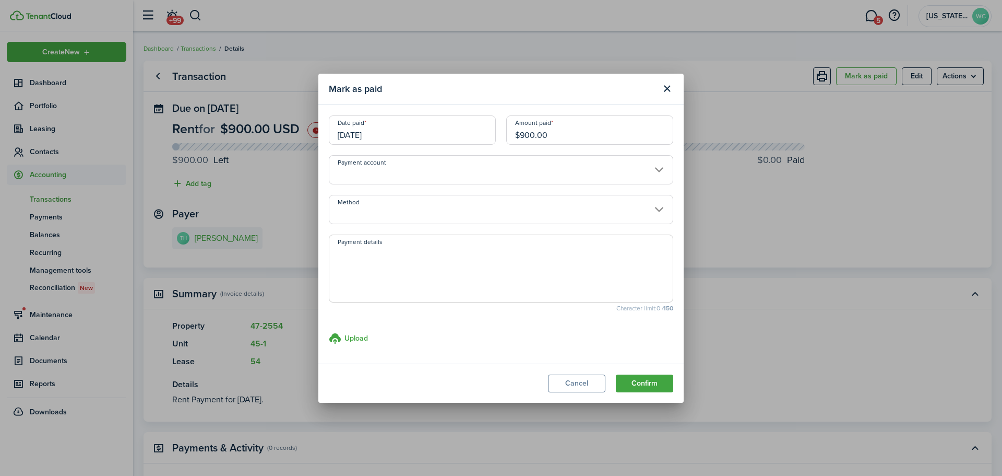
click at [423, 135] on input "[DATE]" at bounding box center [412, 129] width 167 height 29
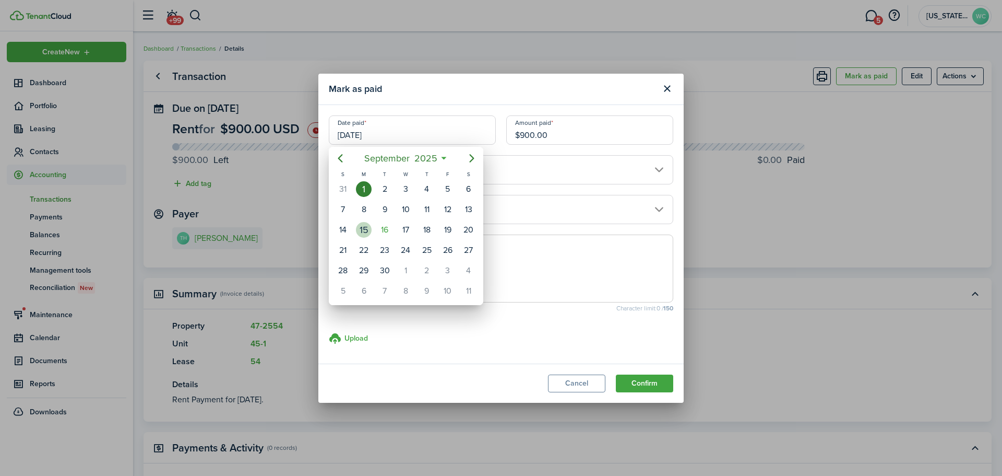
click at [368, 231] on div "15" at bounding box center [364, 230] width 16 height 16
type input "[DATE]"
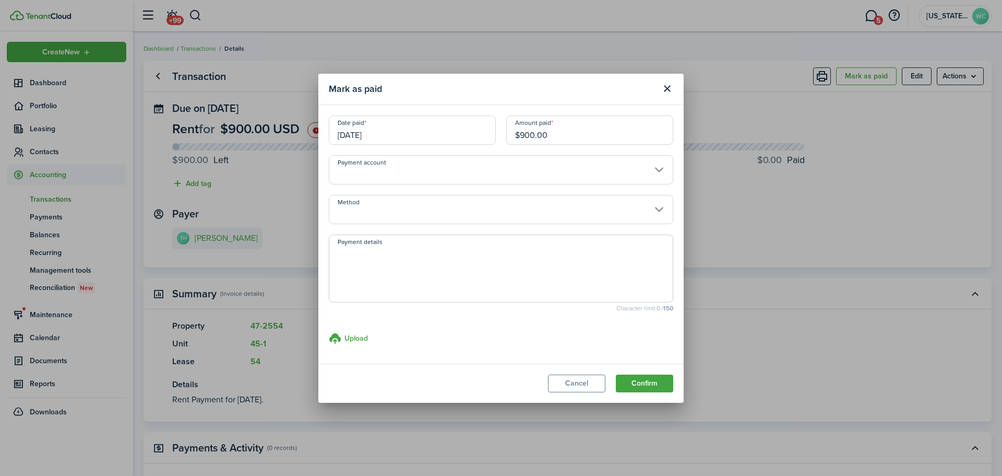
click at [406, 216] on input "Method" at bounding box center [501, 209] width 345 height 29
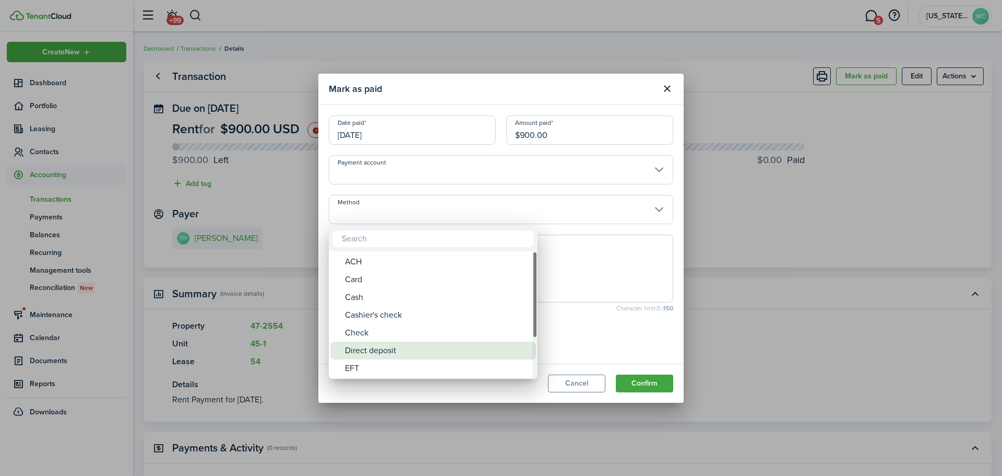
click at [368, 354] on div "Direct deposit" at bounding box center [437, 350] width 185 height 18
type input "Direct deposit"
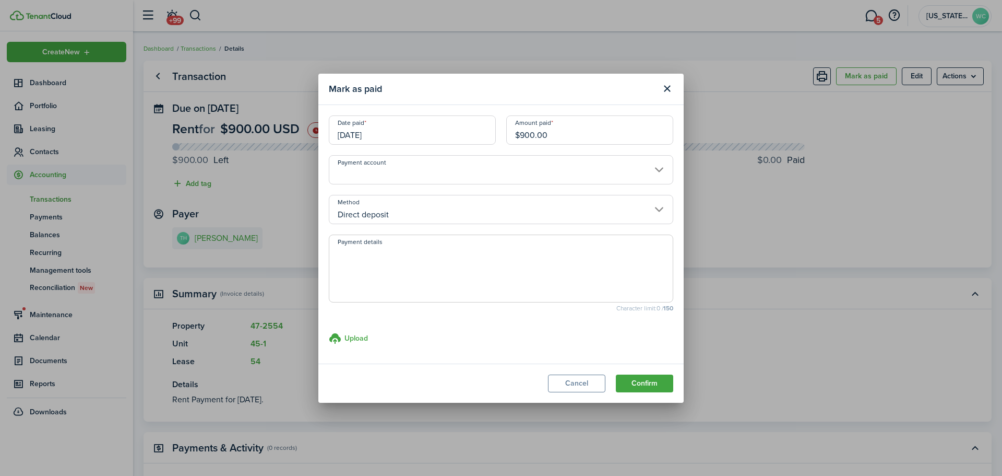
click at [574, 132] on input "$900.00" at bounding box center [589, 129] width 167 height 29
type input "$686.00"
click at [431, 284] on textarea "Payment details" at bounding box center [501, 271] width 344 height 50
type textarea "HHA"
click at [639, 385] on button "Confirm" at bounding box center [644, 383] width 57 height 18
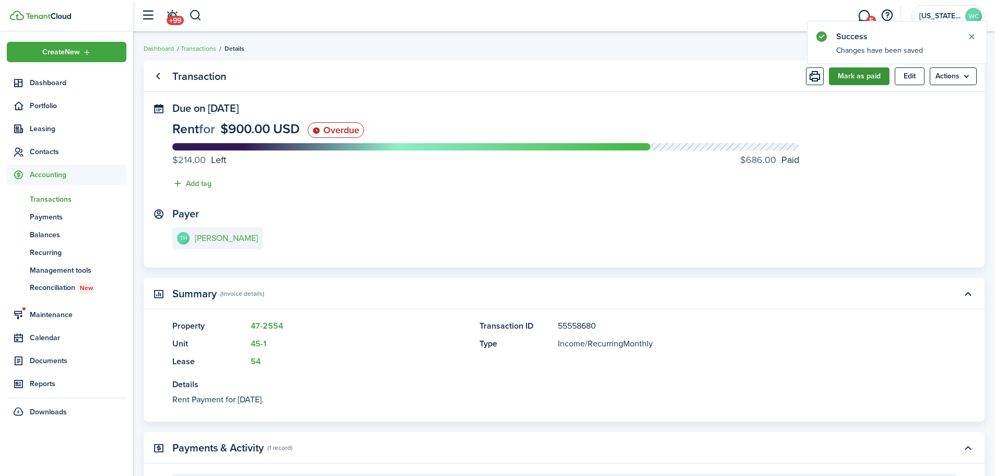
click at [871, 78] on button "Mark as paid" at bounding box center [859, 76] width 61 height 18
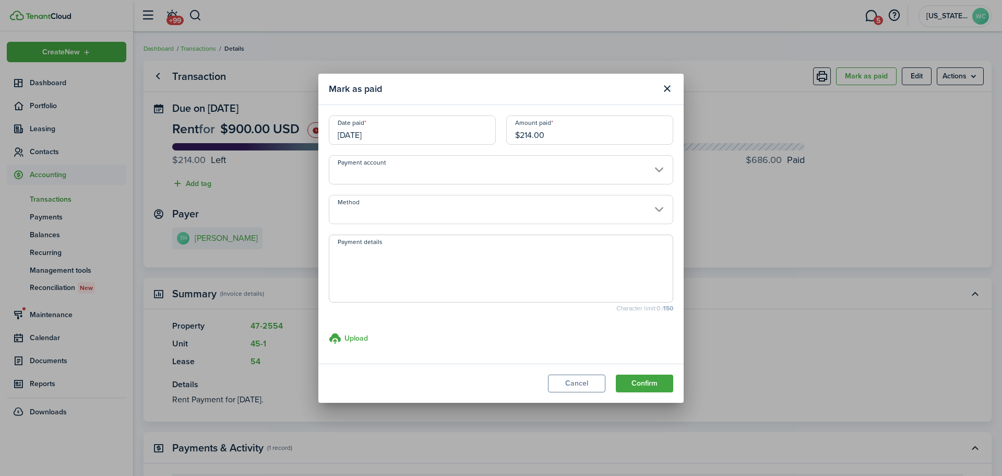
click at [559, 134] on input "$214.00" at bounding box center [589, 129] width 167 height 29
type input "$184.00"
click at [400, 268] on textarea "Payment details" at bounding box center [501, 271] width 344 height 50
click at [439, 132] on input "[DATE]" at bounding box center [412, 129] width 167 height 29
type textarea "R#"
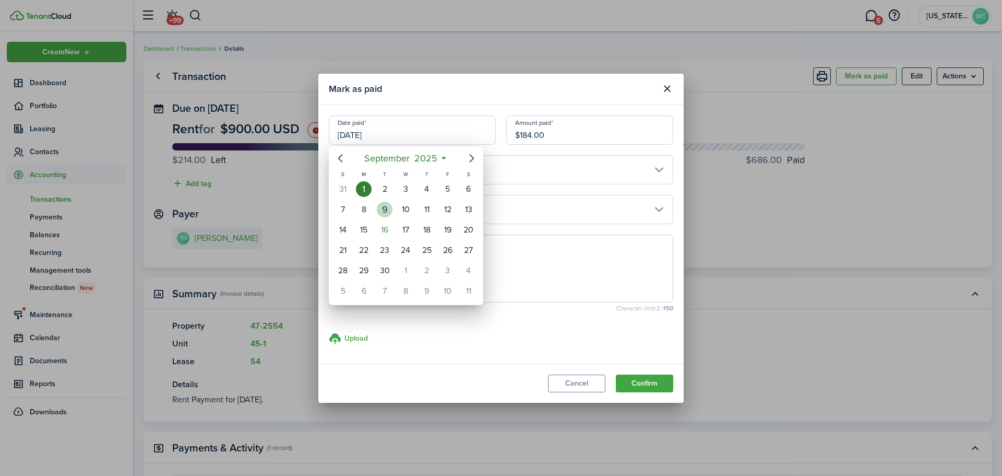
click at [386, 207] on div "9" at bounding box center [385, 210] width 16 height 16
type input "[DATE]"
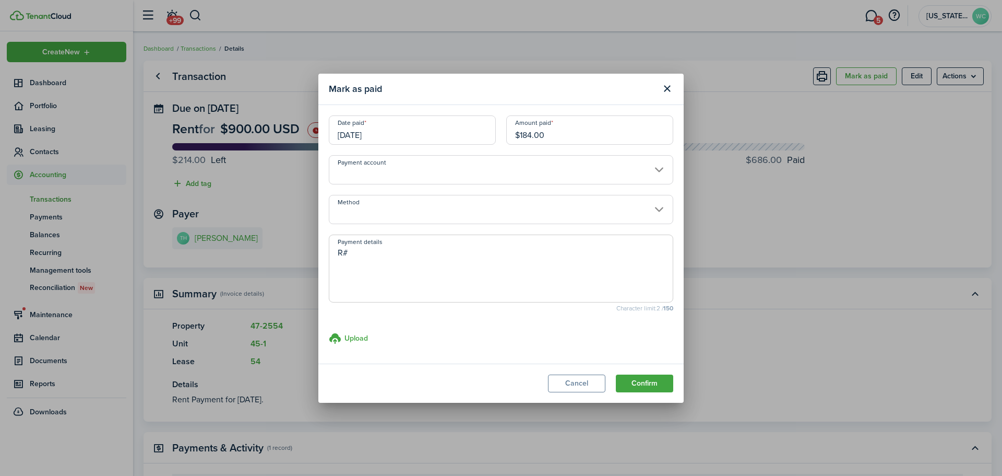
click at [378, 259] on textarea "R#" at bounding box center [501, 271] width 344 height 50
type textarea "R#548699"
click at [648, 379] on button "Confirm" at bounding box center [644, 383] width 57 height 18
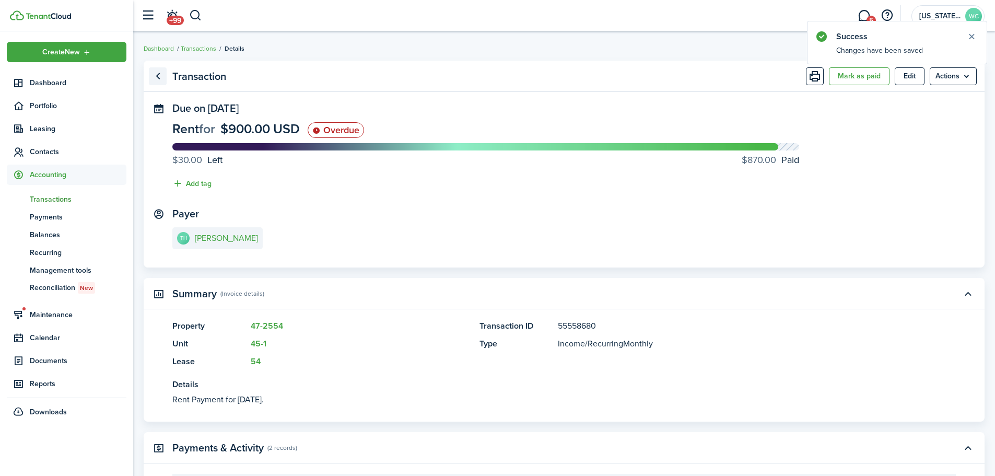
click at [159, 76] on link "Go back" at bounding box center [158, 76] width 18 height 18
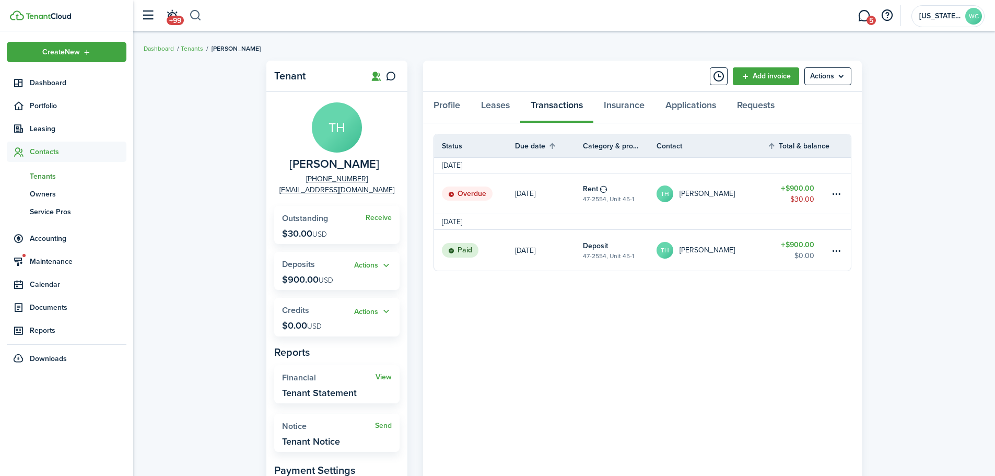
click at [195, 12] on button "button" at bounding box center [195, 16] width 13 height 18
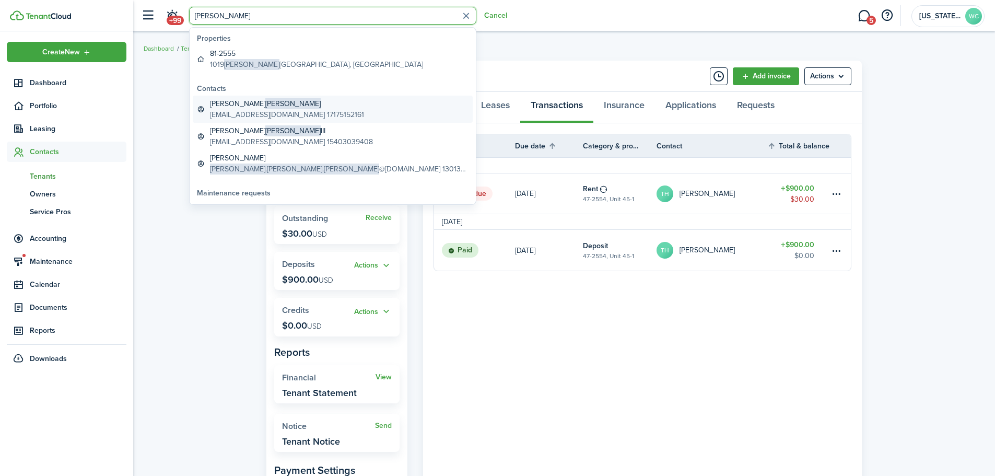
type input "[PERSON_NAME]"
click at [228, 111] on global-search-item-description "[EMAIL_ADDRESS][DOMAIN_NAME] 17175152161" at bounding box center [287, 114] width 154 height 11
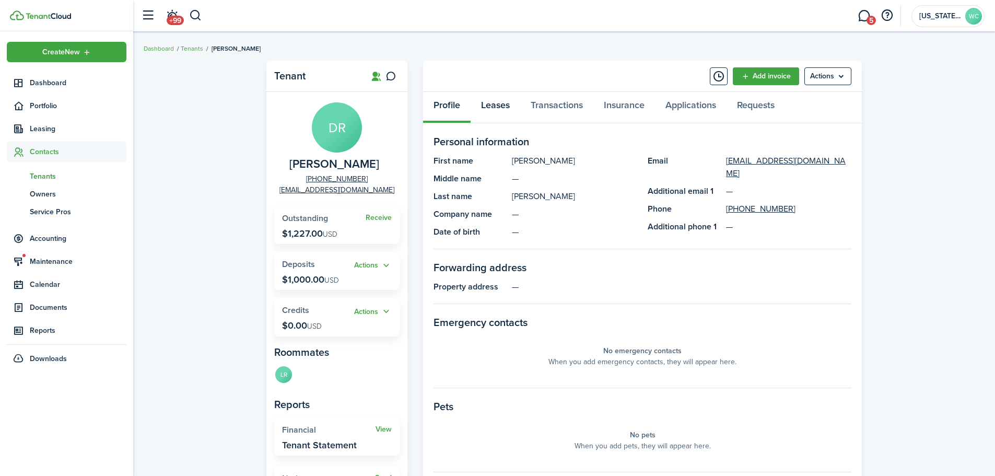
click at [489, 110] on link "Leases" at bounding box center [495, 107] width 50 height 31
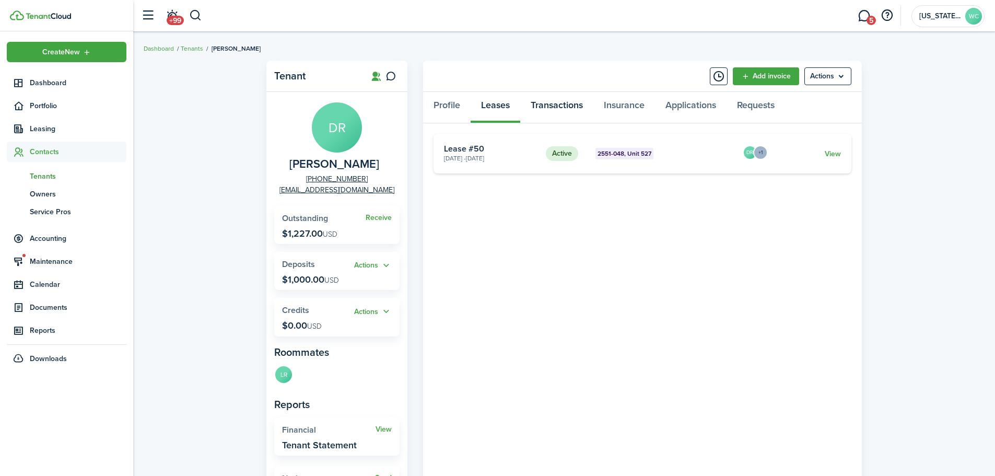
click at [542, 105] on link "Transactions" at bounding box center [556, 107] width 73 height 31
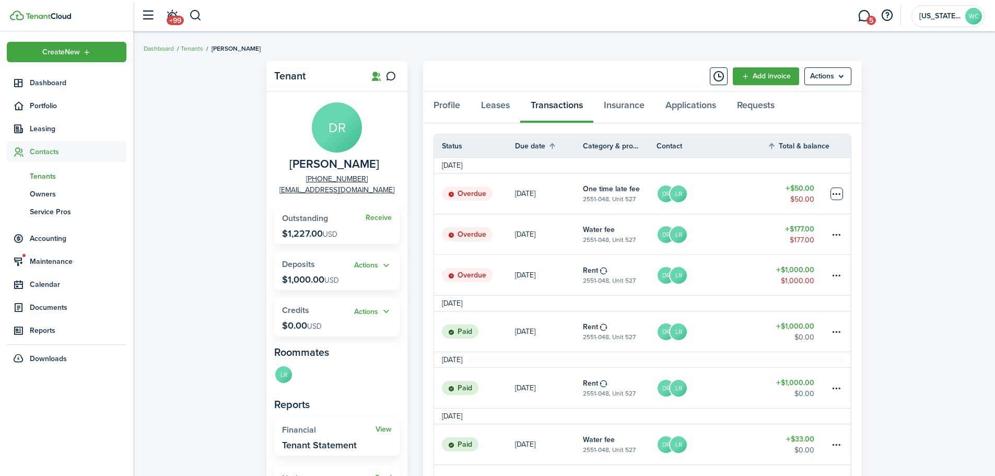
click at [834, 194] on table-menu-btn-icon at bounding box center [836, 193] width 13 height 13
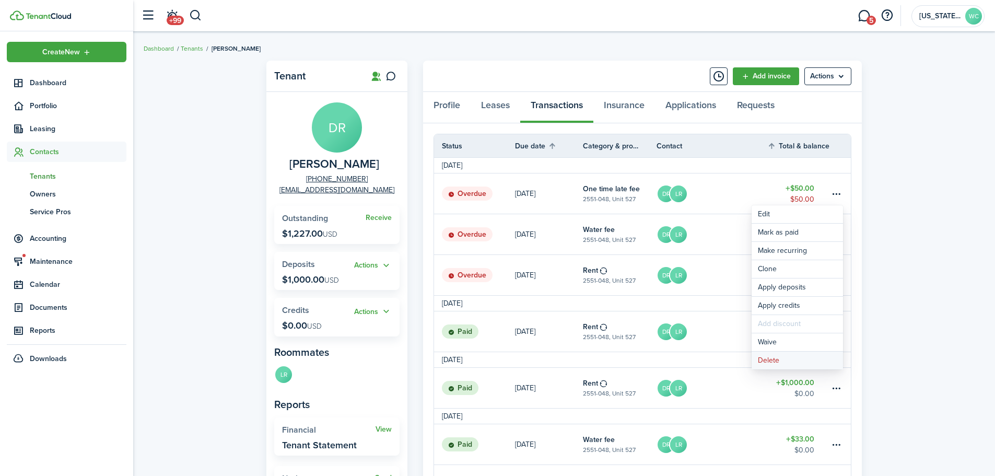
click at [769, 362] on button "Delete" at bounding box center [796, 360] width 91 height 18
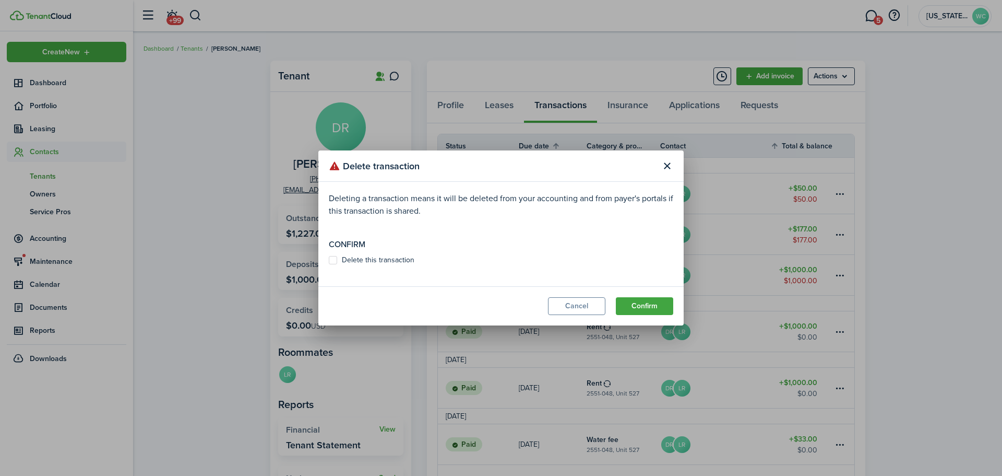
click at [386, 257] on label "Delete this transaction" at bounding box center [372, 260] width 86 height 8
click at [329, 260] on input "Delete this transaction" at bounding box center [328, 260] width 1 height 1
checkbox input "true"
click at [666, 310] on button "Confirm" at bounding box center [644, 306] width 57 height 18
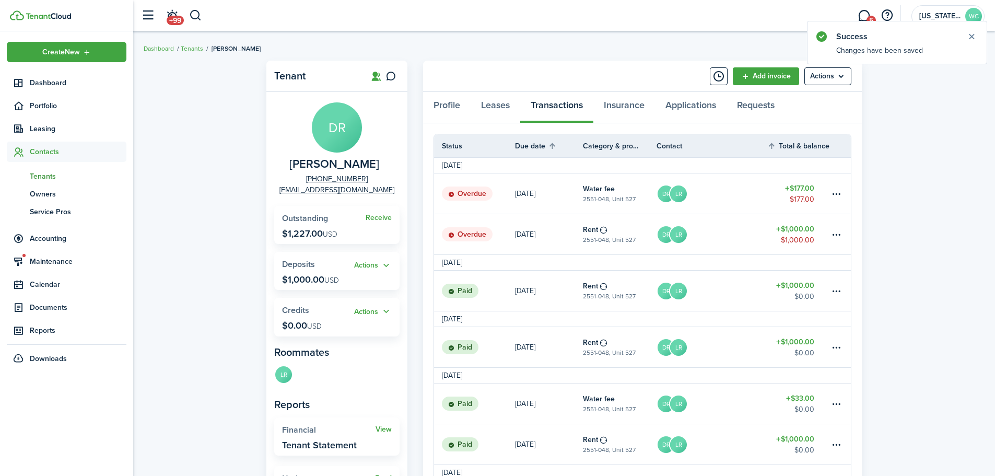
click at [562, 229] on link "[DATE]" at bounding box center [549, 234] width 68 height 40
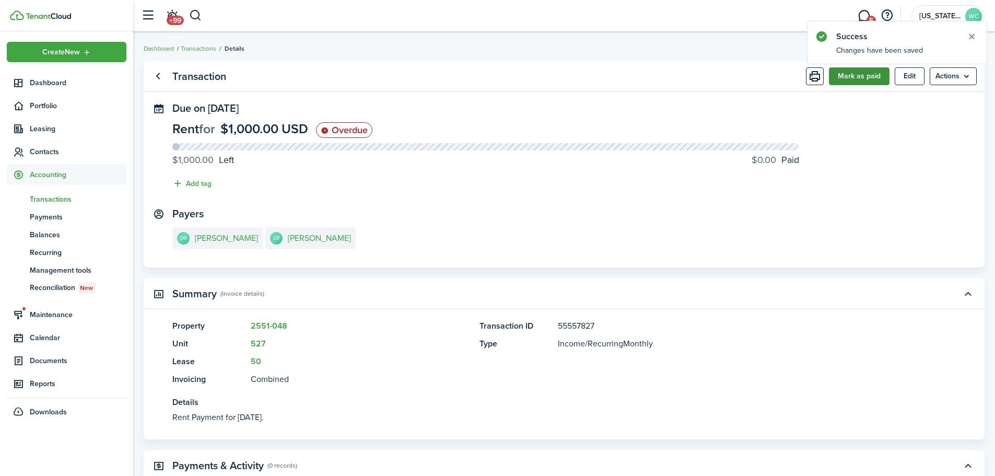
click at [849, 74] on button "Mark as paid" at bounding box center [859, 76] width 61 height 18
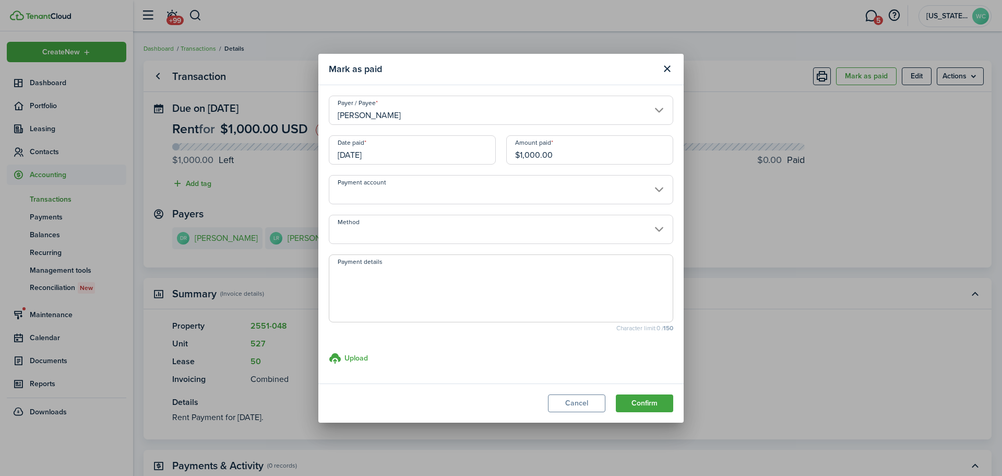
click at [416, 156] on input "[DATE]" at bounding box center [412, 149] width 167 height 29
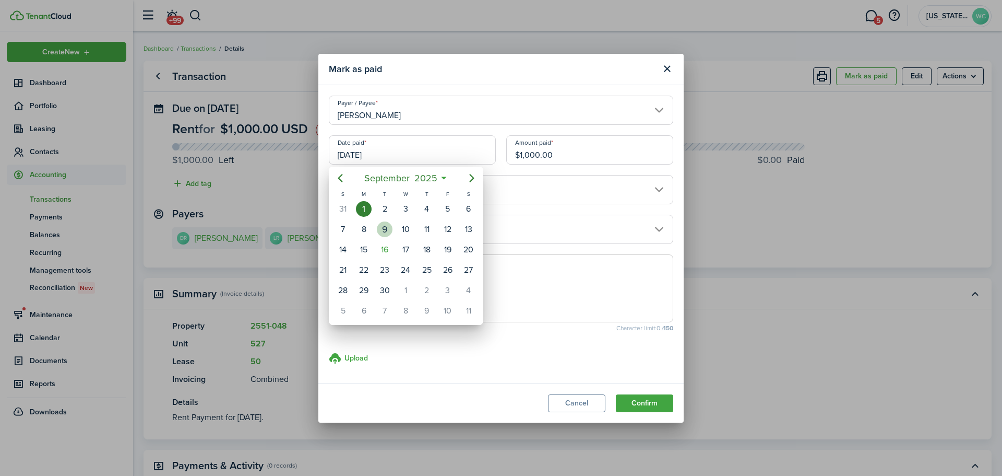
click at [387, 226] on div "9" at bounding box center [385, 229] width 16 height 16
type input "[DATE]"
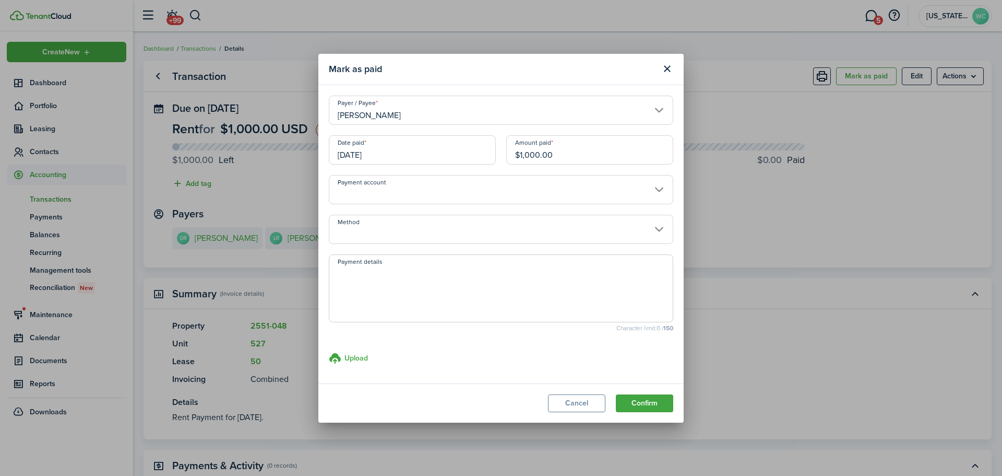
click at [428, 281] on textarea "Payment details" at bounding box center [501, 291] width 344 height 50
type textarea "R#548698"
click at [657, 409] on button "Confirm" at bounding box center [644, 403] width 57 height 18
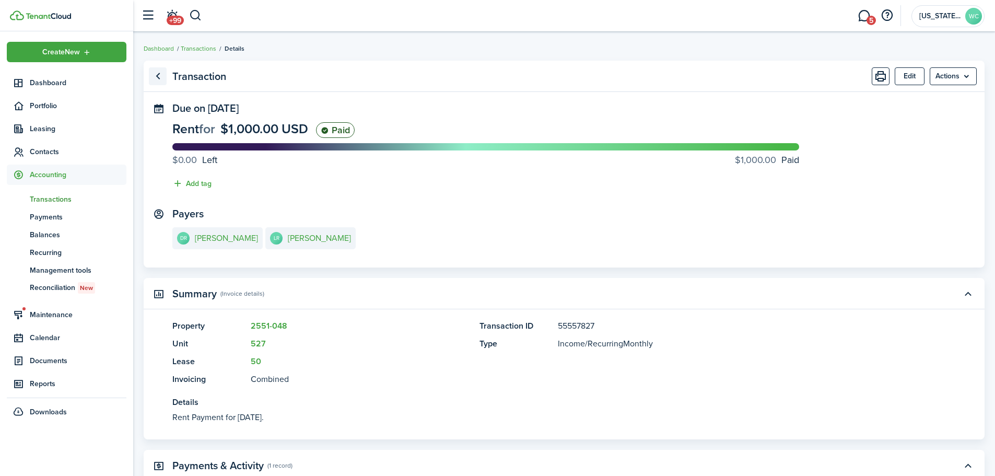
click at [157, 75] on link "Go back" at bounding box center [158, 76] width 18 height 18
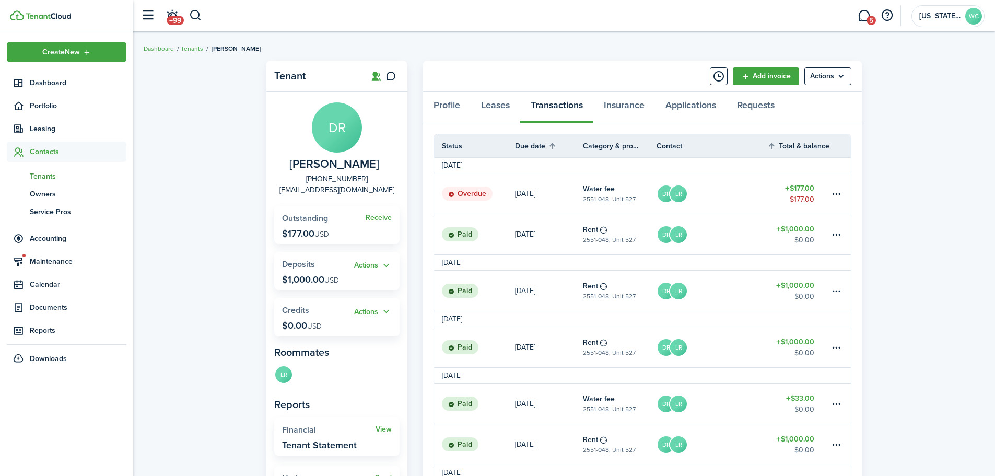
click at [736, 189] on link "DR [PERSON_NAME]" at bounding box center [711, 193] width 111 height 40
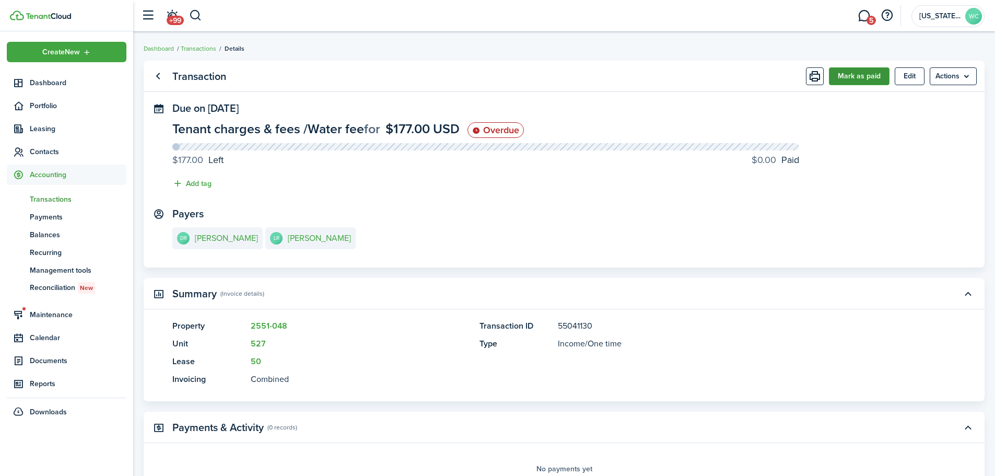
click at [835, 73] on button "Mark as paid" at bounding box center [859, 76] width 61 height 18
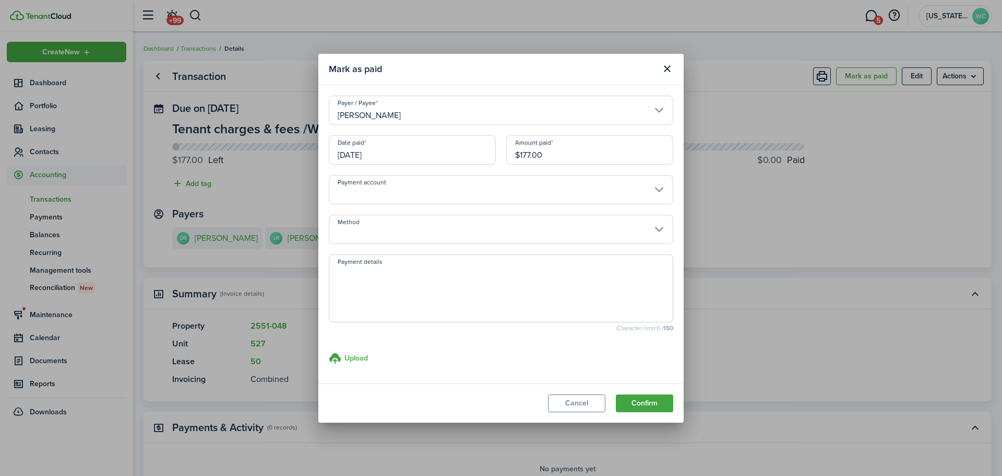
click at [410, 157] on input "[DATE]" at bounding box center [412, 149] width 167 height 29
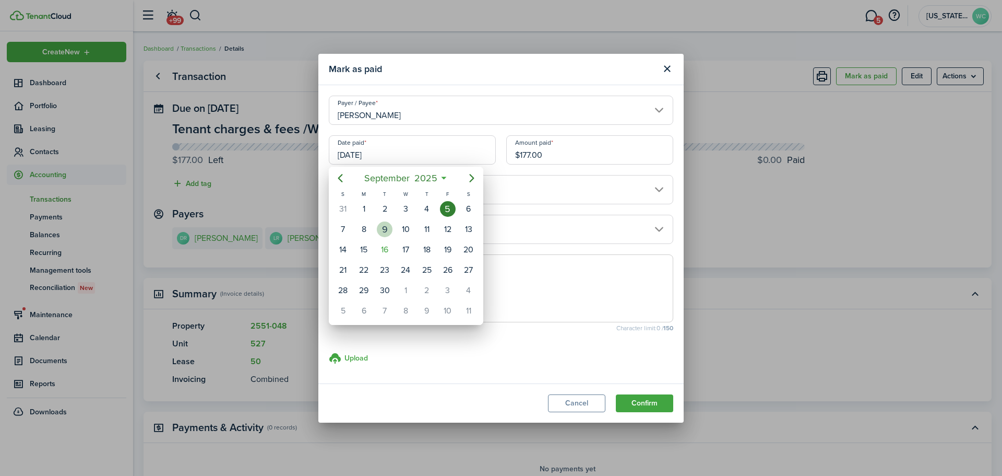
click at [387, 229] on div "9" at bounding box center [385, 229] width 16 height 16
type input "[DATE]"
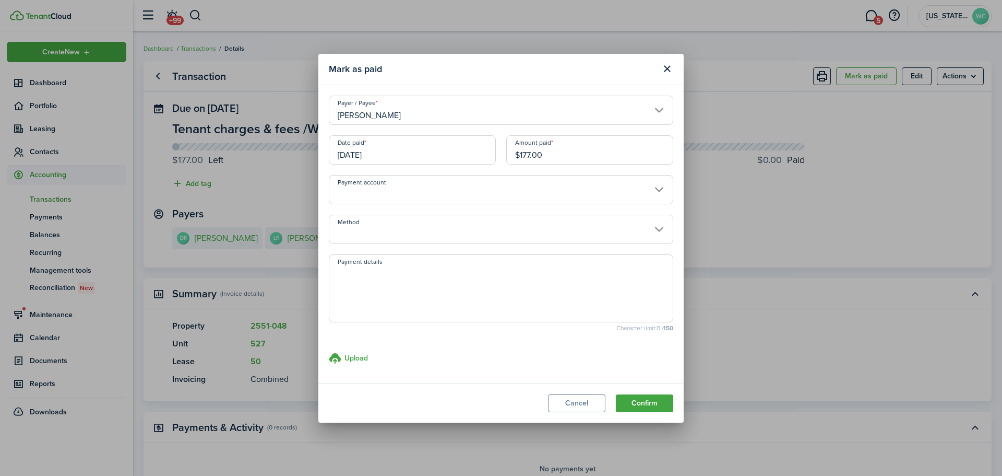
click at [434, 278] on textarea "Payment details" at bounding box center [501, 291] width 344 height 50
type textarea "R#548698"
click at [635, 402] on button "Confirm" at bounding box center [644, 403] width 57 height 18
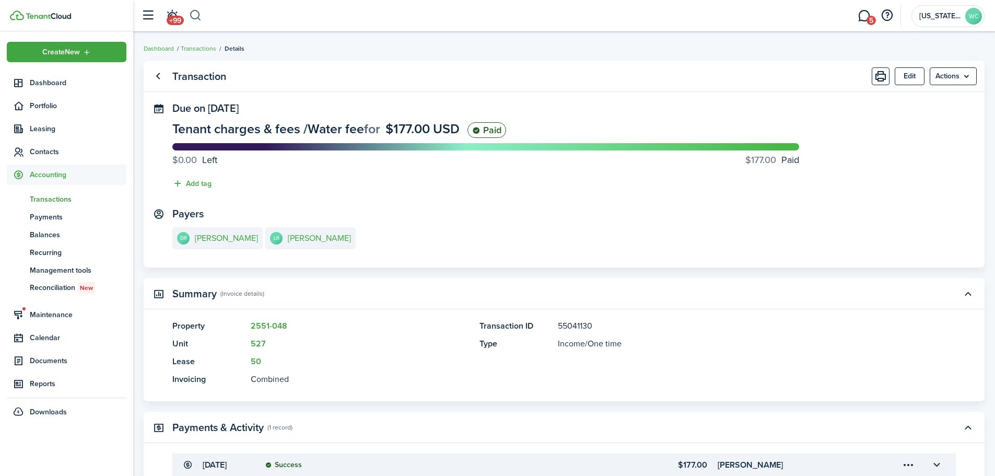
click at [192, 14] on button "button" at bounding box center [195, 16] width 13 height 18
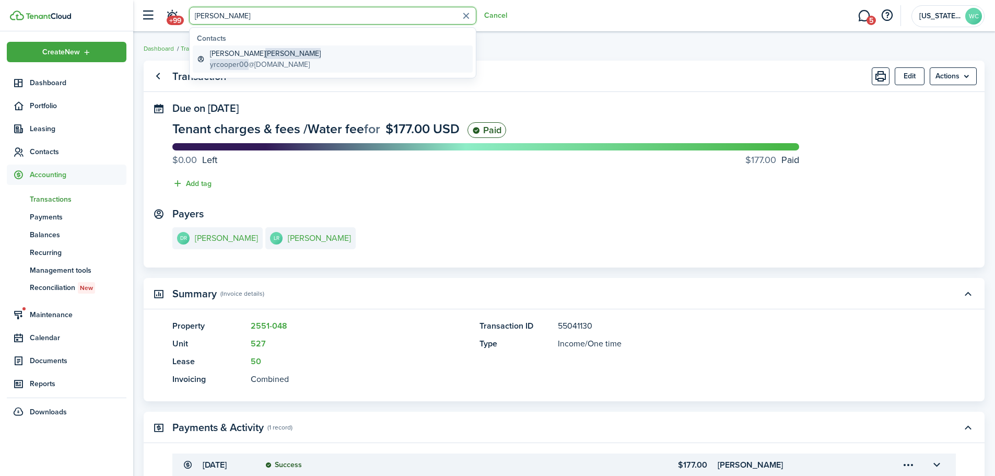
type input "[PERSON_NAME]"
click at [226, 63] on span "yrcooper00" at bounding box center [229, 64] width 39 height 11
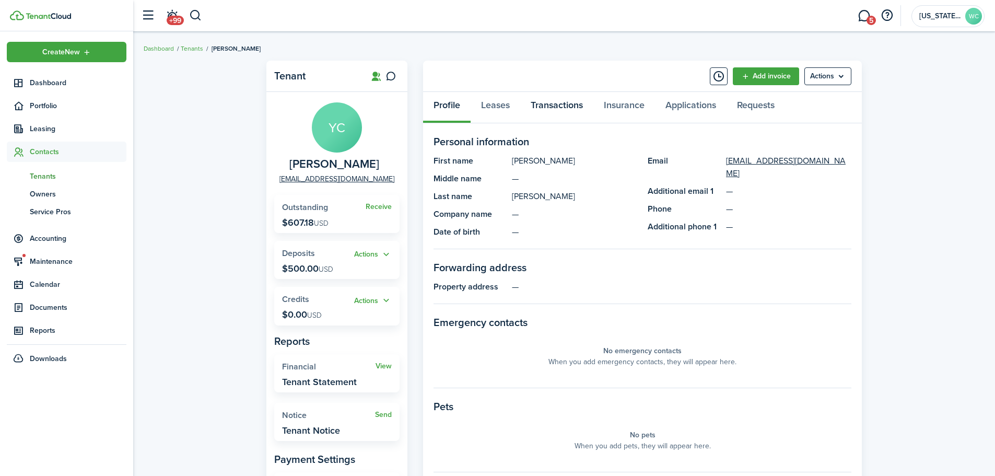
click at [553, 109] on link "Transactions" at bounding box center [556, 107] width 73 height 31
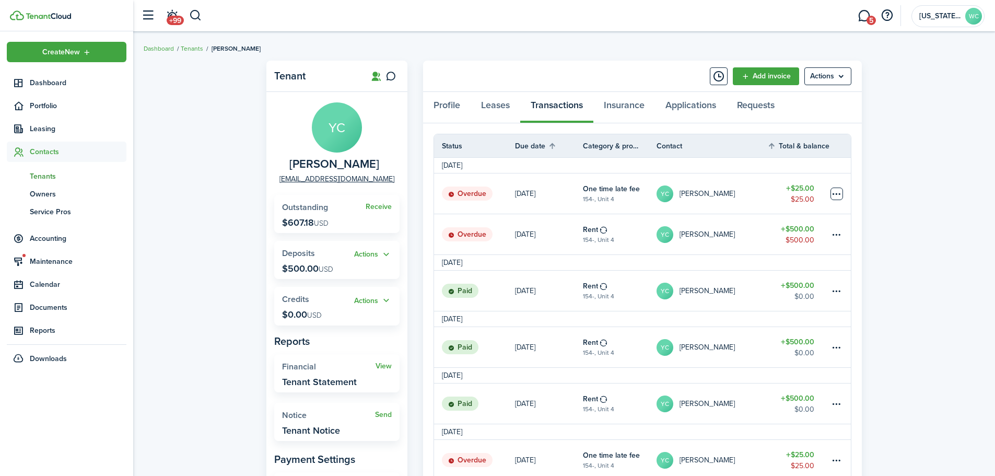
click at [834, 192] on table-menu-btn-icon at bounding box center [836, 193] width 13 height 13
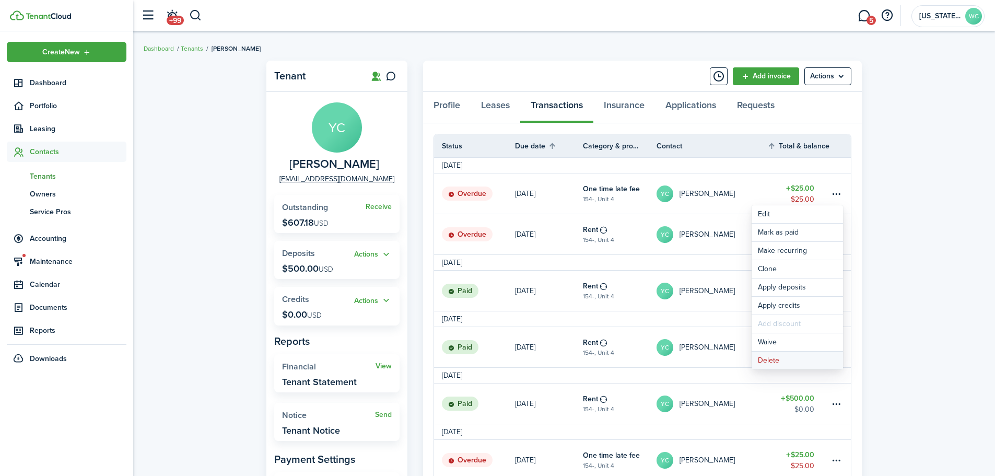
click at [768, 362] on button "Delete" at bounding box center [796, 360] width 91 height 18
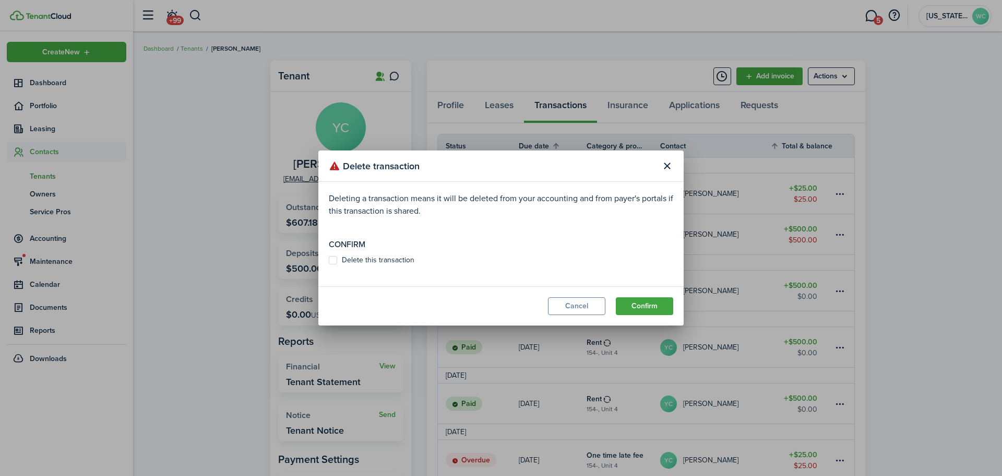
click at [341, 262] on label "Delete this transaction" at bounding box center [372, 260] width 86 height 8
click at [329, 261] on input "Delete this transaction" at bounding box center [328, 260] width 1 height 1
checkbox input "true"
click at [633, 306] on button "Confirm" at bounding box center [644, 306] width 57 height 18
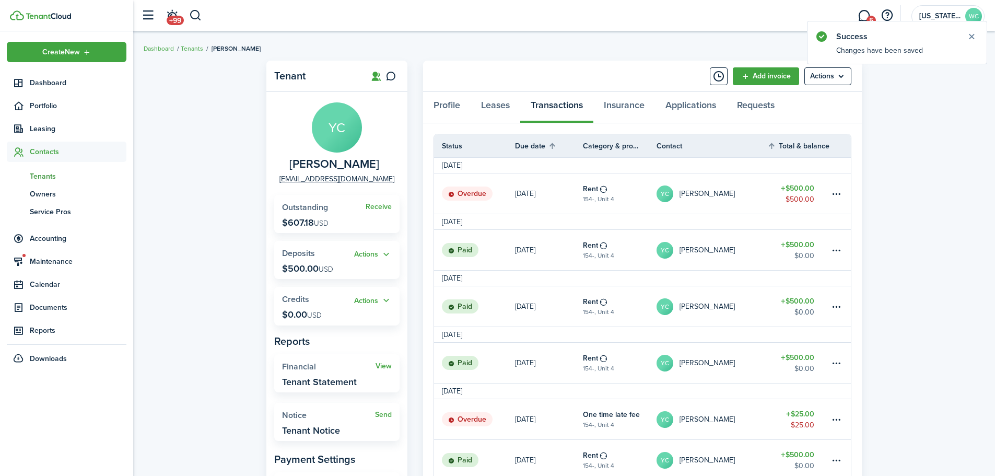
click at [509, 192] on link "Overdue" at bounding box center [474, 193] width 81 height 40
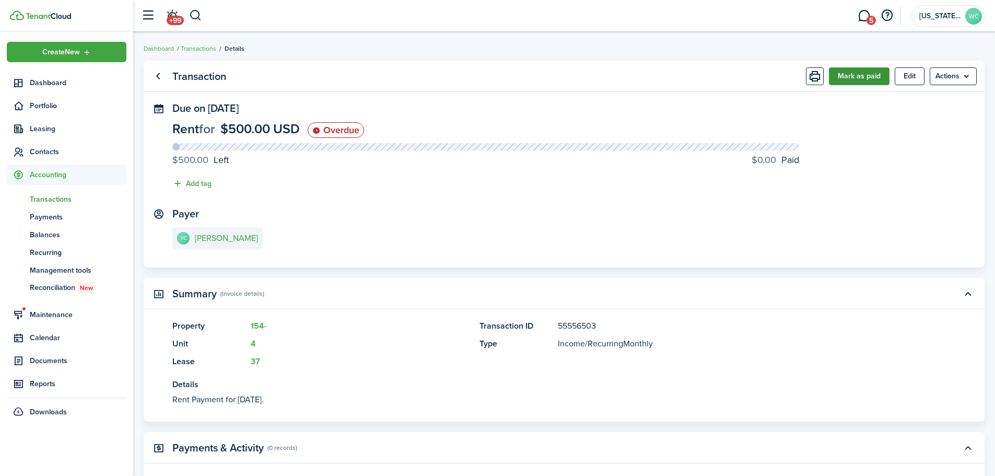
click at [849, 77] on button "Mark as paid" at bounding box center [859, 76] width 61 height 18
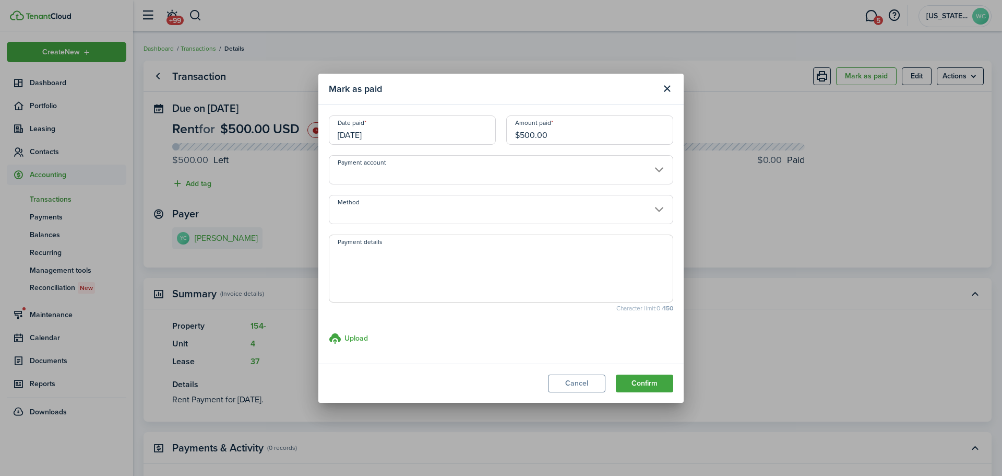
click at [476, 137] on input "[DATE]" at bounding box center [412, 129] width 167 height 29
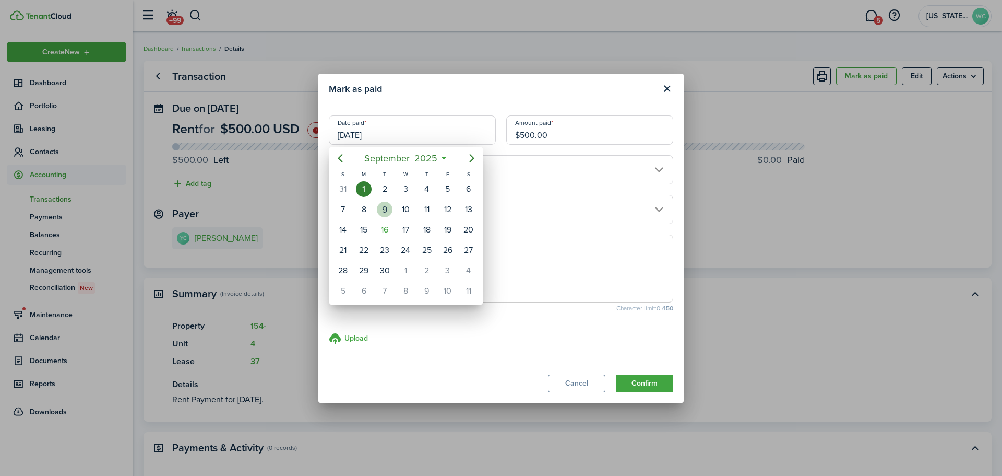
click at [388, 211] on div "9" at bounding box center [385, 210] width 16 height 16
type input "[DATE]"
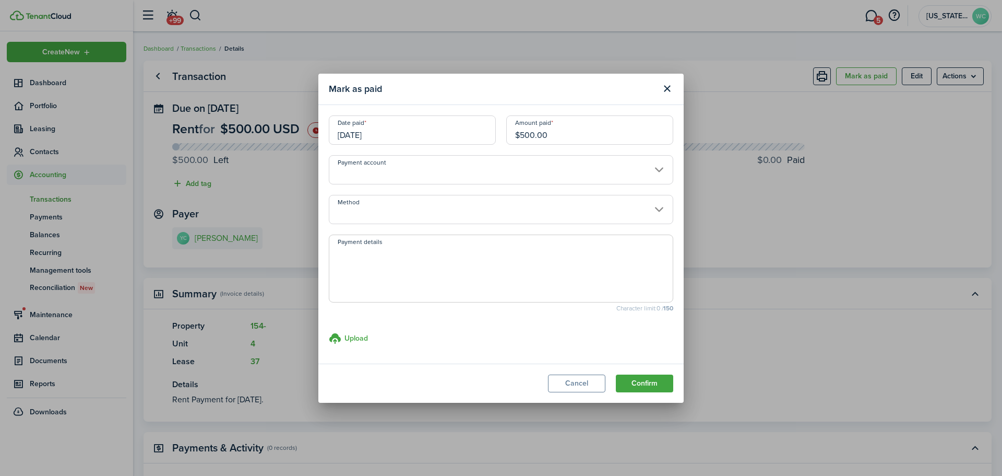
click at [377, 258] on textarea "Payment details" at bounding box center [501, 271] width 344 height 50
type textarea "R#548688"
click at [644, 381] on button "Confirm" at bounding box center [644, 383] width 57 height 18
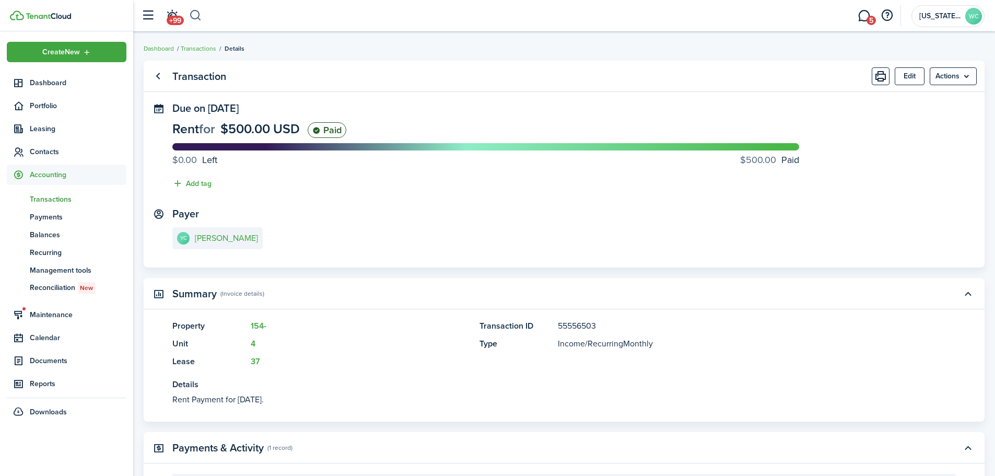
click at [193, 10] on button "button" at bounding box center [195, 16] width 13 height 18
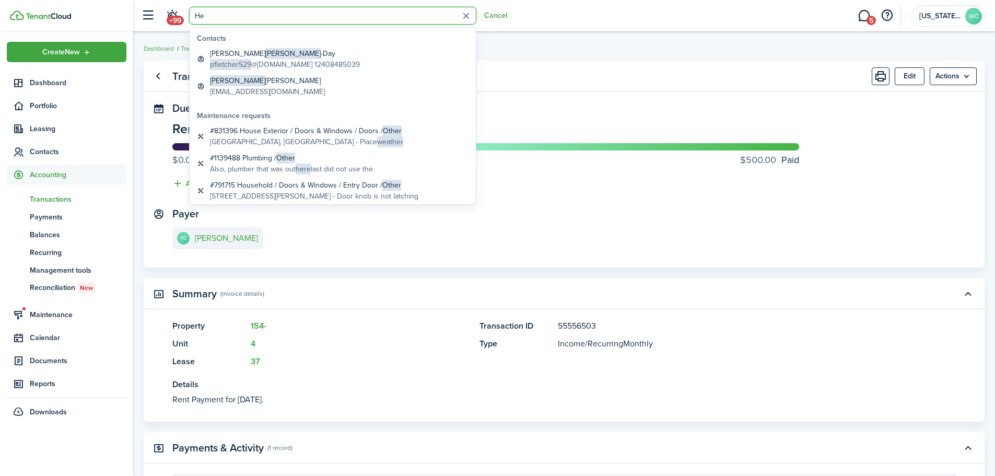
type input "H"
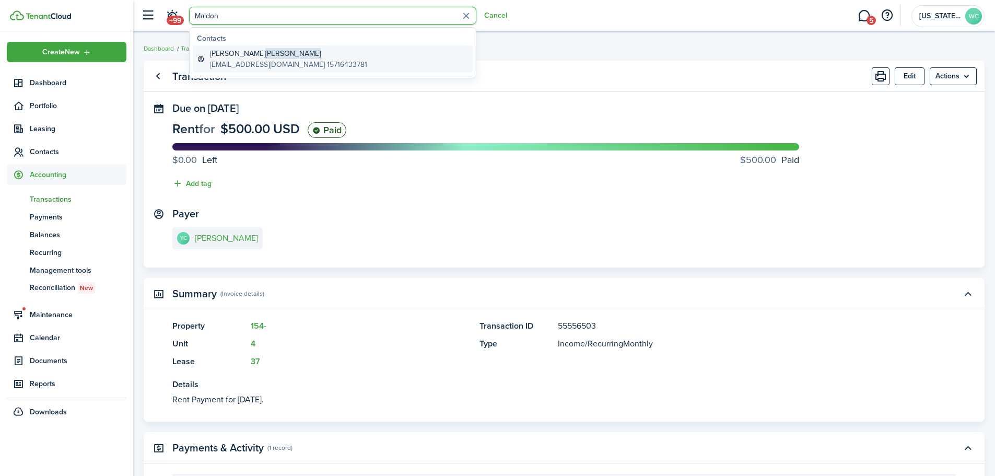
type input "Maldon"
click at [221, 62] on global-search-item-description "[EMAIL_ADDRESS][DOMAIN_NAME] 15716433781" at bounding box center [288, 64] width 157 height 11
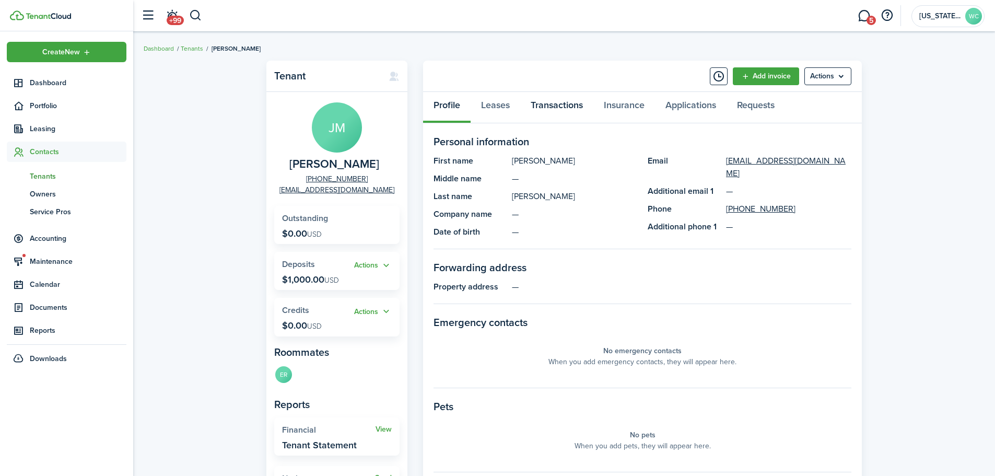
click at [556, 101] on link "Transactions" at bounding box center [556, 107] width 73 height 31
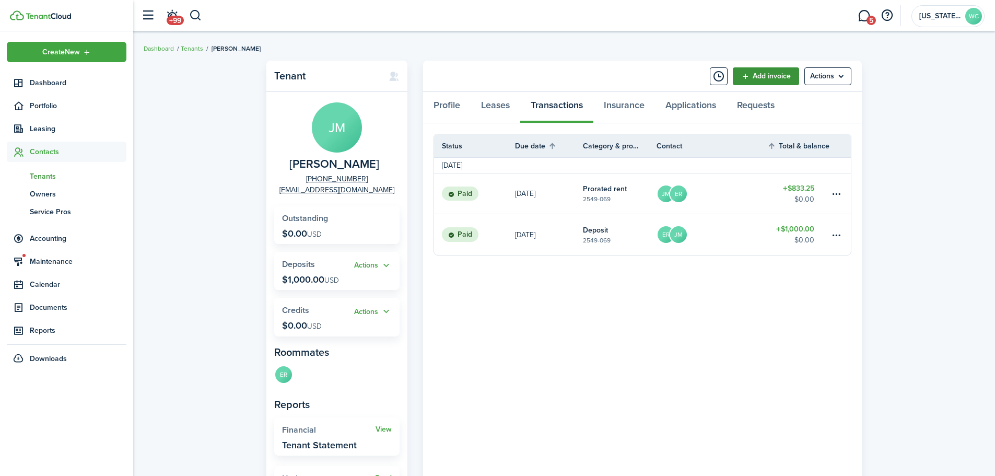
click at [749, 74] on link "Add invoice" at bounding box center [766, 76] width 66 height 18
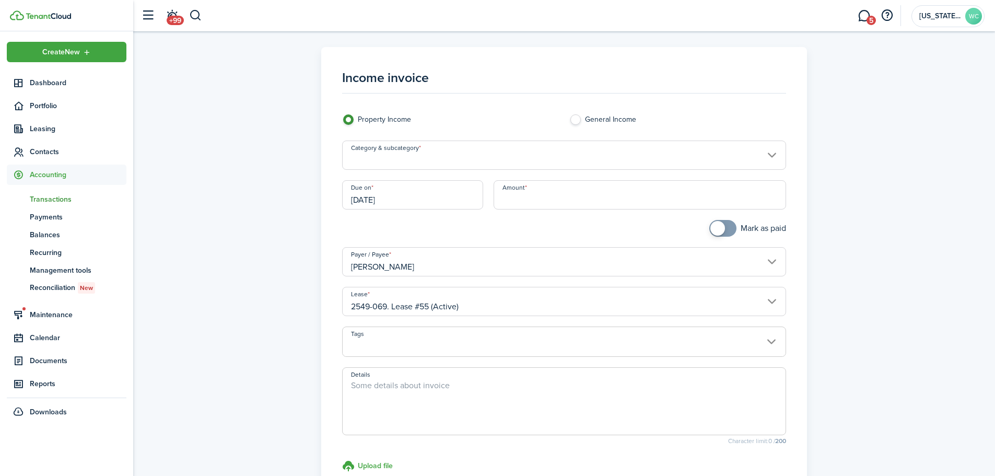
click at [406, 154] on input "Category & subcategory" at bounding box center [564, 154] width 444 height 29
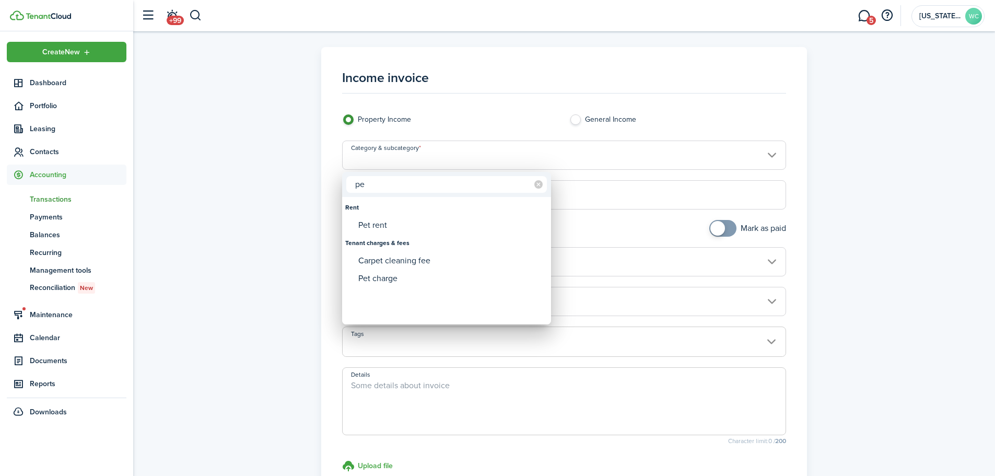
type input "p"
type input "d"
type input "pet"
click at [378, 277] on div "Pet charge" at bounding box center [450, 278] width 185 height 18
type input "Tenant charges & fees / Pet charge"
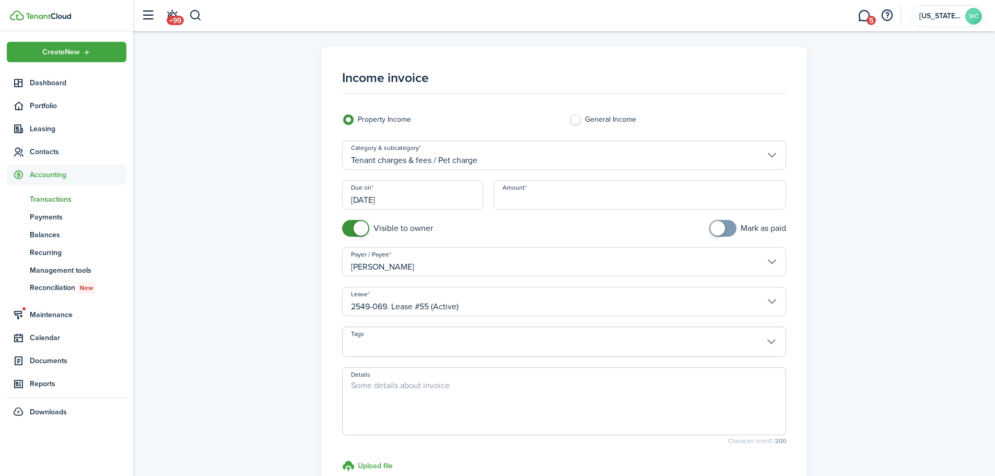
click at [431, 202] on input "[DATE]" at bounding box center [412, 194] width 141 height 29
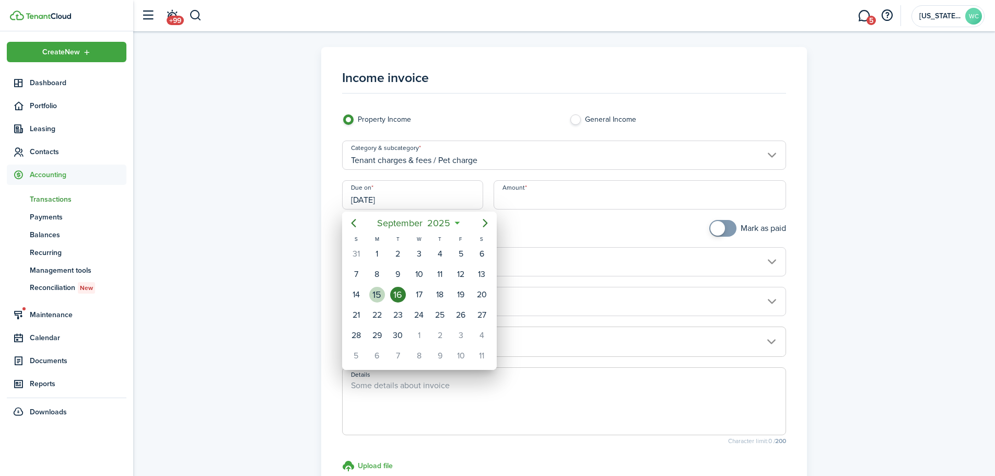
click at [375, 297] on div "15" at bounding box center [377, 295] width 16 height 16
type input "[DATE]"
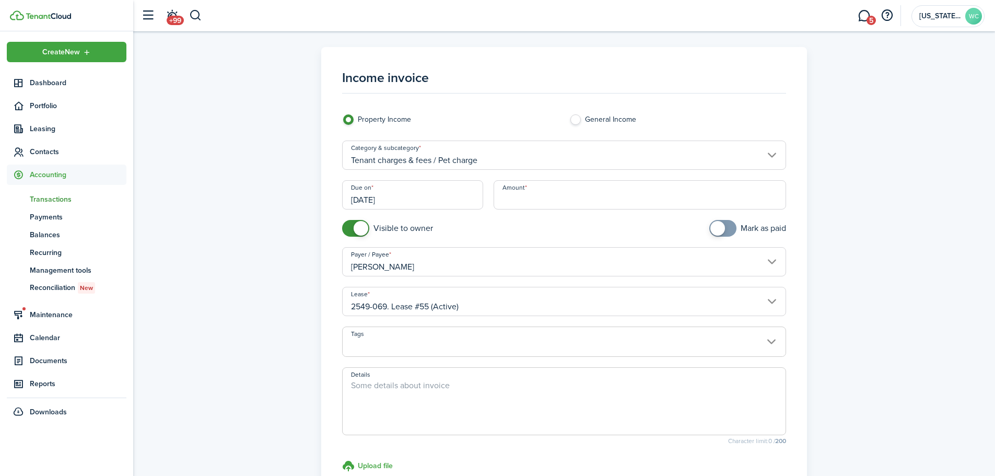
click at [510, 200] on input "Amount" at bounding box center [639, 194] width 293 height 29
type input "$250.00"
click at [386, 390] on textarea "Details" at bounding box center [564, 404] width 443 height 50
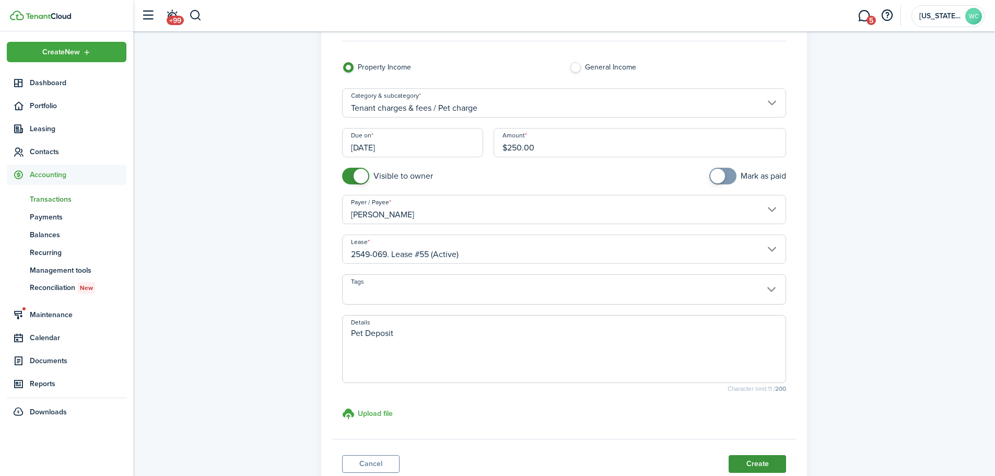
type textarea "Pet Deposit"
click at [761, 468] on button "Create" at bounding box center [756, 464] width 57 height 18
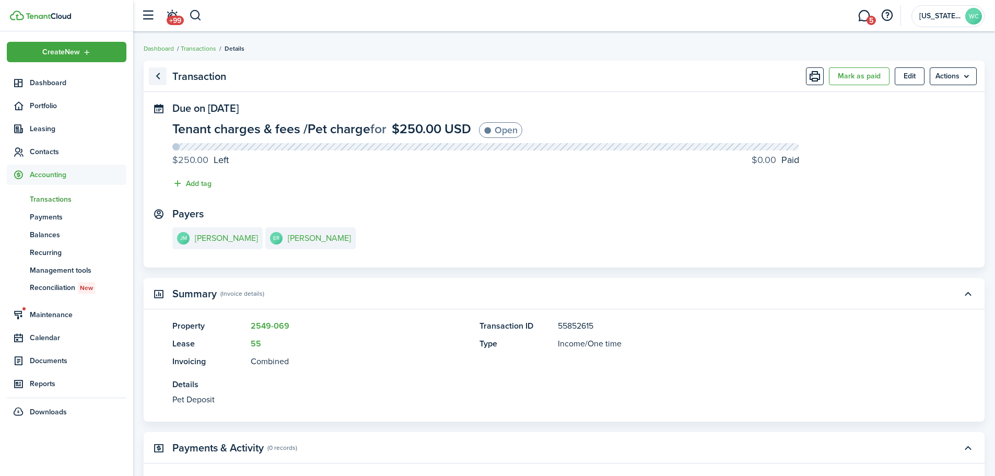
click at [158, 81] on link "Go back" at bounding box center [158, 76] width 18 height 18
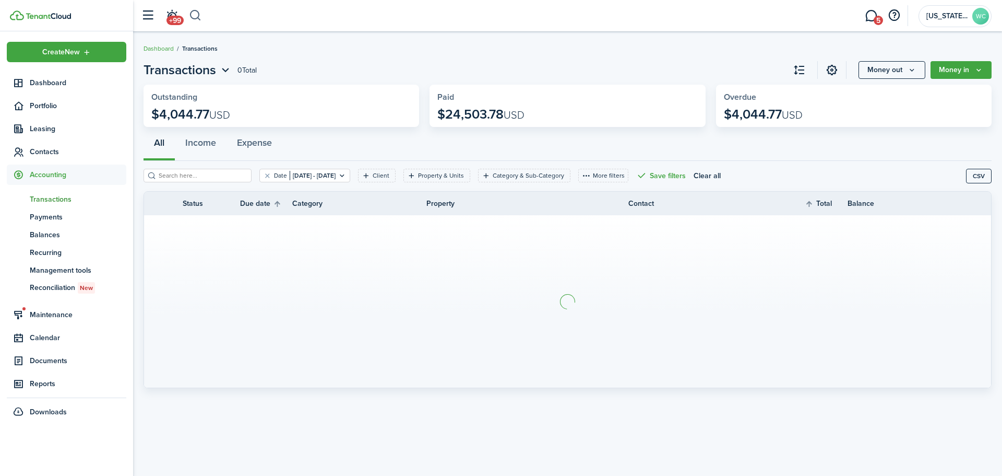
click at [197, 11] on button "button" at bounding box center [195, 16] width 13 height 18
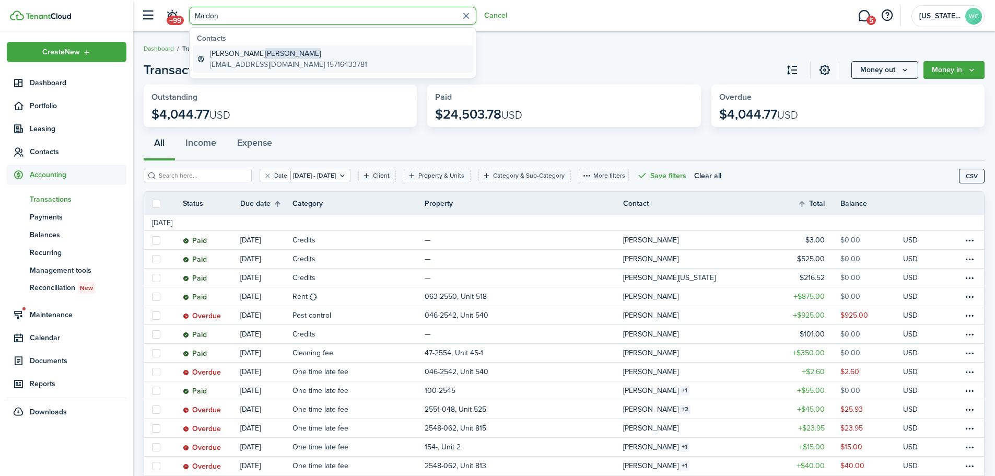
type input "Maldon"
click at [225, 55] on global-search-item-title "[PERSON_NAME]" at bounding box center [288, 53] width 157 height 11
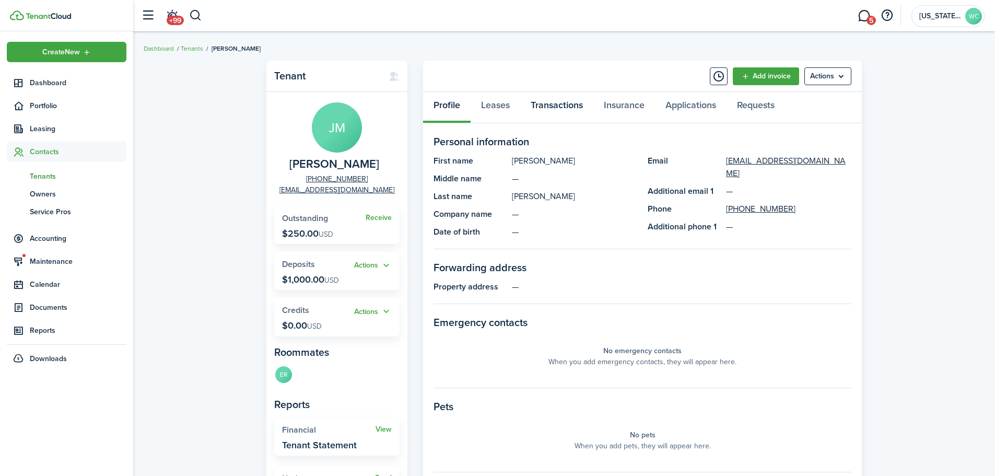
click at [553, 103] on link "Transactions" at bounding box center [556, 107] width 73 height 31
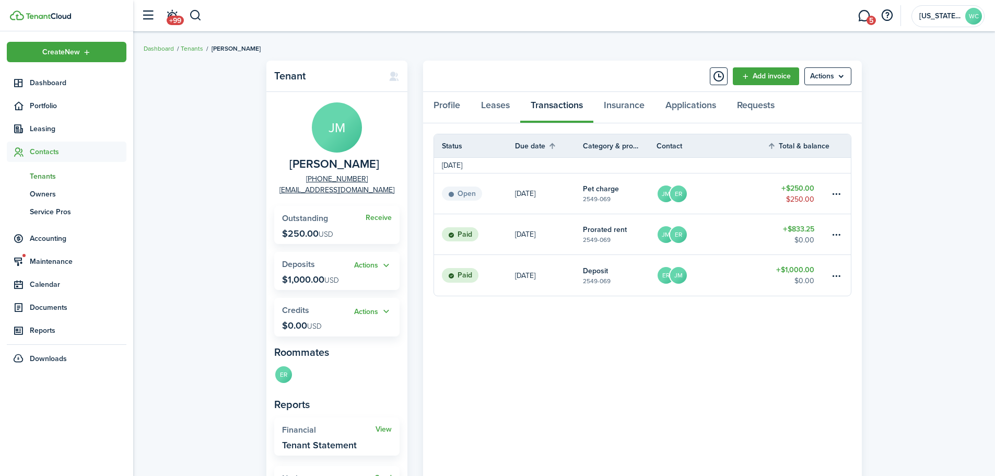
click at [556, 192] on link "[DATE]" at bounding box center [549, 193] width 68 height 40
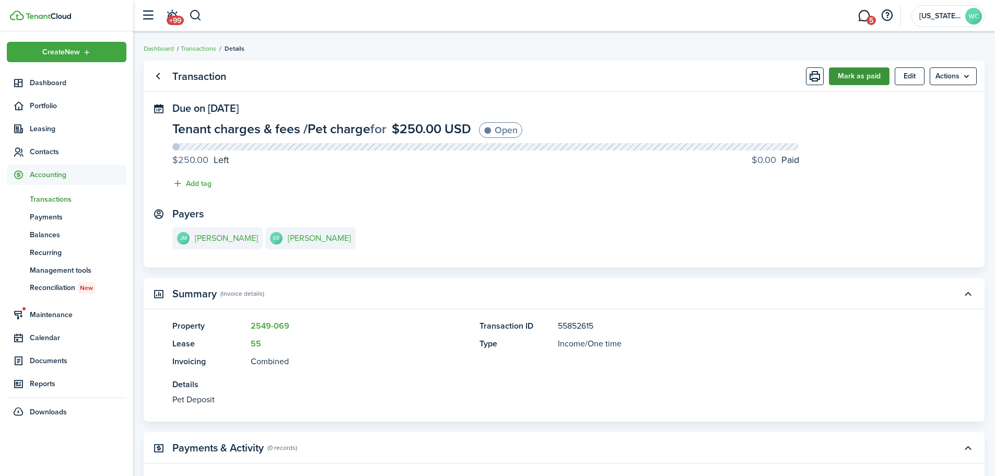
click at [848, 80] on button "Mark as paid" at bounding box center [859, 76] width 61 height 18
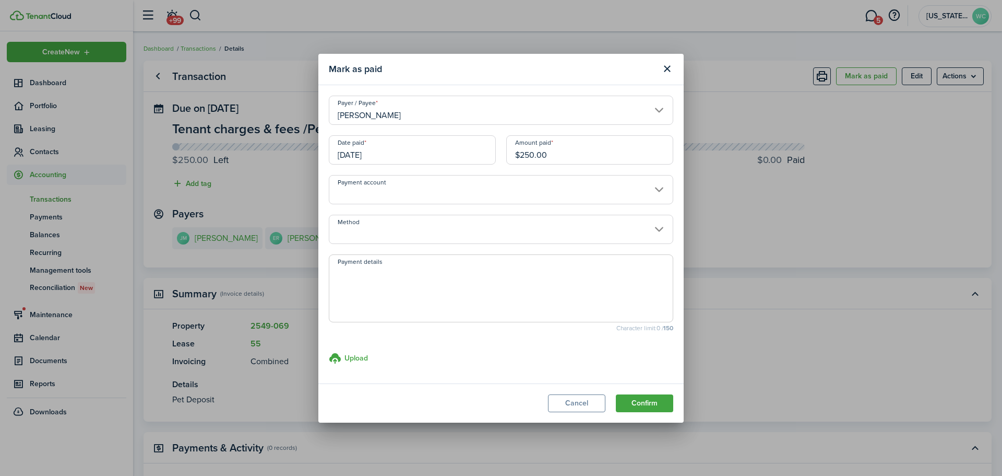
click at [386, 284] on textarea "Payment details" at bounding box center [501, 291] width 344 height 50
type textarea "R#748609"
click at [659, 407] on button "Confirm" at bounding box center [644, 403] width 57 height 18
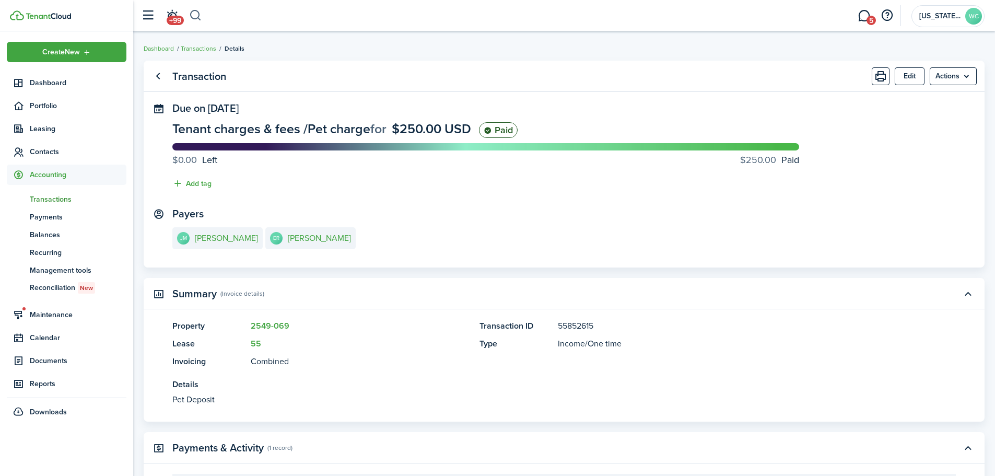
click at [194, 17] on button "button" at bounding box center [195, 16] width 13 height 18
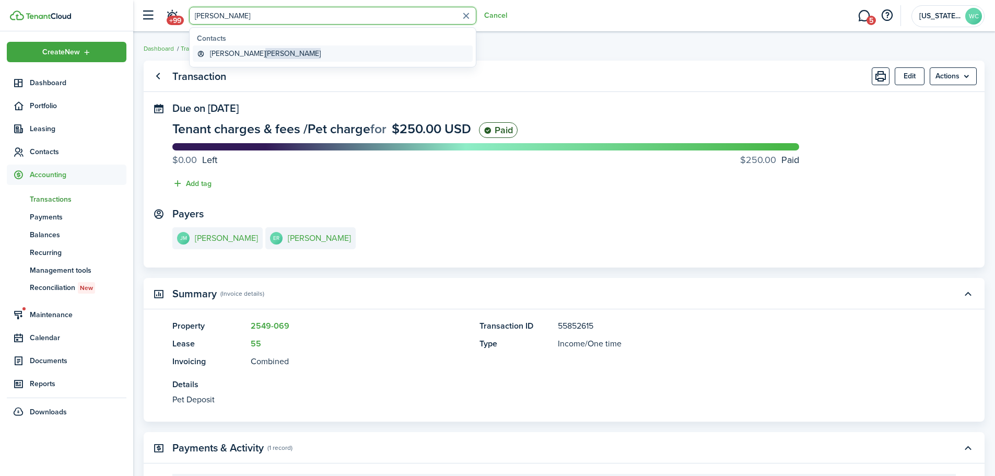
type input "[PERSON_NAME]"
click at [265, 51] on span "[PERSON_NAME]" at bounding box center [292, 53] width 55 height 11
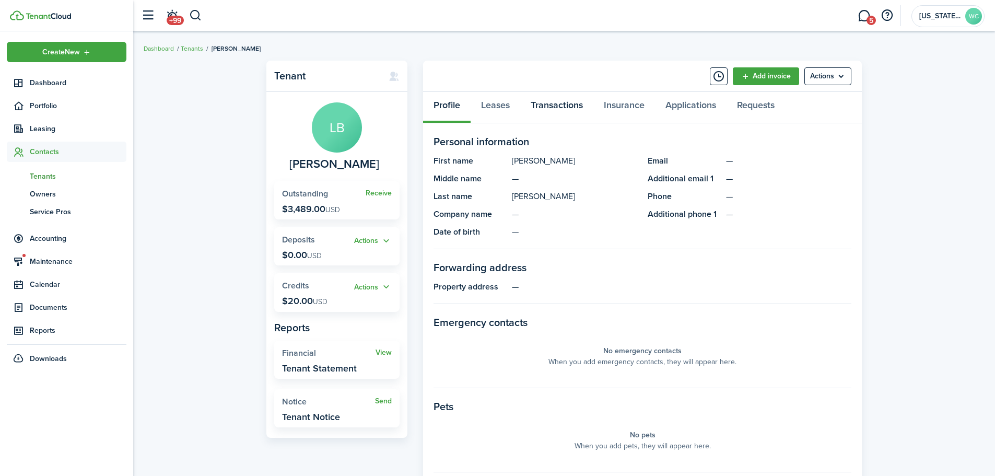
click at [567, 105] on link "Transactions" at bounding box center [556, 107] width 73 height 31
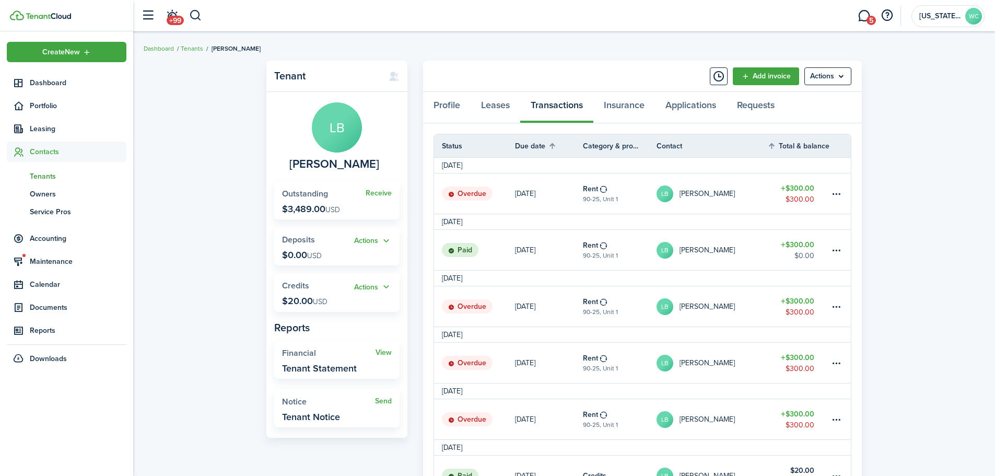
click at [543, 196] on link "[DATE]" at bounding box center [549, 193] width 68 height 40
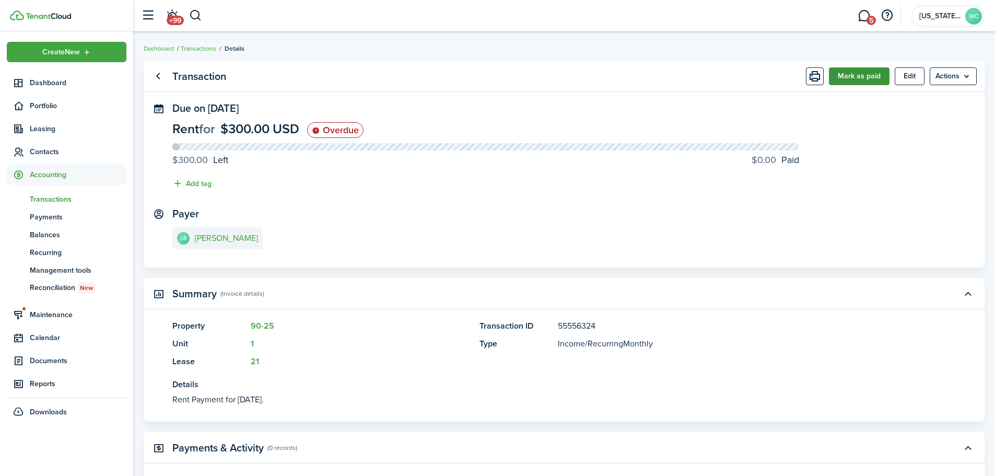
click at [850, 77] on button "Mark as paid" at bounding box center [859, 76] width 61 height 18
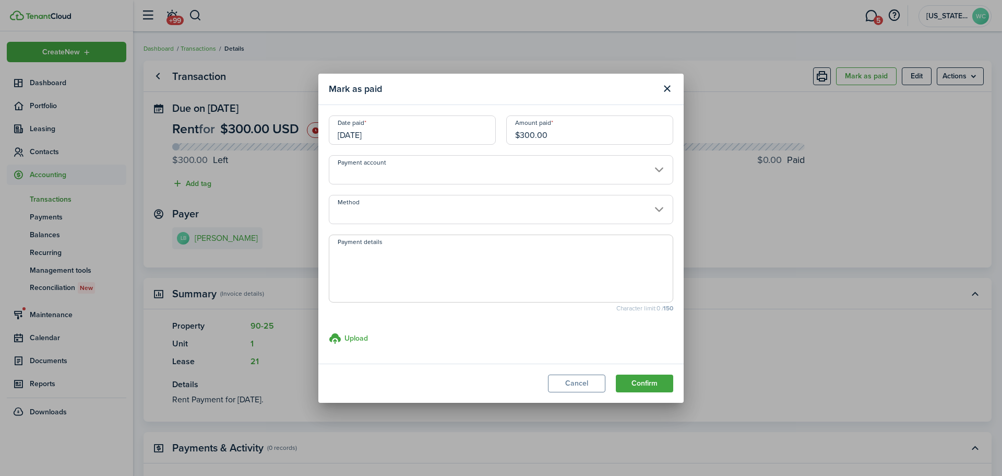
click at [407, 133] on input "[DATE]" at bounding box center [412, 129] width 167 height 29
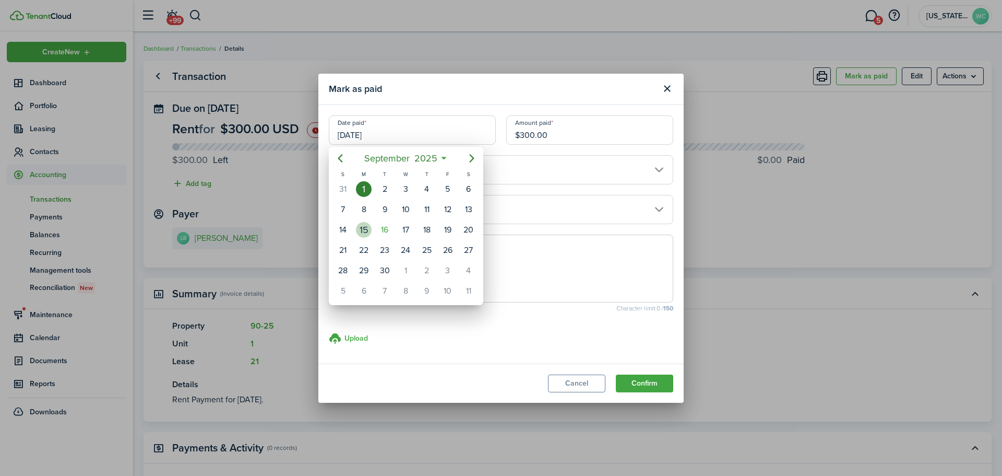
click at [366, 230] on div "15" at bounding box center [364, 230] width 16 height 16
type input "[DATE]"
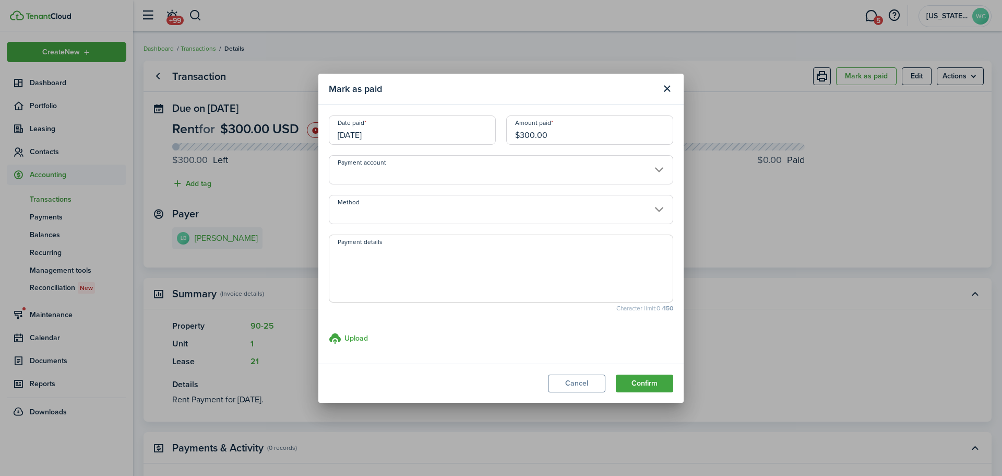
click at [368, 258] on textarea "Payment details" at bounding box center [501, 271] width 344 height 50
type textarea "R#748607"
click at [667, 383] on button "Confirm" at bounding box center [644, 383] width 57 height 18
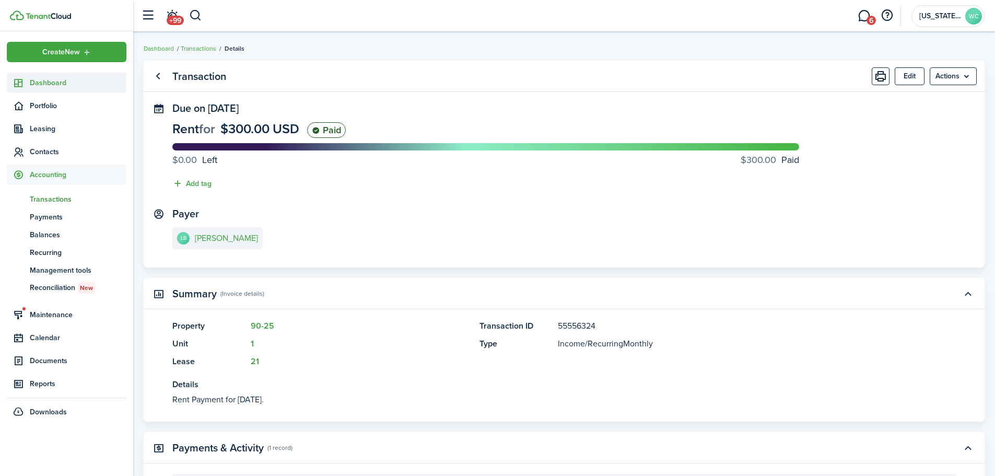
click at [44, 79] on span "Dashboard" at bounding box center [78, 82] width 97 height 11
